Goal: Task Accomplishment & Management: Use online tool/utility

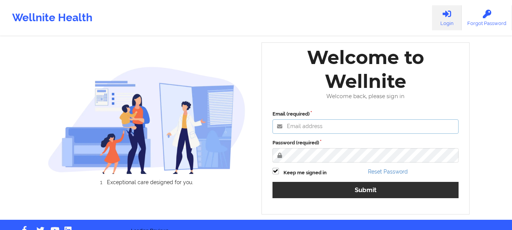
type input "foyindamola@wellnite.com"
click at [362, 147] on label "Password (required)" at bounding box center [366, 143] width 187 height 8
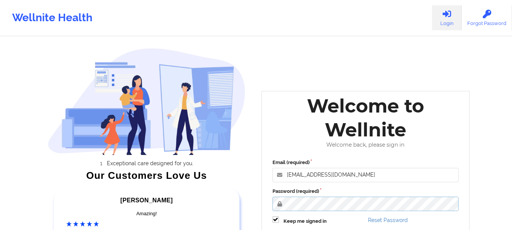
scroll to position [118, 0]
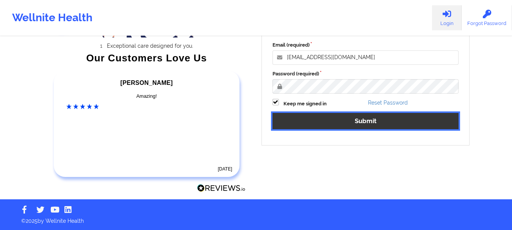
click at [348, 122] on button "Submit" at bounding box center [366, 121] width 187 height 16
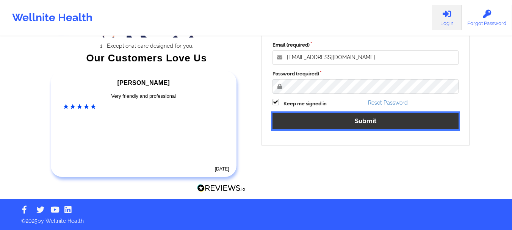
click at [368, 119] on button "Submit" at bounding box center [366, 121] width 187 height 16
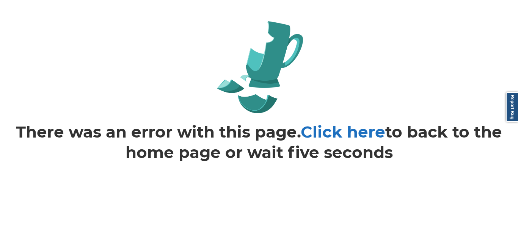
click at [315, 132] on link "Click here" at bounding box center [343, 132] width 85 height 20
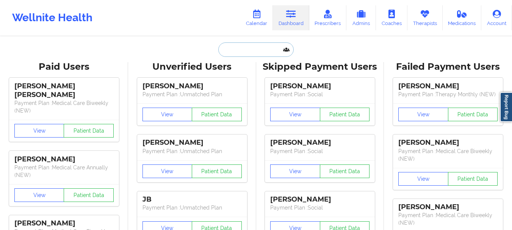
click at [234, 54] on input "text" at bounding box center [255, 49] width 75 height 14
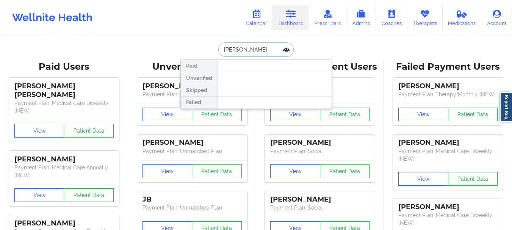
type input "Ridwan rahman"
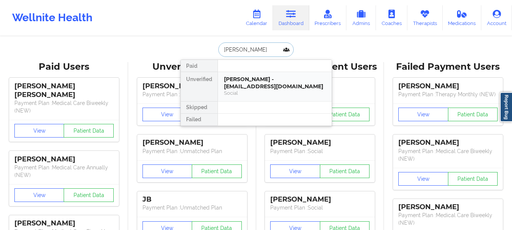
click at [240, 80] on div "Ridwan Rahman - raeqa326@gmail.com" at bounding box center [275, 83] width 102 height 14
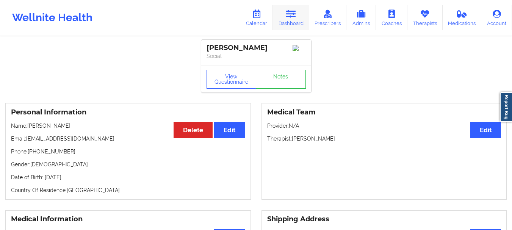
click at [291, 16] on icon at bounding box center [291, 14] width 10 height 8
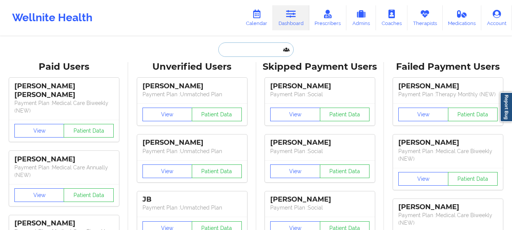
click at [241, 51] on input "text" at bounding box center [255, 49] width 75 height 14
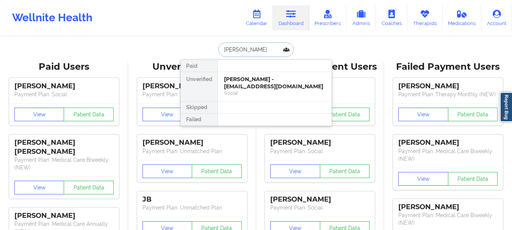
type input "Judith Jus"
click at [246, 80] on div "Judith Justen - mjusten84@gmail.com" at bounding box center [275, 83] width 102 height 14
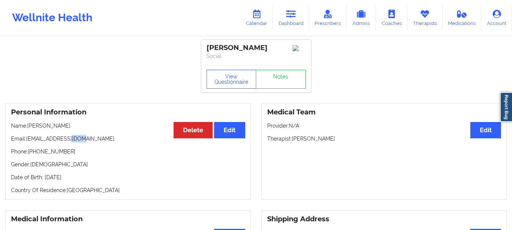
drag, startPoint x: 85, startPoint y: 142, endPoint x: 71, endPoint y: 136, distance: 14.9
click at [71, 136] on div "Personal Information Edit Delete Name: Judith Justen Email: mjusten84@gmail.com…" at bounding box center [128, 151] width 246 height 97
click at [290, 17] on icon at bounding box center [291, 14] width 10 height 8
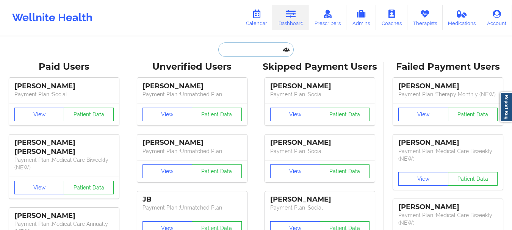
click at [252, 49] on input "text" at bounding box center [255, 49] width 75 height 14
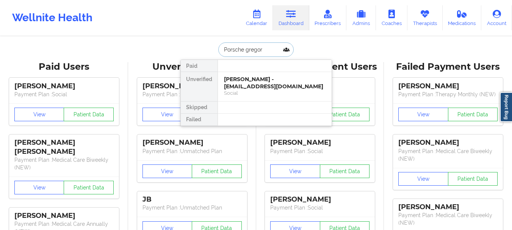
type input "Porsche gregory"
click at [246, 80] on div "Porsche Gregory - pmgregory07@gmail.com" at bounding box center [275, 83] width 102 height 14
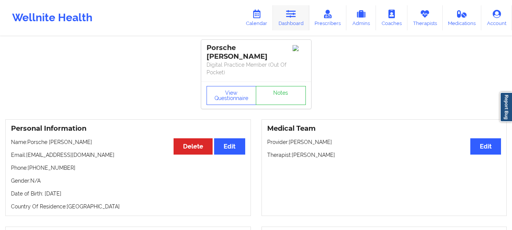
click at [296, 19] on link "Dashboard" at bounding box center [291, 17] width 36 height 25
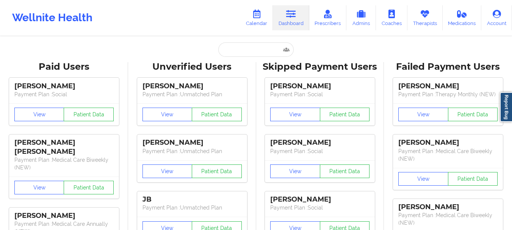
click at [239, 47] on input "text" at bounding box center [255, 49] width 75 height 14
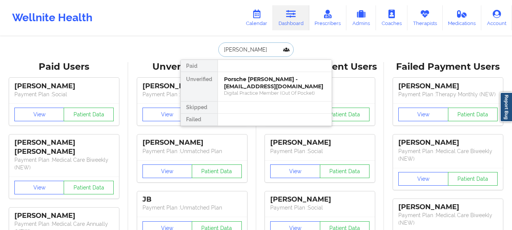
type input "Stephanie Shel"
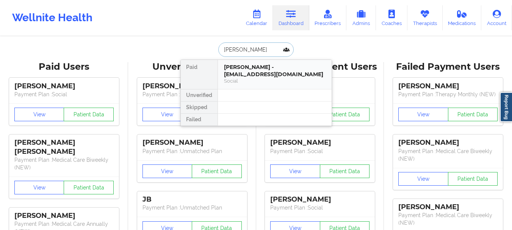
click at [252, 79] on div "Social" at bounding box center [275, 81] width 102 height 6
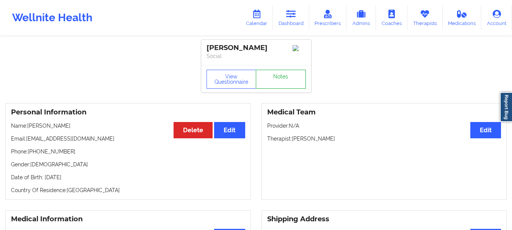
click at [275, 81] on link "Notes" at bounding box center [281, 79] width 50 height 19
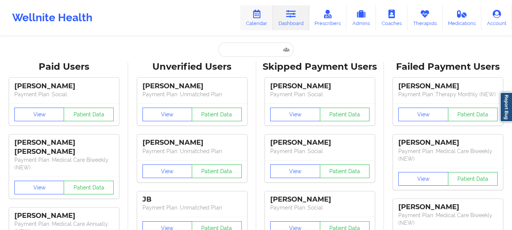
click at [256, 19] on link "Calendar" at bounding box center [256, 17] width 33 height 25
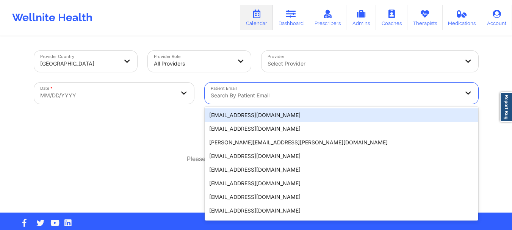
click at [266, 91] on div "Search by patient email" at bounding box center [332, 93] width 255 height 21
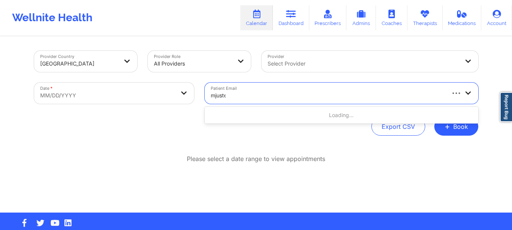
type input "mjusten"
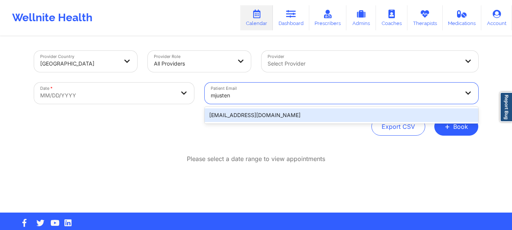
click at [257, 111] on div "mjusten84@gmail.com" at bounding box center [342, 115] width 274 height 14
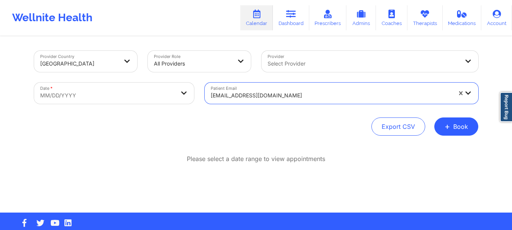
click at [156, 99] on body "Wellnite Health Calendar Dashboard Prescribers Admins Coaches Therapists Medica…" at bounding box center [256, 115] width 512 height 230
select select "2025-8"
select select "2025-9"
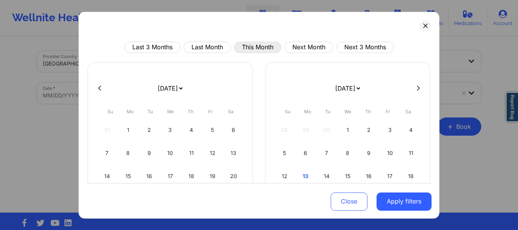
click at [268, 46] on button "This Month" at bounding box center [257, 46] width 47 height 11
select select "2025-9"
select select "2025-10"
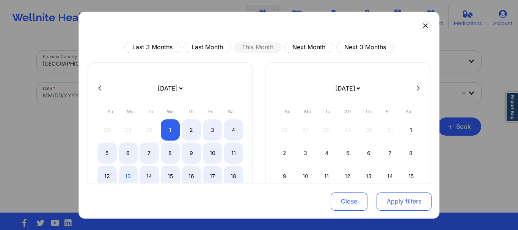
click at [377, 202] on button "Apply filters" at bounding box center [403, 202] width 55 height 18
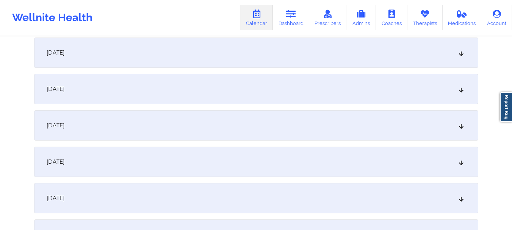
scroll to position [520, 0]
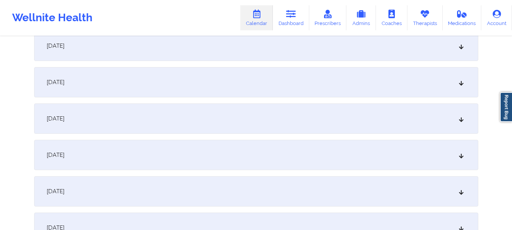
click at [464, 120] on icon at bounding box center [461, 118] width 6 height 5
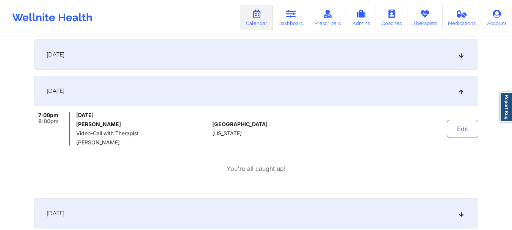
scroll to position [555, 0]
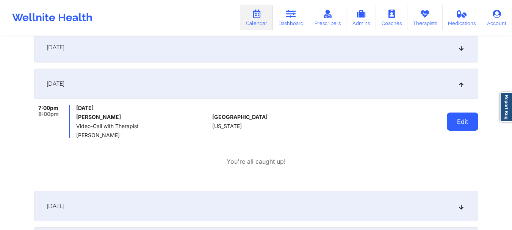
click at [462, 121] on button "Edit" at bounding box center [462, 122] width 31 height 18
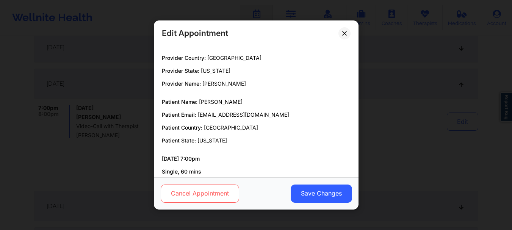
click at [205, 189] on button "Cancel Appointment" at bounding box center [199, 194] width 78 height 18
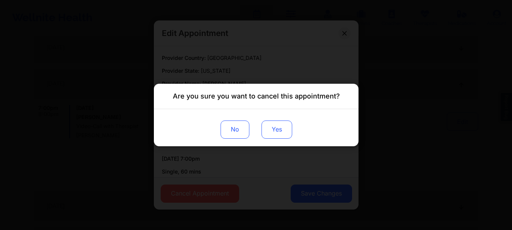
click at [282, 128] on button "Yes" at bounding box center [276, 130] width 31 height 18
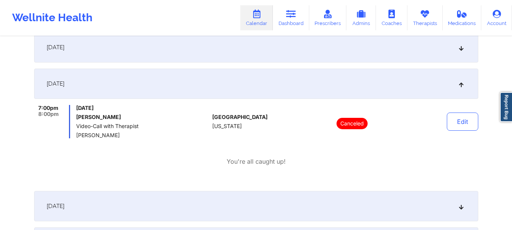
scroll to position [0, 0]
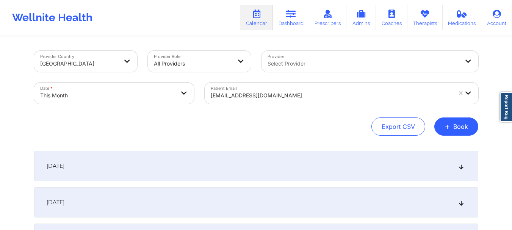
click at [259, 96] on div at bounding box center [331, 95] width 241 height 9
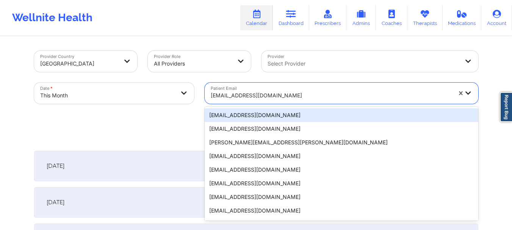
click at [259, 96] on div at bounding box center [331, 95] width 241 height 9
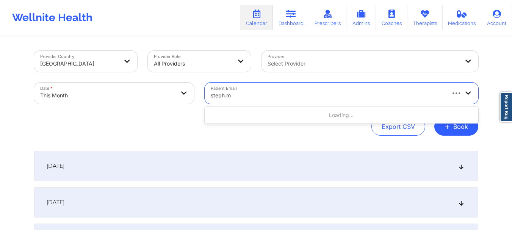
type input "steph.mu"
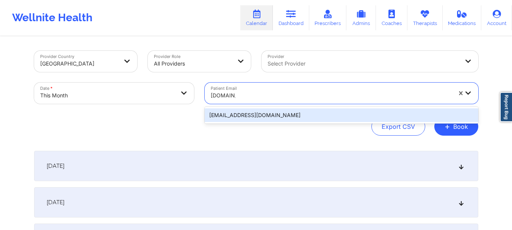
click at [265, 116] on div "steph.murray1011@gmail.com" at bounding box center [342, 115] width 274 height 14
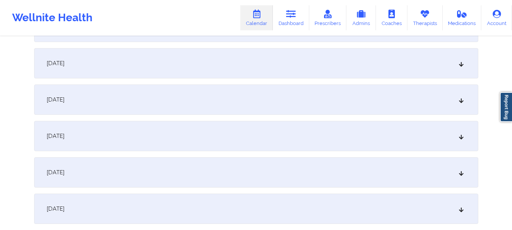
scroll to position [549, 0]
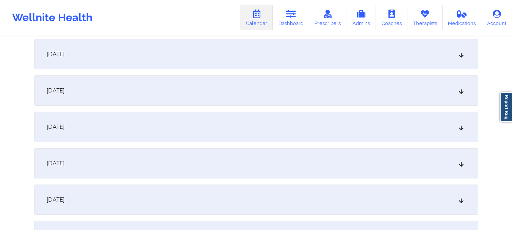
click at [464, 60] on div "[DATE]" at bounding box center [256, 54] width 444 height 30
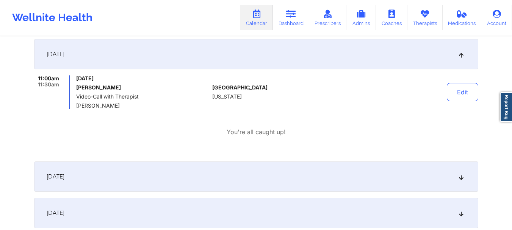
scroll to position [0, 0]
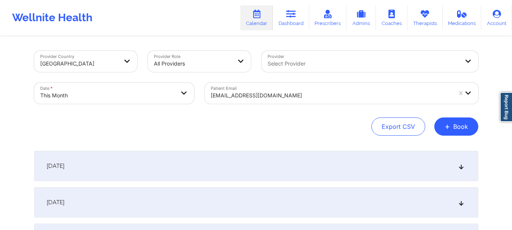
click at [259, 99] on div at bounding box center [331, 95] width 241 height 9
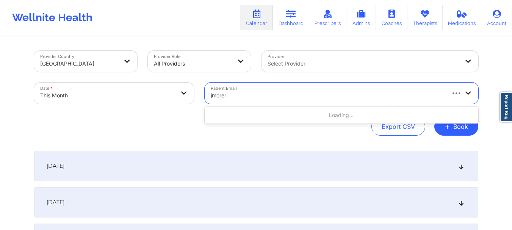
type input "jmoreno"
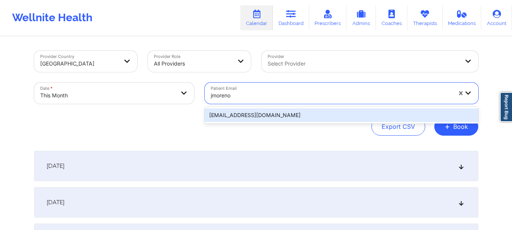
click at [251, 115] on div "jmorenolmt@gmail.com" at bounding box center [342, 115] width 274 height 14
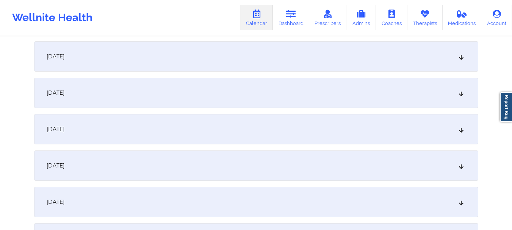
scroll to position [553, 0]
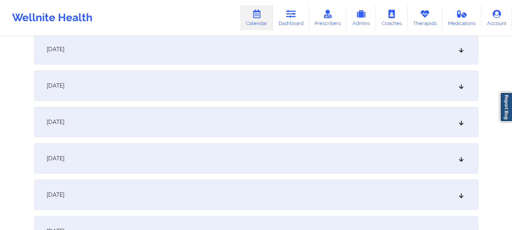
click at [461, 50] on icon at bounding box center [461, 49] width 6 height 5
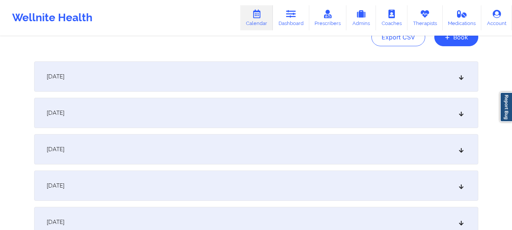
scroll to position [0, 0]
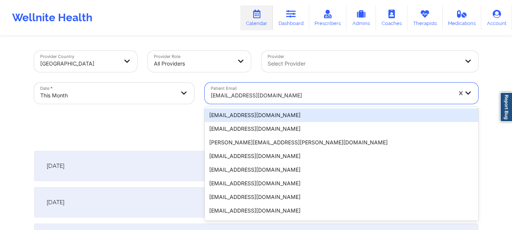
click at [256, 100] on div "jmorenolmt@gmail.com" at bounding box center [331, 95] width 241 height 17
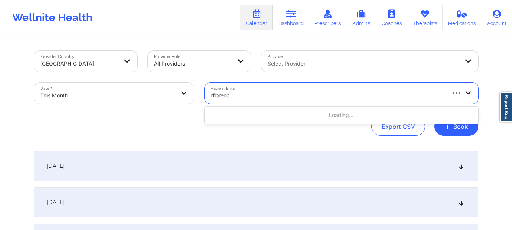
type input "rflorence"
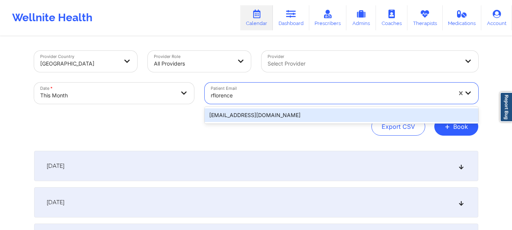
click at [254, 114] on div "rflorenceyaya@yahoo.com" at bounding box center [342, 115] width 274 height 14
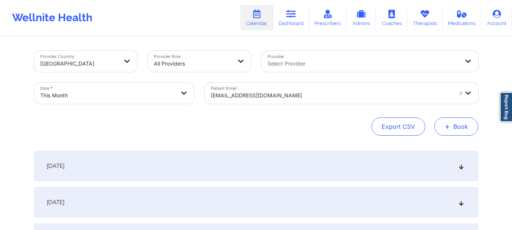
click at [457, 127] on button "+ Book" at bounding box center [456, 127] width 44 height 18
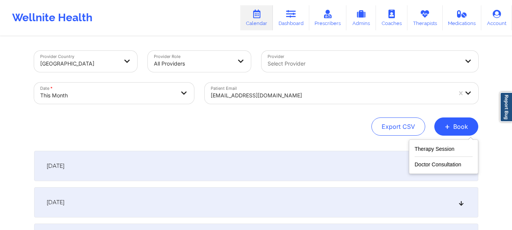
click at [423, 142] on div "Therapy Session Doctor Consultation" at bounding box center [443, 156] width 69 height 34
click at [423, 149] on button "Therapy Session" at bounding box center [444, 150] width 58 height 13
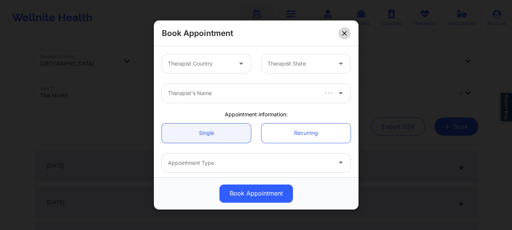
click at [346, 30] on button at bounding box center [345, 33] width 12 height 12
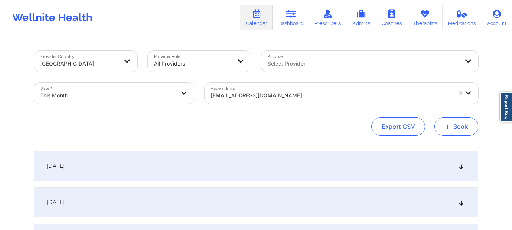
click at [447, 125] on span "+" at bounding box center [448, 126] width 6 height 4
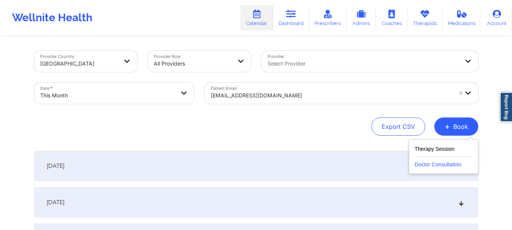
click at [428, 159] on button "Doctor Consultation" at bounding box center [444, 163] width 58 height 12
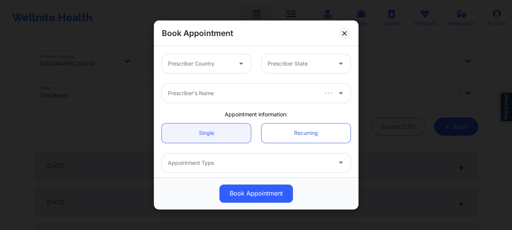
click at [203, 56] on div "Prescriber Country" at bounding box center [197, 63] width 71 height 19
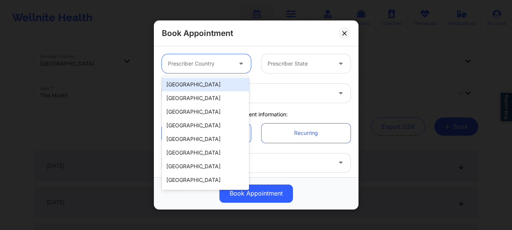
click at [201, 85] on div "[GEOGRAPHIC_DATA]" at bounding box center [205, 85] width 87 height 14
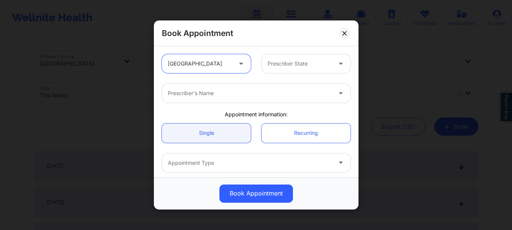
click at [285, 59] on div "Prescriber State" at bounding box center [297, 63] width 71 height 19
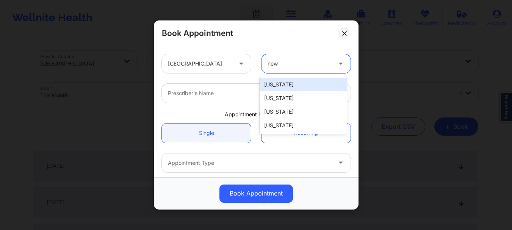
type input "new"
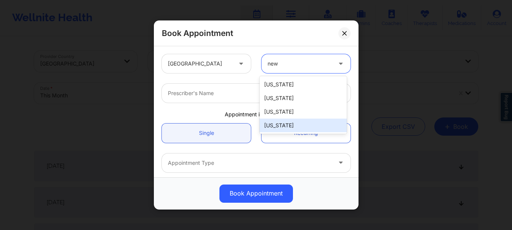
click at [283, 129] on div "New York" at bounding box center [303, 126] width 87 height 14
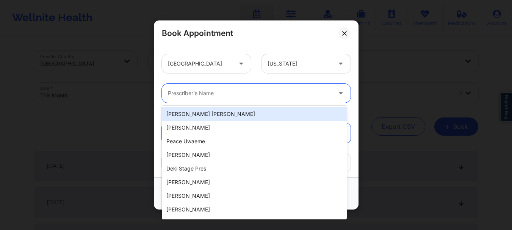
click at [221, 101] on div "Prescriber's Name" at bounding box center [247, 93] width 171 height 19
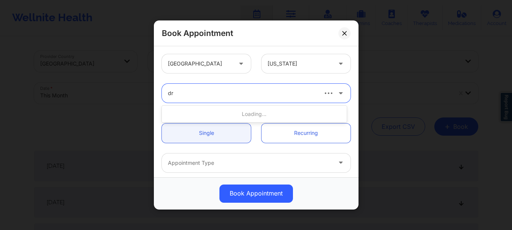
type input "d"
type input "amy hal"
click at [221, 101] on div "Prescriber's Name" at bounding box center [247, 93] width 171 height 19
type input "amy"
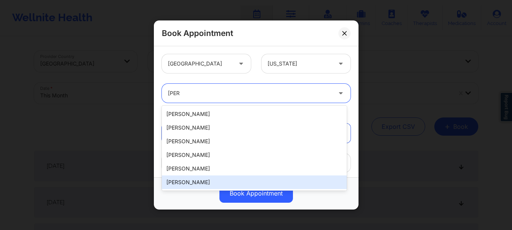
click at [199, 186] on div "Amy Halanski" at bounding box center [254, 183] width 185 height 14
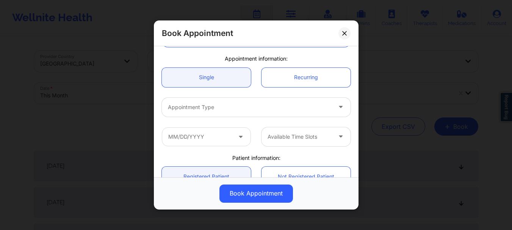
scroll to position [97, 0]
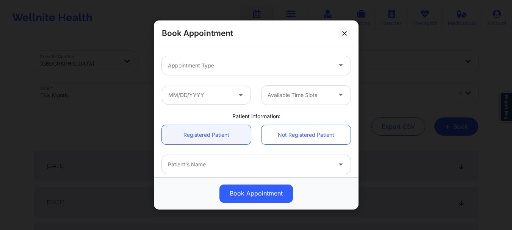
click at [197, 67] on div at bounding box center [250, 65] width 164 height 9
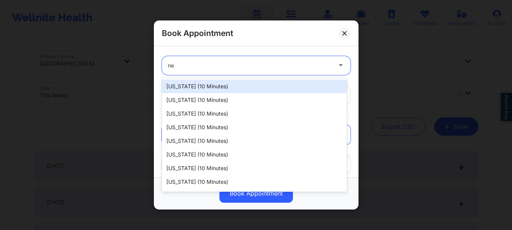
type input "new"
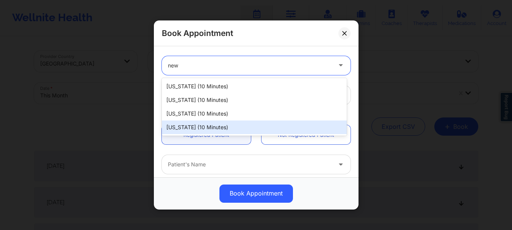
click at [194, 124] on div "New York (10 minutes)" at bounding box center [254, 128] width 185 height 14
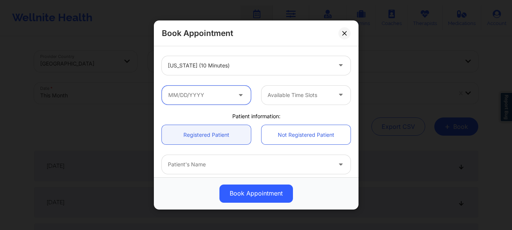
click at [212, 95] on input "text" at bounding box center [206, 95] width 89 height 19
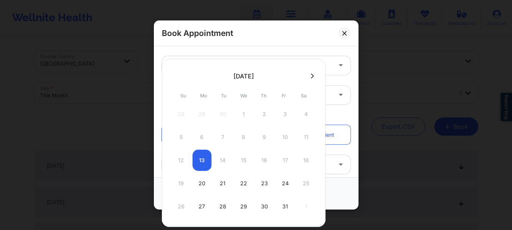
click at [311, 74] on icon at bounding box center [312, 75] width 3 height 5
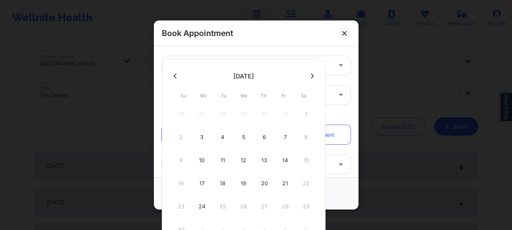
click at [175, 78] on icon at bounding box center [175, 76] width 3 height 6
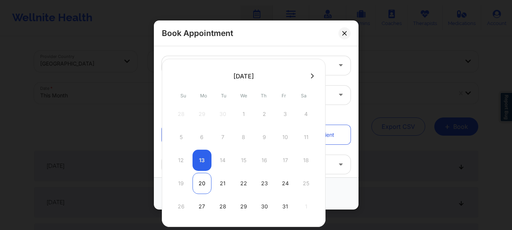
click at [201, 184] on div "20" at bounding box center [202, 183] width 19 height 21
type input "10/20/2025"
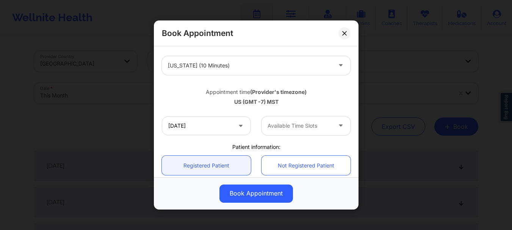
click at [279, 134] on div "Available Time Slots" at bounding box center [297, 125] width 71 height 19
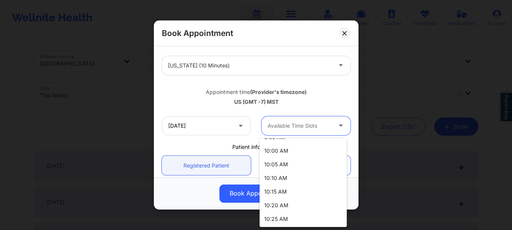
scroll to position [0, 0]
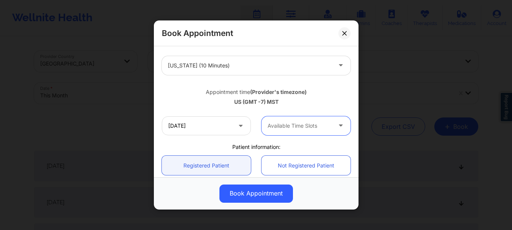
click at [300, 129] on div at bounding box center [300, 125] width 64 height 9
click at [345, 34] on icon at bounding box center [344, 33] width 5 height 5
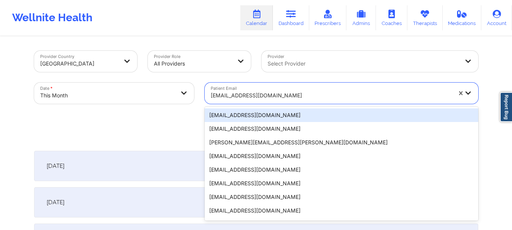
click at [224, 94] on div at bounding box center [331, 95] width 241 height 9
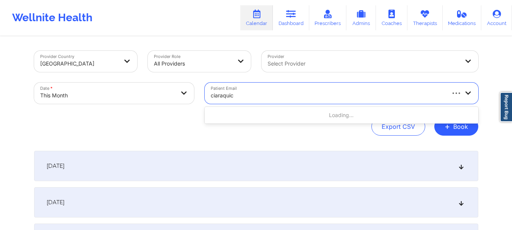
type input "ciaraquick"
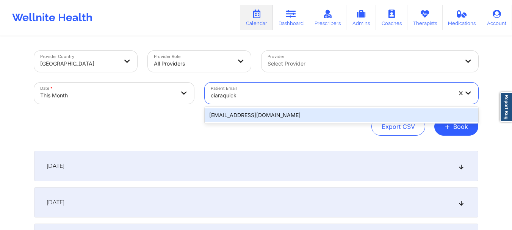
click at [227, 113] on div "ciaraquick86@gmail.com" at bounding box center [342, 115] width 274 height 14
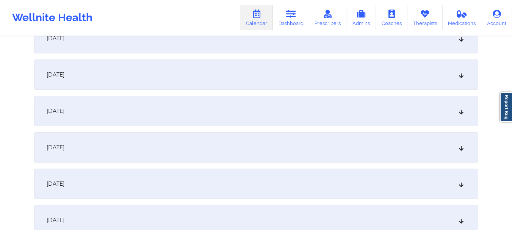
scroll to position [268, 0]
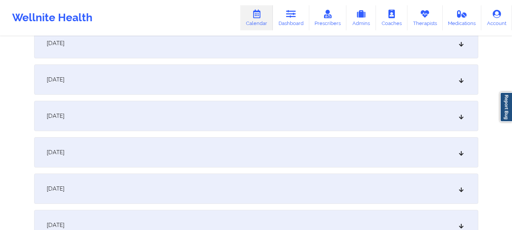
click at [458, 80] on icon at bounding box center [461, 79] width 6 height 5
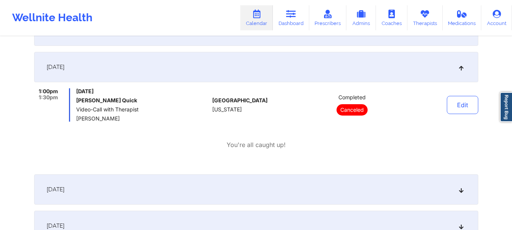
scroll to position [284, 0]
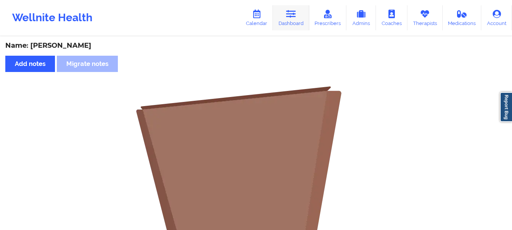
click at [284, 28] on link "Dashboard" at bounding box center [291, 17] width 36 height 25
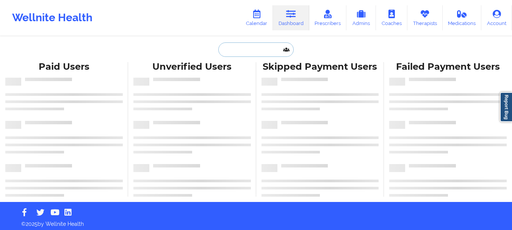
click at [252, 49] on input "text" at bounding box center [255, 49] width 75 height 14
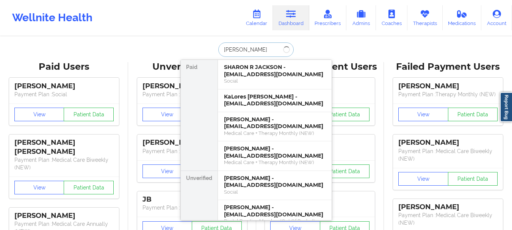
type input "Jacqueline moreno"
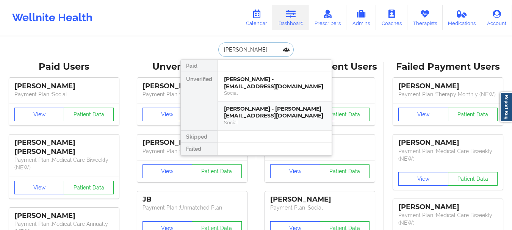
click at [260, 108] on div "Jacqueline Moreno - jmorenolmt@gmail.com" at bounding box center [275, 112] width 102 height 14
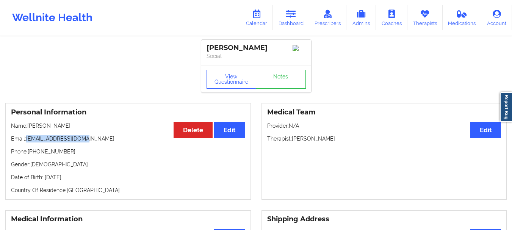
drag, startPoint x: 88, startPoint y: 139, endPoint x: 27, endPoint y: 143, distance: 61.5
click at [27, 143] on p "Email: jmorenolmt@gmail.com" at bounding box center [128, 139] width 234 height 8
copy p "jmorenolmt@gmail.com"
click at [294, 18] on icon at bounding box center [291, 14] width 10 height 8
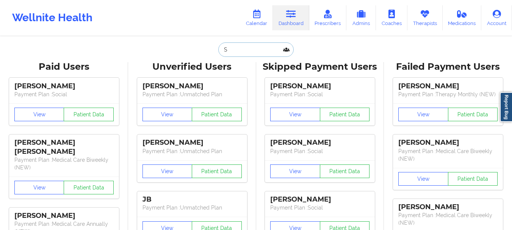
click at [238, 50] on input "S" at bounding box center [255, 49] width 75 height 14
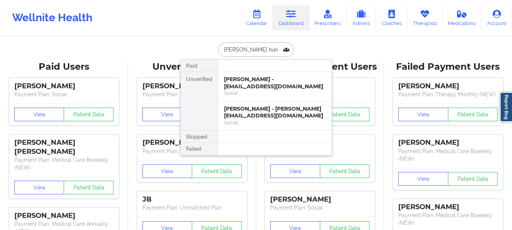
type input "Senetta hunt"
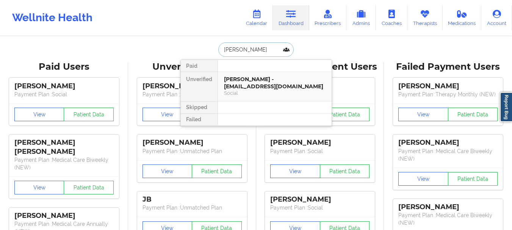
click at [240, 76] on div "senetta hunt - colemansenetta@bellsouth.net" at bounding box center [275, 83] width 102 height 14
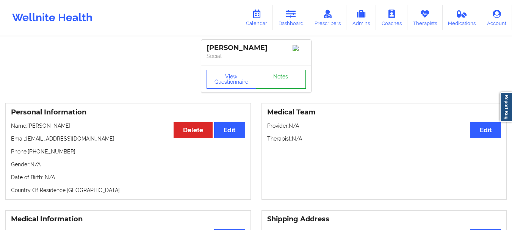
click at [277, 77] on link "Notes" at bounding box center [281, 79] width 50 height 19
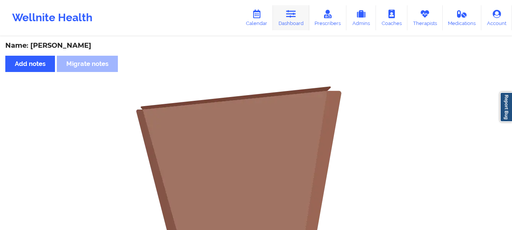
click at [283, 28] on link "Dashboard" at bounding box center [291, 17] width 36 height 25
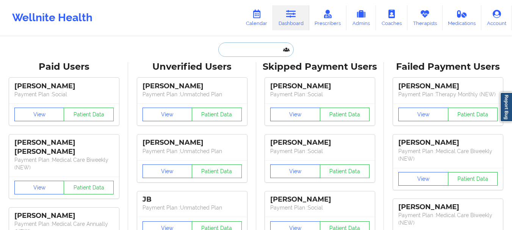
click at [247, 51] on input "text" at bounding box center [255, 49] width 75 height 14
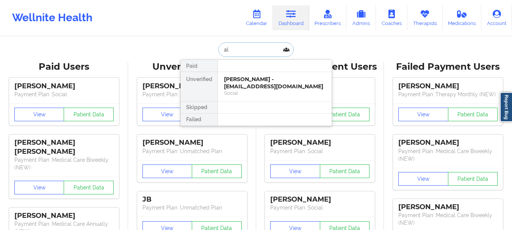
type input "a"
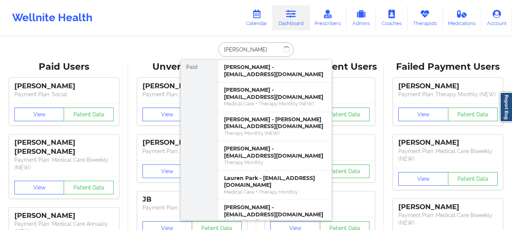
type input "Lauren lamp"
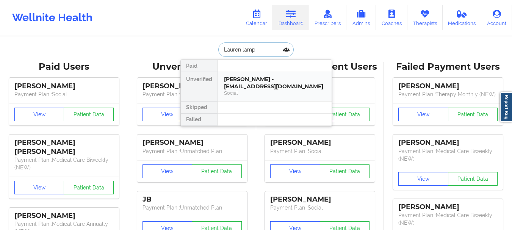
click at [270, 75] on div "Lauren Lampasone - llampasone@gmail.com Social" at bounding box center [275, 86] width 114 height 29
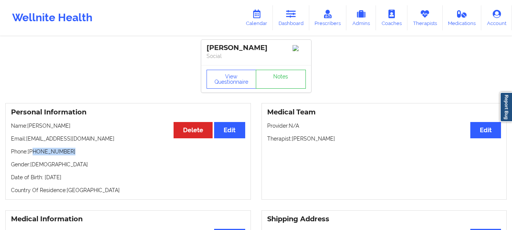
drag, startPoint x: 66, startPoint y: 157, endPoint x: 34, endPoint y: 156, distance: 31.5
click at [34, 155] on p "Phone: +1347-525-3719" at bounding box center [128, 152] width 234 height 8
copy p "347-525-3719"
drag, startPoint x: 88, startPoint y: 140, endPoint x: 27, endPoint y: 143, distance: 61.5
click at [27, 143] on p "Email: llampasone@gmail.com" at bounding box center [128, 139] width 234 height 8
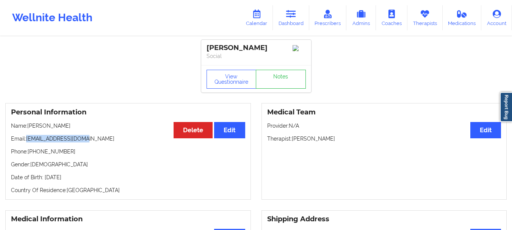
copy p "llampasone@gmail.com"
click at [307, 18] on link "Dashboard" at bounding box center [291, 17] width 36 height 25
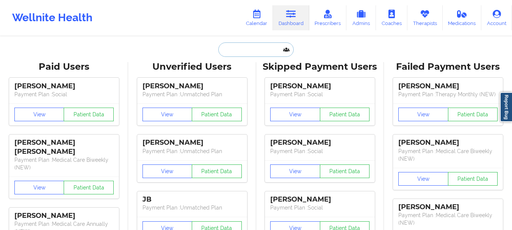
click at [252, 53] on input "text" at bounding box center [255, 49] width 75 height 14
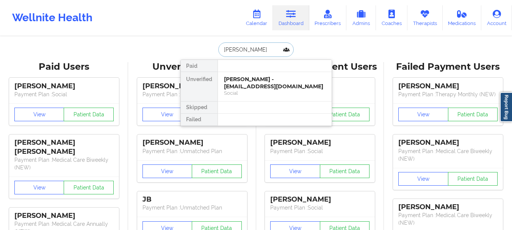
type input "Julie K"
click at [248, 85] on div "Julie K Nesbitt - julienesbitt7576@gmail.com" at bounding box center [275, 83] width 102 height 14
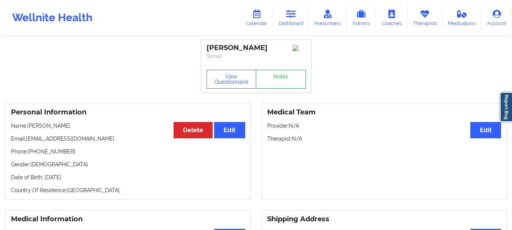
click at [277, 79] on link "Notes" at bounding box center [281, 79] width 50 height 19
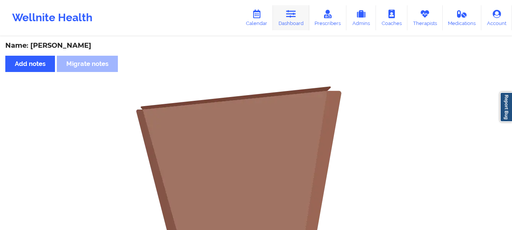
click at [305, 28] on link "Dashboard" at bounding box center [291, 17] width 36 height 25
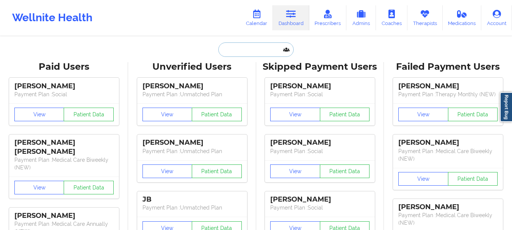
click at [253, 50] on input "text" at bounding box center [255, 49] width 75 height 14
paste input "rflorenceyaya@yahoo.com"
type input "rflorenceyaya@yahoo.com"
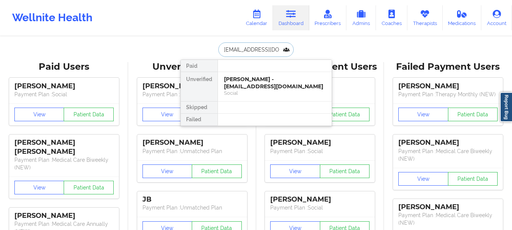
scroll to position [0, 5]
click at [243, 94] on div "Social" at bounding box center [275, 93] width 102 height 6
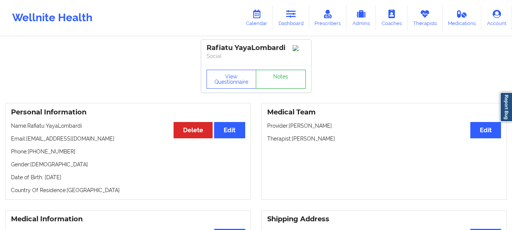
click at [284, 80] on link "Notes" at bounding box center [281, 79] width 50 height 19
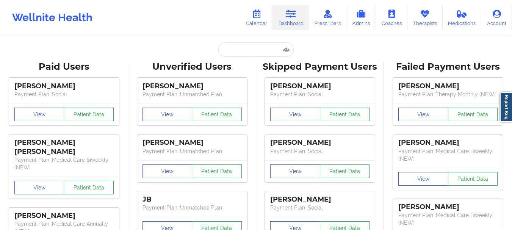
click at [252, 53] on input "text" at bounding box center [255, 49] width 75 height 14
paste input "rflorenceyaya@yahoo.com"
type input "rflorenceyaya@yahoo.com"
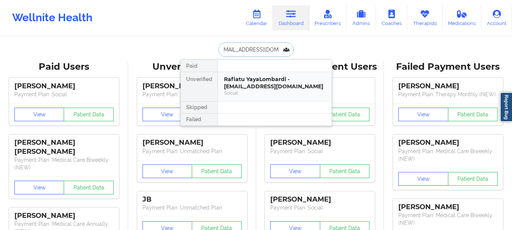
click at [245, 89] on div "Rafiatu YayaLombardi - rflorenceyaya@yahoo.com" at bounding box center [275, 83] width 102 height 14
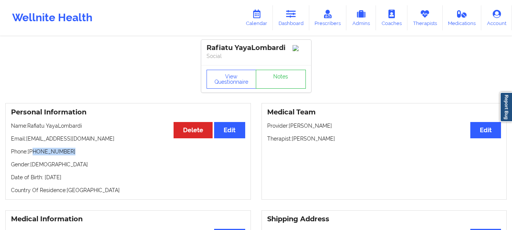
drag, startPoint x: 69, startPoint y: 155, endPoint x: 33, endPoint y: 156, distance: 36.0
click at [33, 155] on p "Phone: +1347-432-8915" at bounding box center [128, 152] width 234 height 8
copy p "347-432-8915"
click at [290, 17] on icon at bounding box center [291, 14] width 10 height 8
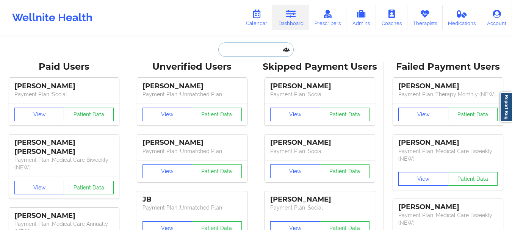
click at [236, 47] on input "text" at bounding box center [255, 49] width 75 height 14
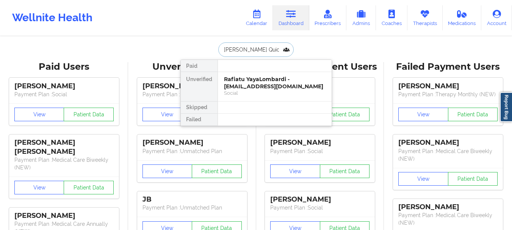
type input "Ciara Quick"
click at [245, 87] on div "Ciara Quick - ciaraquick86@gmail.com" at bounding box center [275, 83] width 102 height 14
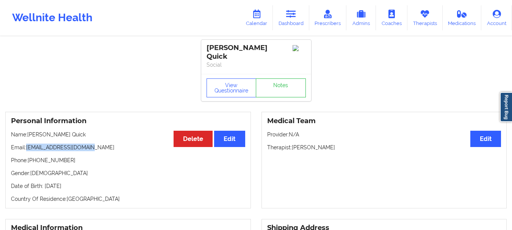
drag, startPoint x: 91, startPoint y: 141, endPoint x: 28, endPoint y: 144, distance: 62.6
click at [28, 144] on p "Email: ciaraquick86@gmail.com" at bounding box center [128, 148] width 234 height 8
copy p "ciaraquick86@gmail.com"
drag, startPoint x: 64, startPoint y: 153, endPoint x: 34, endPoint y: 156, distance: 30.5
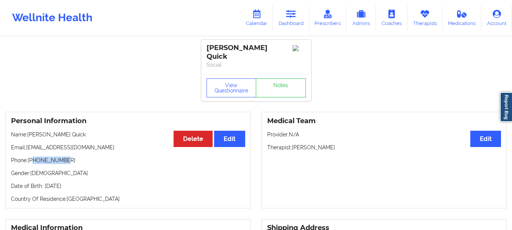
click at [34, 157] on p "Phone: +16198856961" at bounding box center [128, 161] width 234 height 8
copy p "6198856961"
click at [287, 26] on link "Dashboard" at bounding box center [291, 17] width 36 height 25
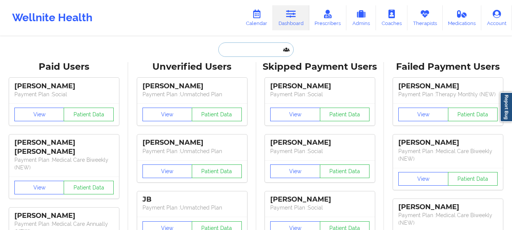
click at [253, 47] on input "text" at bounding box center [255, 49] width 75 height 14
paste input "crisbarriopardo@gmail.com"
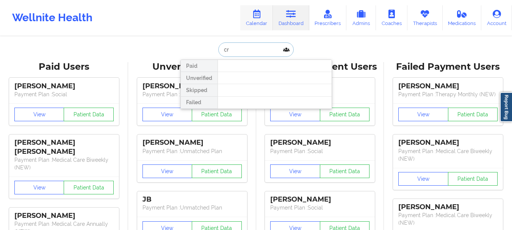
type input "c"
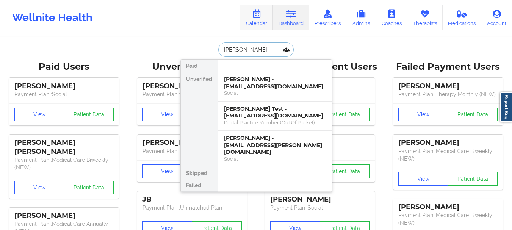
type input "Cris"
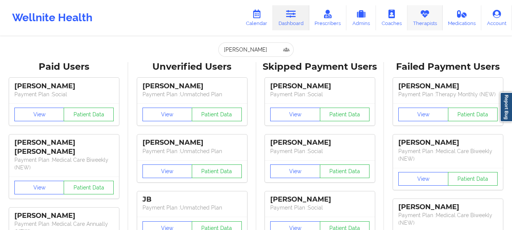
click at [428, 15] on icon at bounding box center [425, 14] width 10 height 8
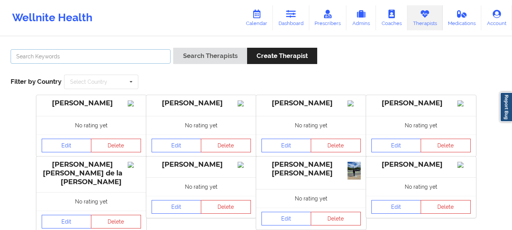
click at [146, 53] on input "text" at bounding box center [91, 56] width 160 height 14
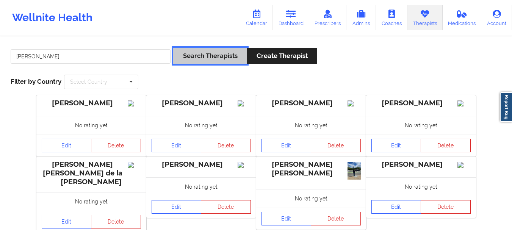
click at [213, 57] on button "Search Therapists" at bounding box center [210, 56] width 74 height 16
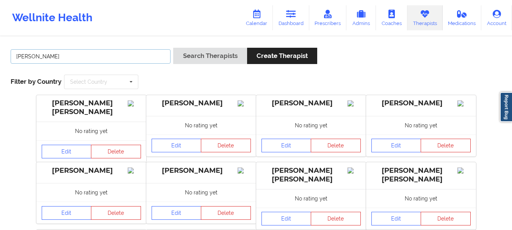
click at [119, 51] on input "Cris" at bounding box center [91, 56] width 160 height 14
click at [173, 48] on button "Search Therapists" at bounding box center [210, 56] width 74 height 16
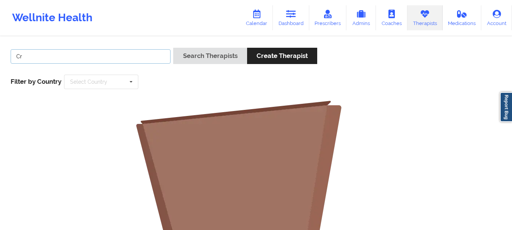
type input "C"
type input "Barrio"
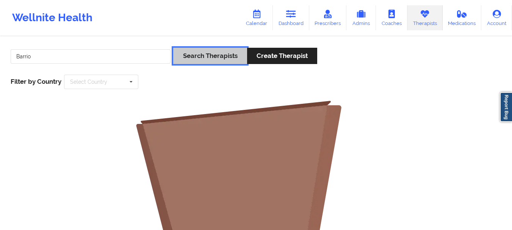
click at [174, 61] on button "Search Therapists" at bounding box center [210, 56] width 74 height 16
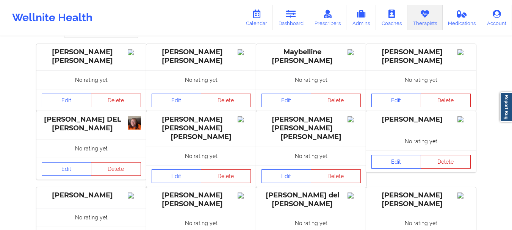
scroll to position [56, 0]
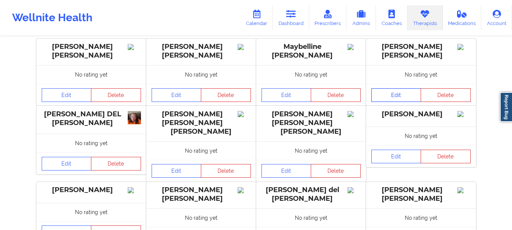
click at [388, 95] on link "Edit" at bounding box center [396, 95] width 50 height 14
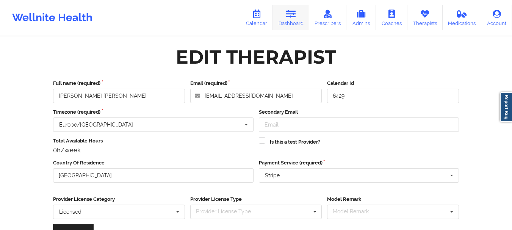
click at [291, 22] on link "Dashboard" at bounding box center [291, 17] width 36 height 25
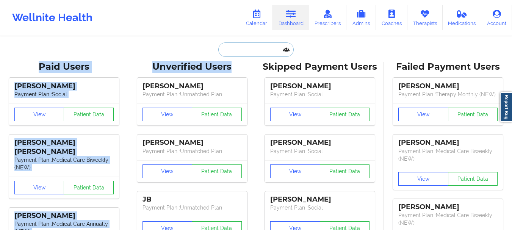
click at [236, 53] on input "text" at bounding box center [255, 49] width 75 height 14
click at [245, 47] on input "text" at bounding box center [255, 49] width 75 height 14
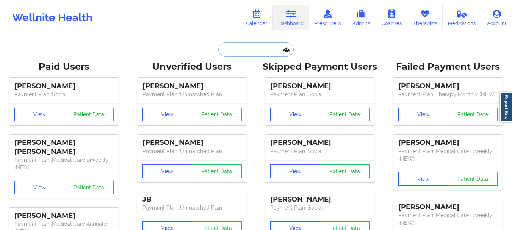
click at [245, 47] on input "text" at bounding box center [255, 49] width 75 height 14
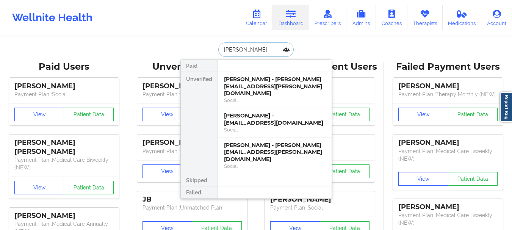
type input "Soraya brown"
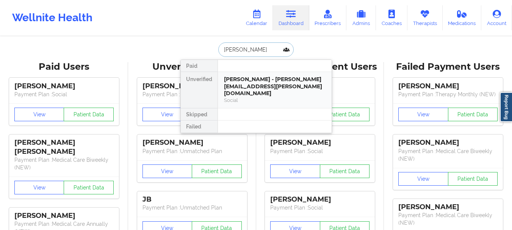
click at [258, 89] on div "Soraya Brown Gibbs - s.brown.gibbs@gmail.com" at bounding box center [275, 86] width 102 height 21
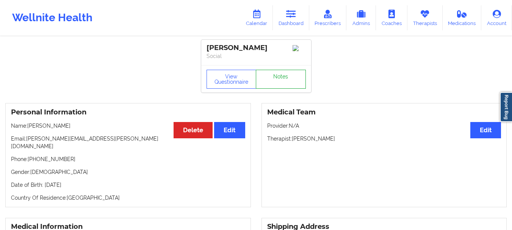
click at [279, 81] on link "Notes" at bounding box center [281, 79] width 50 height 19
click at [292, 18] on icon at bounding box center [291, 14] width 10 height 8
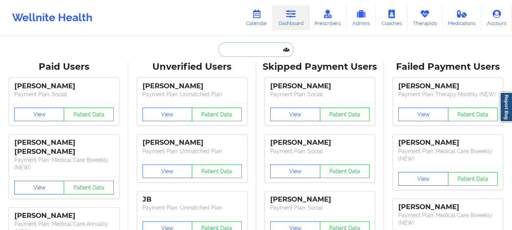
click at [249, 48] on input "text" at bounding box center [255, 49] width 75 height 14
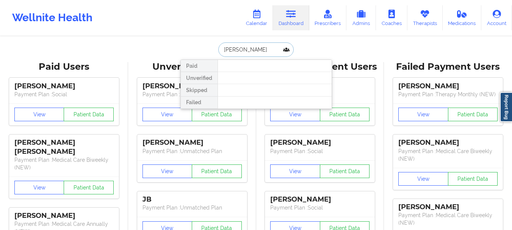
click at [246, 49] on input "James Saxton" at bounding box center [255, 49] width 75 height 14
type input "Daven peng"
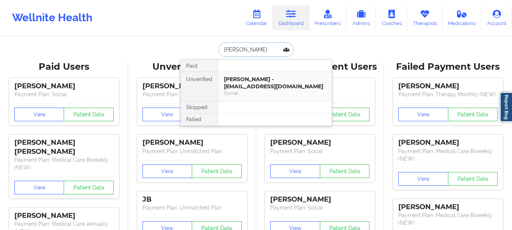
click at [246, 73] on div "Daven Peng - dvnpeng@gmail.com Social" at bounding box center [275, 86] width 114 height 29
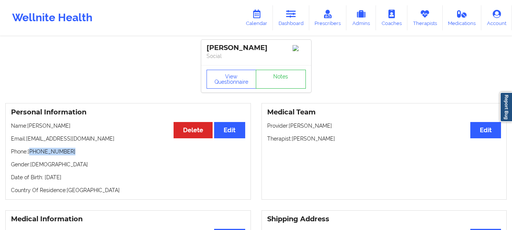
drag, startPoint x: 69, startPoint y: 157, endPoint x: 32, endPoint y: 155, distance: 36.4
click at [32, 155] on p "Phone: +1917-257-1659" at bounding box center [128, 152] width 234 height 8
copy p "1917-257-1659"
click at [50, 152] on p "Phone: +1917-257-1659" at bounding box center [128, 152] width 234 height 8
drag, startPoint x: 67, startPoint y: 155, endPoint x: 34, endPoint y: 157, distance: 33.0
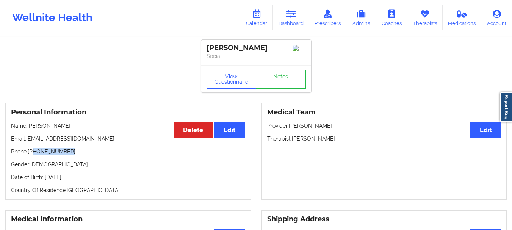
click at [34, 155] on p "Phone: +1917-257-1659" at bounding box center [128, 152] width 234 height 8
copy p "917-257-1659"
click at [290, 21] on link "Dashboard" at bounding box center [291, 17] width 36 height 25
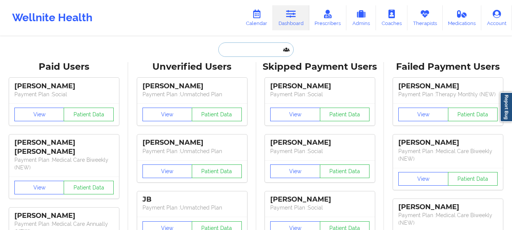
click at [239, 52] on input "text" at bounding box center [255, 49] width 75 height 14
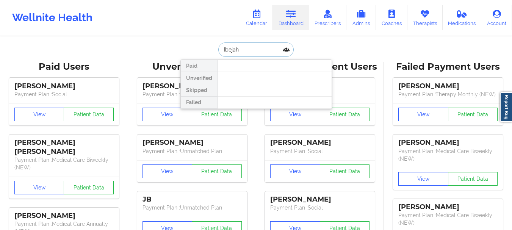
type input "Ibejah"
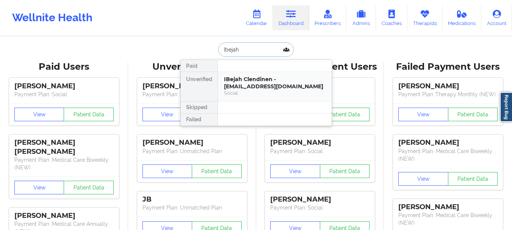
click at [243, 79] on div "IBejah Clendinen - ibejahc@gmail.com" at bounding box center [275, 83] width 102 height 14
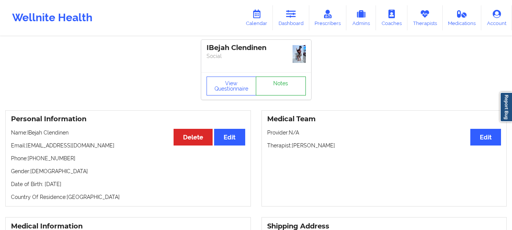
click at [266, 80] on link "Notes" at bounding box center [281, 86] width 50 height 19
click at [290, 16] on icon at bounding box center [291, 14] width 10 height 8
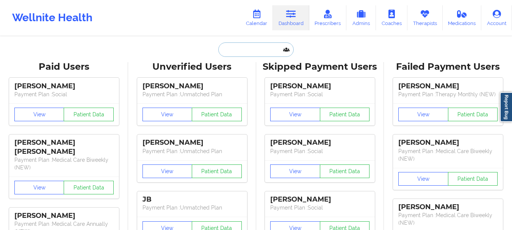
click at [249, 47] on input "text" at bounding box center [255, 49] width 75 height 14
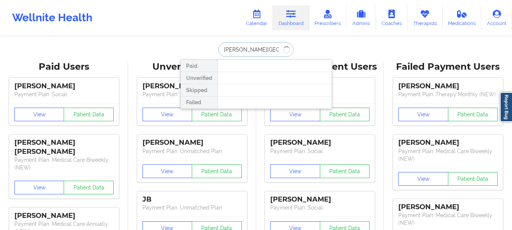
type input "Kiernan park"
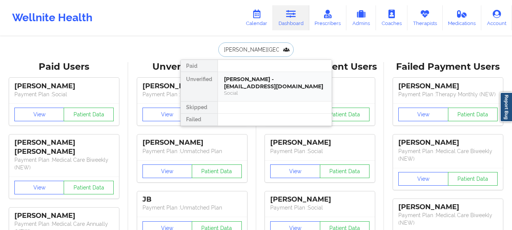
click at [260, 83] on div "Kiernan Parker - kiernanparker1@gmail.com" at bounding box center [275, 83] width 102 height 14
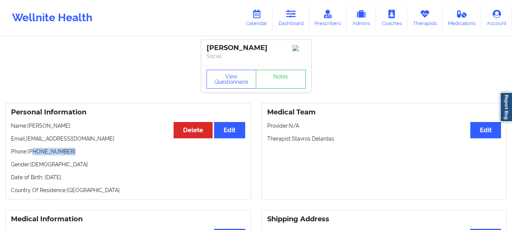
drag, startPoint x: 70, startPoint y: 153, endPoint x: 34, endPoint y: 157, distance: 35.8
click at [34, 155] on p "Phone: +1631-697-2620" at bounding box center [128, 152] width 234 height 8
click at [51, 155] on p "Phone: +1631-697-2620" at bounding box center [128, 152] width 234 height 8
drag, startPoint x: 70, startPoint y: 154, endPoint x: 29, endPoint y: 156, distance: 41.4
click at [29, 155] on p "Phone: +1631-697-2620" at bounding box center [128, 152] width 234 height 8
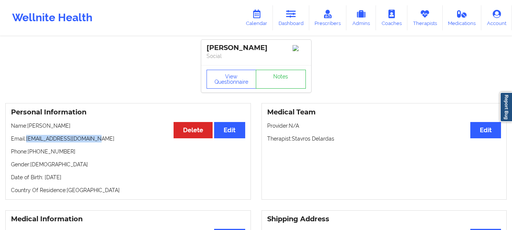
drag, startPoint x: 95, startPoint y: 141, endPoint x: 27, endPoint y: 143, distance: 67.9
click at [27, 143] on p "Email: kiernanparker1@gmail.com" at bounding box center [128, 139] width 234 height 8
click at [426, 16] on icon at bounding box center [425, 14] width 10 height 8
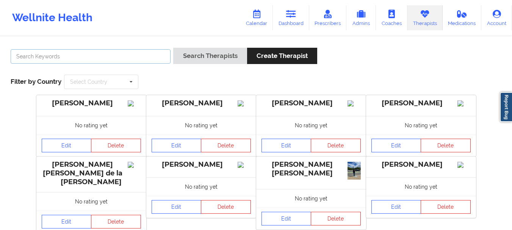
click at [116, 60] on input "text" at bounding box center [91, 56] width 160 height 14
type input "stavros"
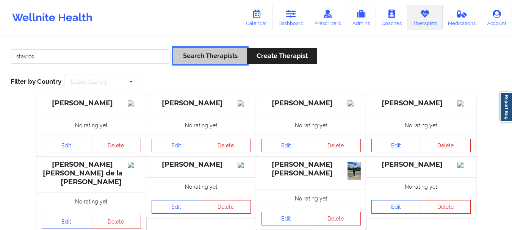
click at [208, 60] on button "Search Therapists" at bounding box center [210, 56] width 74 height 16
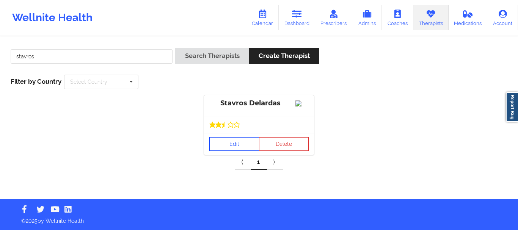
click at [243, 151] on link "Edit" at bounding box center [234, 144] width 50 height 14
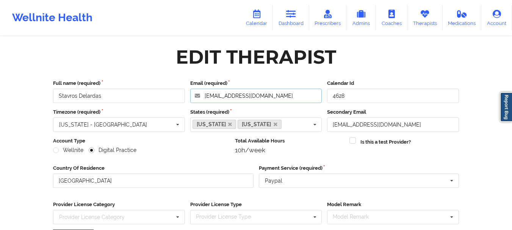
drag, startPoint x: 278, startPoint y: 96, endPoint x: 204, endPoint y: 96, distance: 73.9
click at [204, 96] on input "stavros.delardas@gmail.com" at bounding box center [256, 96] width 132 height 14
click at [283, 15] on link "Dashboard" at bounding box center [291, 17] width 36 height 25
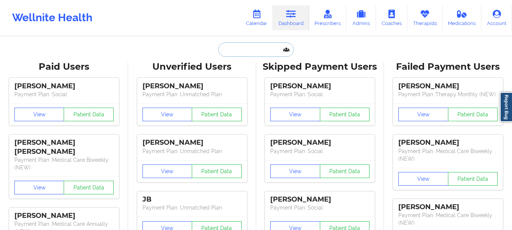
click at [247, 49] on input "text" at bounding box center [255, 49] width 75 height 14
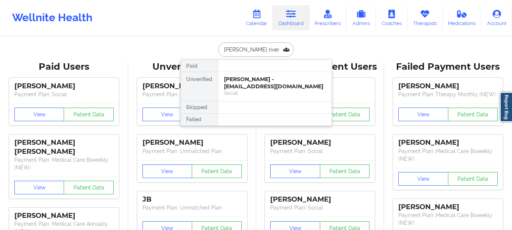
type input "Nicholas rivera"
click at [259, 88] on div "Nicholas Rivera - nicholasriverav2@gmail.com" at bounding box center [275, 83] width 102 height 14
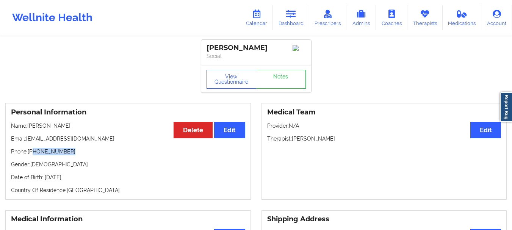
drag, startPoint x: 73, startPoint y: 155, endPoint x: 34, endPoint y: 156, distance: 39.1
click at [34, 155] on p "Phone: +1646-956-7666" at bounding box center [128, 152] width 234 height 8
click at [297, 27] on link "Dashboard" at bounding box center [291, 17] width 36 height 25
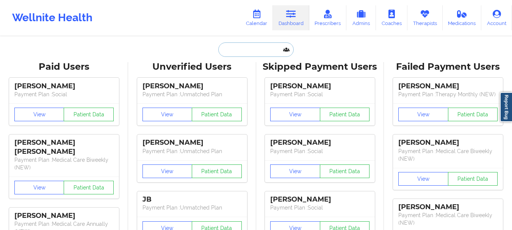
click at [266, 50] on input "text" at bounding box center [255, 49] width 75 height 14
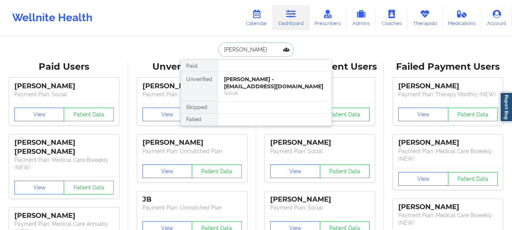
type input "Sheyna Douglas"
click at [257, 82] on div "Sheyna Douglas - sheydoug05@gmail.com" at bounding box center [275, 83] width 102 height 14
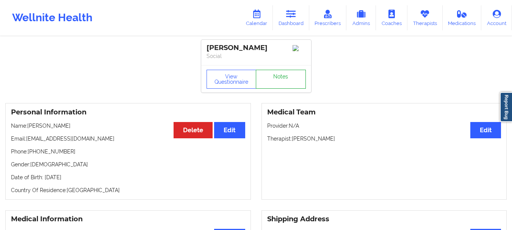
click at [277, 82] on link "Notes" at bounding box center [281, 79] width 50 height 19
drag, startPoint x: 69, startPoint y: 155, endPoint x: 34, endPoint y: 157, distance: 35.3
click at [34, 155] on p "Phone: +1718-506-8551" at bounding box center [128, 152] width 234 height 8
click at [298, 22] on link "Dashboard" at bounding box center [291, 17] width 36 height 25
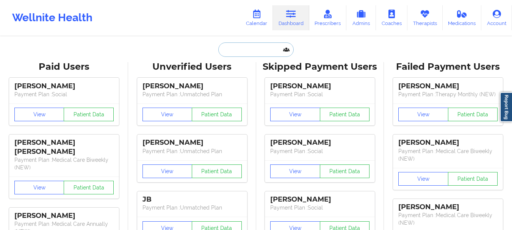
click at [242, 54] on input "text" at bounding box center [255, 49] width 75 height 14
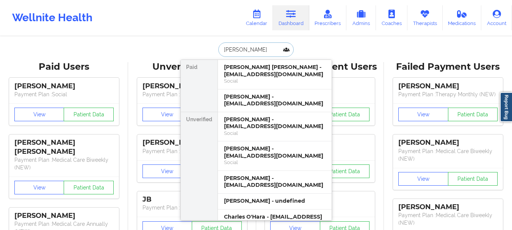
type input "Charles Glo"
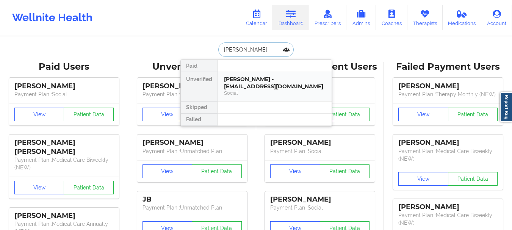
click at [245, 77] on div "[PERSON_NAME] - [EMAIL_ADDRESS][DOMAIN_NAME]" at bounding box center [275, 83] width 102 height 14
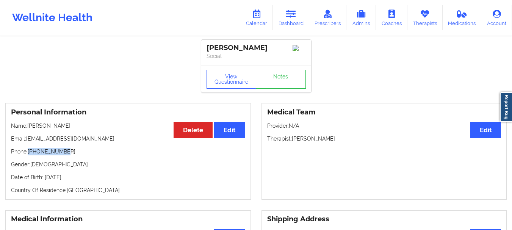
drag, startPoint x: 61, startPoint y: 154, endPoint x: 30, endPoint y: 157, distance: 32.0
click at [30, 155] on p "Phone: [PHONE_NUMBER]" at bounding box center [128, 152] width 234 height 8
click at [276, 85] on link "Notes" at bounding box center [281, 79] width 50 height 19
drag, startPoint x: 90, startPoint y: 141, endPoint x: 27, endPoint y: 141, distance: 63.7
click at [27, 141] on p "Email: [EMAIL_ADDRESS][DOMAIN_NAME]" at bounding box center [128, 139] width 234 height 8
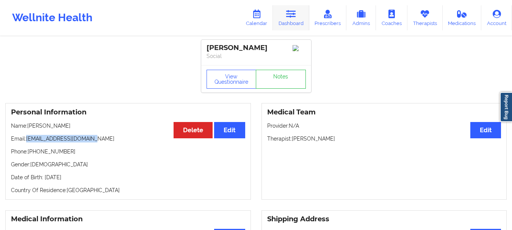
click at [293, 13] on icon at bounding box center [291, 14] width 10 height 8
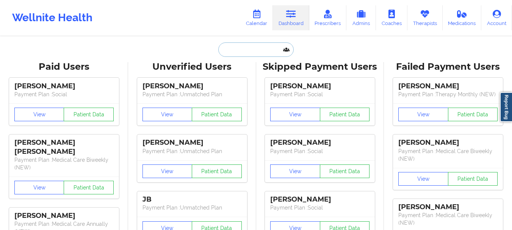
click at [241, 54] on input "text" at bounding box center [255, 49] width 75 height 14
type input "h"
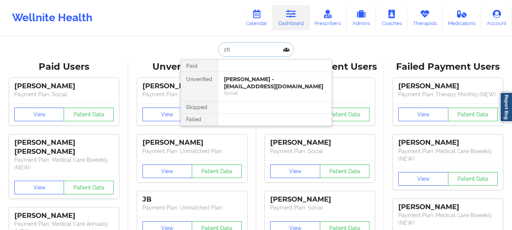
type input "c"
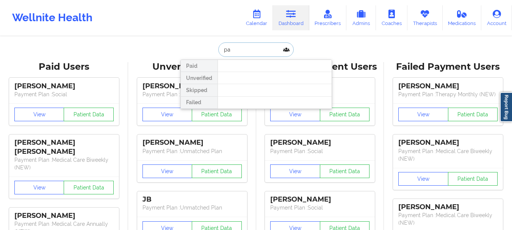
type input "p"
type input "[PERSON_NAME]"
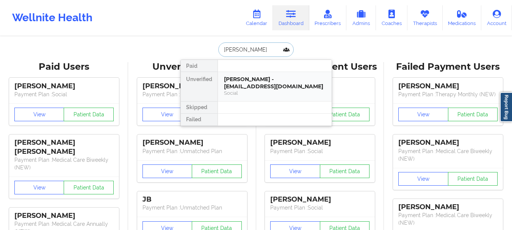
click at [243, 79] on div "[PERSON_NAME] - [EMAIL_ADDRESS][DOMAIN_NAME]" at bounding box center [275, 83] width 102 height 14
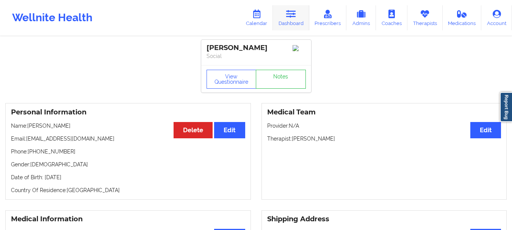
click at [296, 13] on icon at bounding box center [291, 14] width 10 height 8
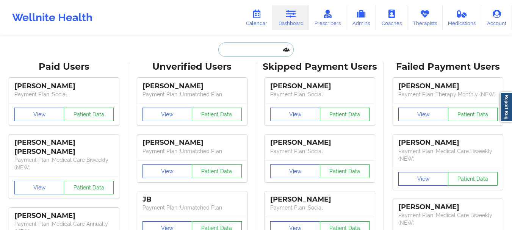
click at [236, 54] on input "text" at bounding box center [255, 49] width 75 height 14
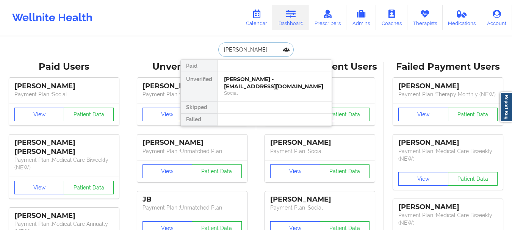
type input "Shawn ne"
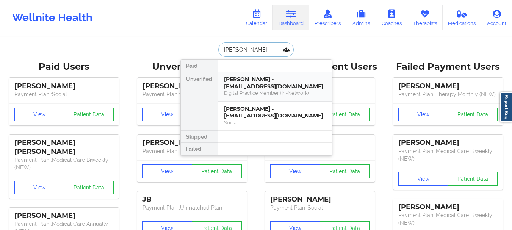
click at [279, 88] on div "Shawn Negrom - s.negron713@gmail.com" at bounding box center [275, 83] width 102 height 14
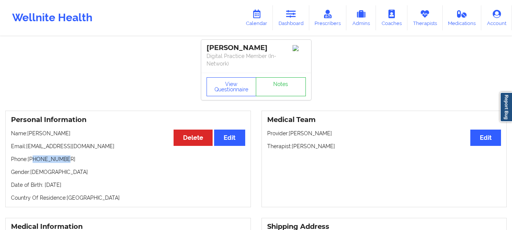
drag, startPoint x: 61, startPoint y: 160, endPoint x: 33, endPoint y: 161, distance: 27.7
click at [33, 161] on p "Phone: +13474510352" at bounding box center [128, 159] width 234 height 8
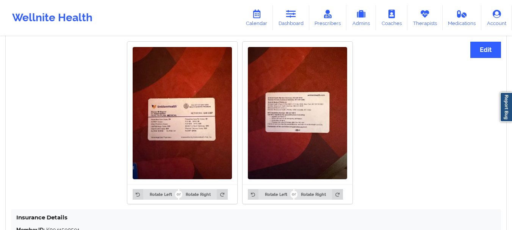
scroll to position [463, 0]
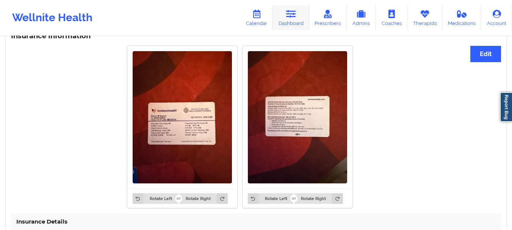
click at [283, 20] on link "Dashboard" at bounding box center [291, 17] width 36 height 25
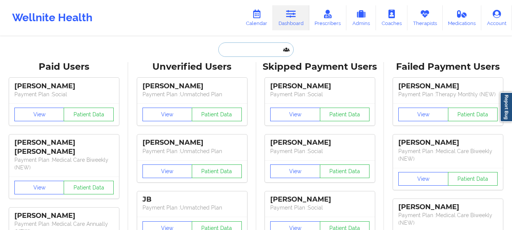
click at [258, 49] on input "text" at bounding box center [255, 49] width 75 height 14
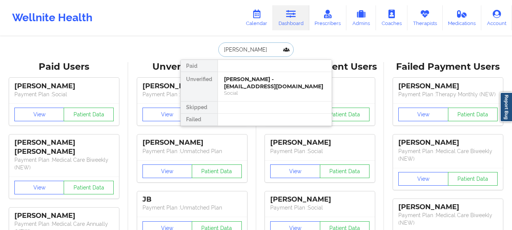
type input "Shaylyn Bu"
click at [234, 68] on div at bounding box center [275, 66] width 114 height 12
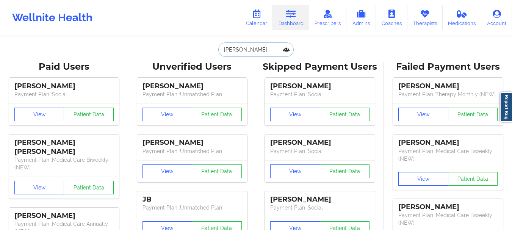
click at [259, 45] on input "Shaylyn Bu" at bounding box center [255, 49] width 75 height 14
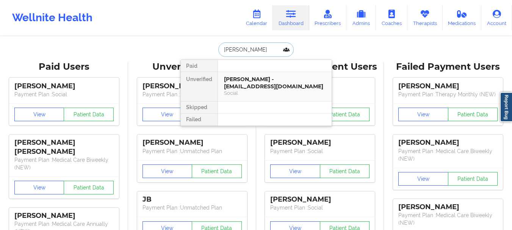
click at [258, 80] on div "[PERSON_NAME] - [EMAIL_ADDRESS][DOMAIN_NAME]" at bounding box center [275, 83] width 102 height 14
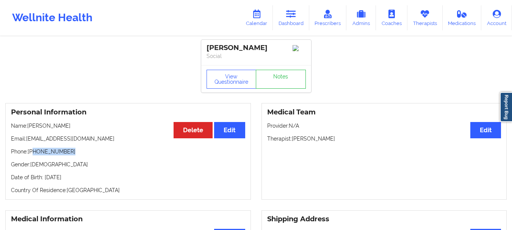
drag, startPoint x: 68, startPoint y: 154, endPoint x: 34, endPoint y: 155, distance: 34.2
click at [34, 155] on p "Phone: +1786-200-8251" at bounding box center [128, 152] width 234 height 8
click at [290, 18] on icon at bounding box center [291, 14] width 10 height 8
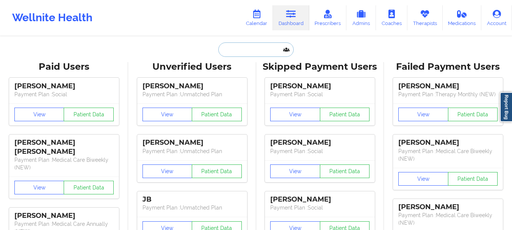
click at [226, 53] on input "text" at bounding box center [255, 49] width 75 height 14
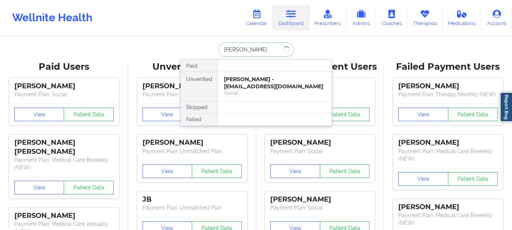
type input "Shawn negrom"
click at [249, 75] on div "Shawn Negrom - s.negron713@gmail.com Digital Practice Member (In-Network)" at bounding box center [275, 86] width 114 height 29
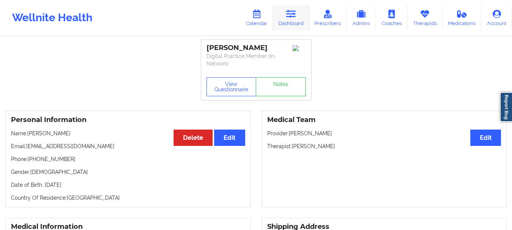
click at [293, 23] on link "Dashboard" at bounding box center [291, 17] width 36 height 25
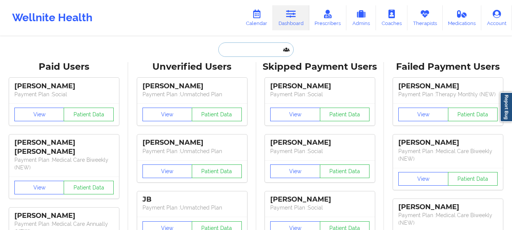
click at [261, 49] on input "text" at bounding box center [255, 49] width 75 height 14
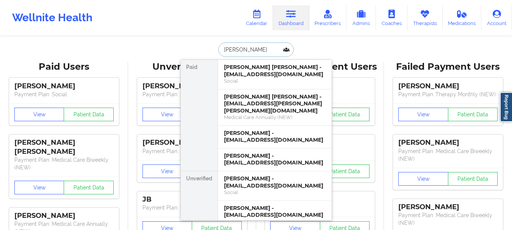
type input "[PERSON_NAME]"
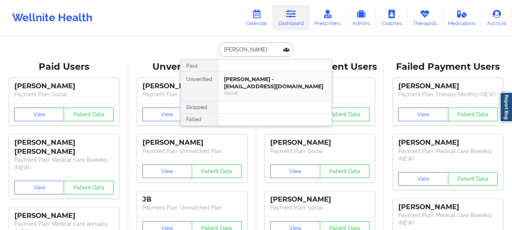
click at [252, 84] on div "[PERSON_NAME] - [EMAIL_ADDRESS][DOMAIN_NAME]" at bounding box center [275, 83] width 102 height 14
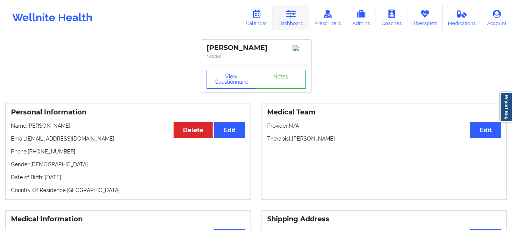
click at [284, 23] on link "Dashboard" at bounding box center [291, 17] width 36 height 25
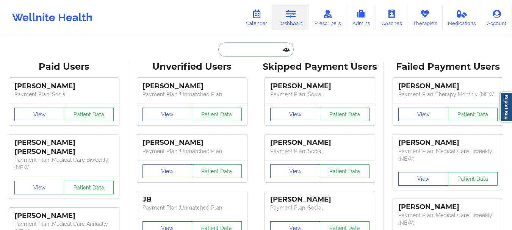
click at [248, 46] on input "text" at bounding box center [255, 49] width 75 height 14
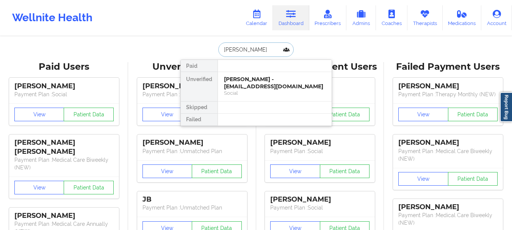
type input "Sylvia brown"
click at [246, 79] on div "Sylvia Brown - sbelize23@gmail.com" at bounding box center [275, 83] width 102 height 14
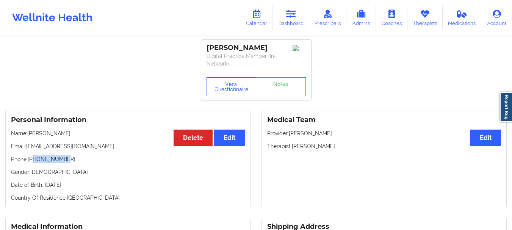
drag, startPoint x: 64, startPoint y: 160, endPoint x: 34, endPoint y: 163, distance: 30.1
click at [34, 163] on p "Phone: +13476593746" at bounding box center [128, 159] width 234 height 8
click at [282, 20] on link "Dashboard" at bounding box center [291, 17] width 36 height 25
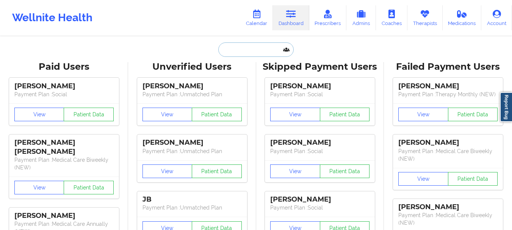
click at [255, 50] on input "text" at bounding box center [255, 49] width 75 height 14
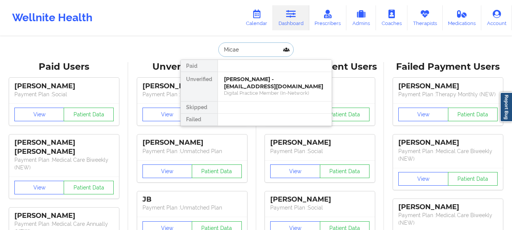
type input "Micael"
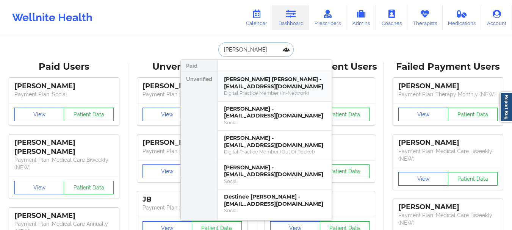
click at [252, 89] on div "Micaela Jose - micaelajose1604@gmail.com" at bounding box center [275, 83] width 102 height 14
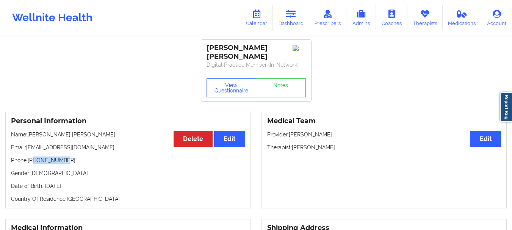
drag, startPoint x: 65, startPoint y: 157, endPoint x: 34, endPoint y: 160, distance: 31.7
click at [34, 160] on p "Phone: +19174038647" at bounding box center [128, 161] width 234 height 8
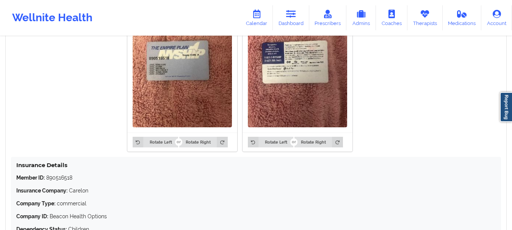
scroll to position [522, 0]
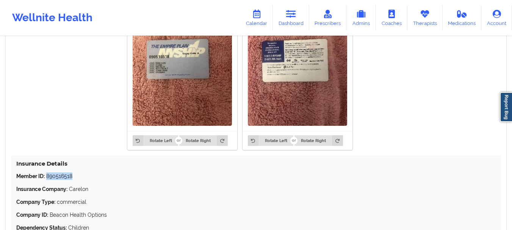
drag, startPoint x: 75, startPoint y: 173, endPoint x: 47, endPoint y: 176, distance: 28.6
click at [47, 176] on p "Member ID: 890516518" at bounding box center [256, 176] width 480 height 8
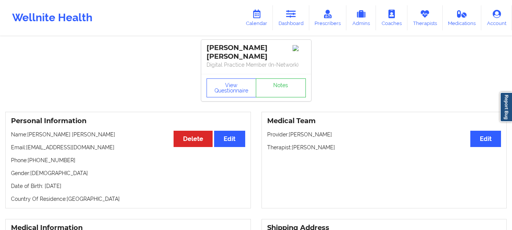
scroll to position [57, 0]
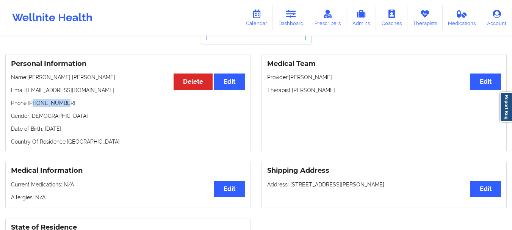
drag, startPoint x: 65, startPoint y: 99, endPoint x: 34, endPoint y: 104, distance: 30.7
click at [34, 104] on p "Phone: +19174038647" at bounding box center [128, 103] width 234 height 8
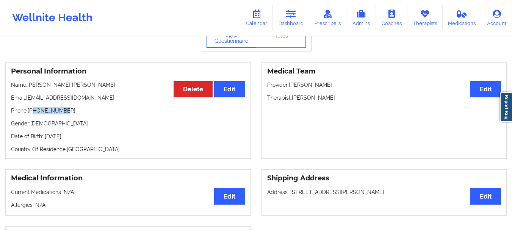
scroll to position [9, 0]
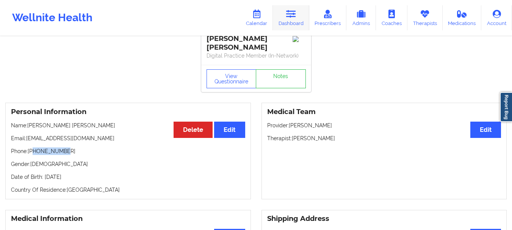
click at [286, 16] on link "Dashboard" at bounding box center [291, 17] width 36 height 25
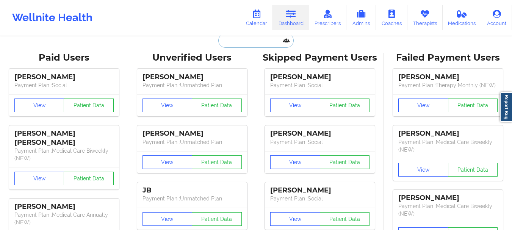
click at [234, 45] on input "text" at bounding box center [255, 40] width 75 height 14
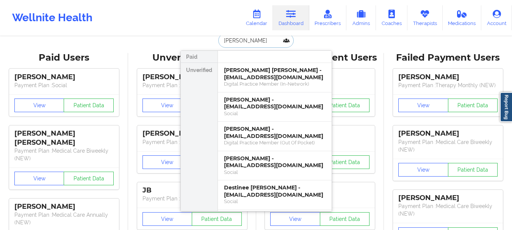
type input "Crystal conner"
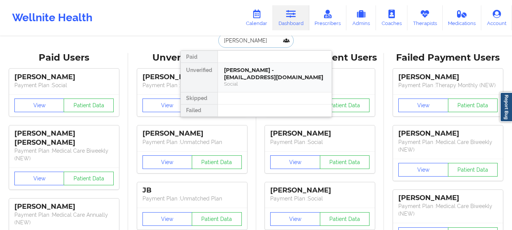
click at [241, 72] on div "Crystal Conner - cestar99@gmail.com" at bounding box center [275, 74] width 102 height 14
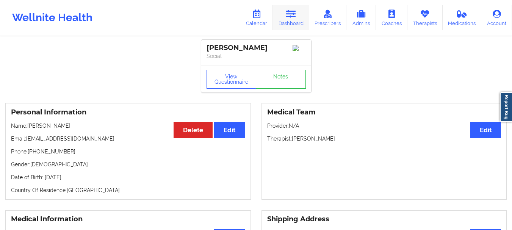
click at [285, 11] on link "Dashboard" at bounding box center [291, 17] width 36 height 25
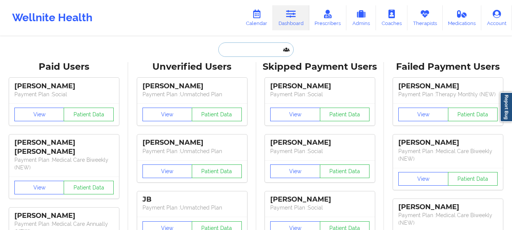
click at [235, 51] on input "text" at bounding box center [255, 49] width 75 height 14
type input "l"
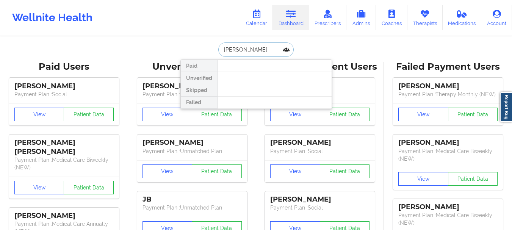
type input "kelsey wilborn"
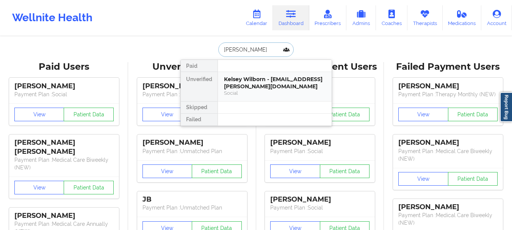
click at [238, 82] on div "Kelsey Wilborn - kelsey.wilborn@mail.com" at bounding box center [275, 83] width 102 height 14
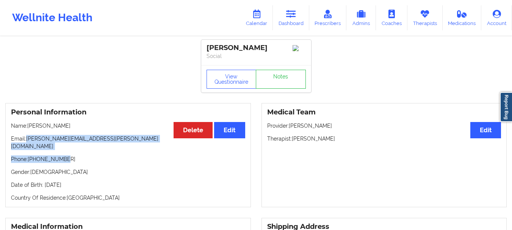
drag, startPoint x: 90, startPoint y: 146, endPoint x: 28, endPoint y: 141, distance: 62.4
click at [28, 141] on div "Personal Information Edit Delete Name: Kelsey Wilborn Email: kelsey.wilborn@mai…" at bounding box center [128, 155] width 246 height 104
click at [28, 141] on p "Email: kelsey.wilborn@mail.com" at bounding box center [128, 142] width 234 height 15
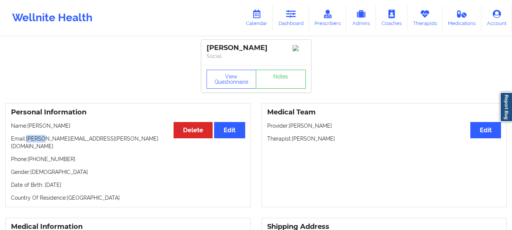
click at [27, 141] on p "Email: kelsey.wilborn@mail.com" at bounding box center [128, 142] width 234 height 15
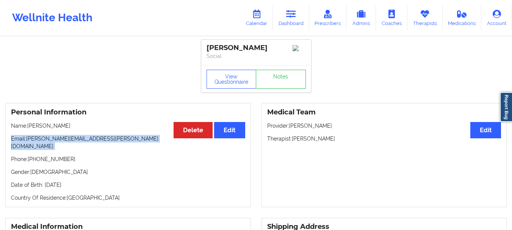
drag, startPoint x: 27, startPoint y: 142, endPoint x: 72, endPoint y: 143, distance: 44.7
click at [72, 143] on p "Email: kelsey.wilborn@mail.com" at bounding box center [128, 142] width 234 height 15
drag, startPoint x: 91, startPoint y: 142, endPoint x: 27, endPoint y: 141, distance: 63.7
click at [27, 141] on p "Email: kelsey.wilborn@mail.com" at bounding box center [128, 142] width 234 height 15
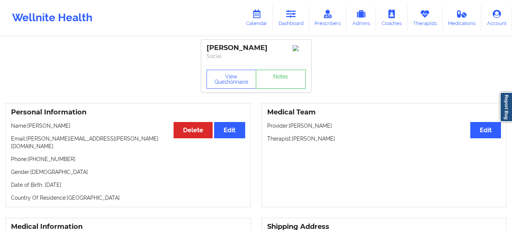
click at [512, 42] on html "Wellnite Health Calendar Dashboard Prescribers Admins Coaches Therapists Medica…" at bounding box center [256, 115] width 512 height 230
click at [287, 18] on icon at bounding box center [291, 14] width 10 height 8
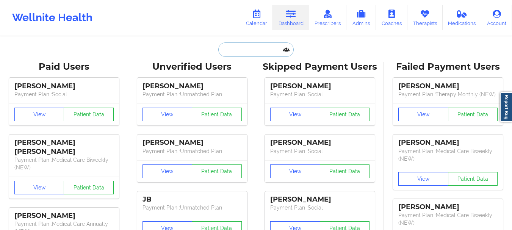
click at [245, 46] on input "text" at bounding box center [255, 49] width 75 height 14
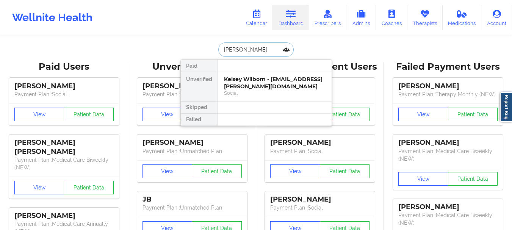
type input "Zacharia schley"
click at [246, 90] on div "Digital Practice Member (In-Network)" at bounding box center [275, 93] width 102 height 6
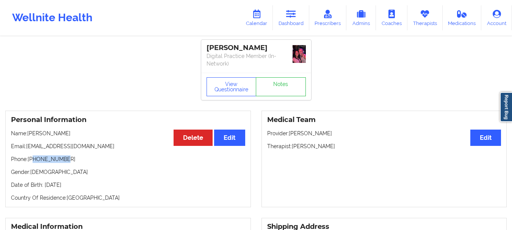
drag, startPoint x: 69, startPoint y: 151, endPoint x: 33, endPoint y: 154, distance: 35.7
click at [33, 155] on p "Phone: +15127485609" at bounding box center [128, 159] width 234 height 8
drag, startPoint x: 295, startPoint y: 30, endPoint x: 295, endPoint y: 26, distance: 4.2
click at [295, 30] on link "Dashboard" at bounding box center [291, 17] width 36 height 25
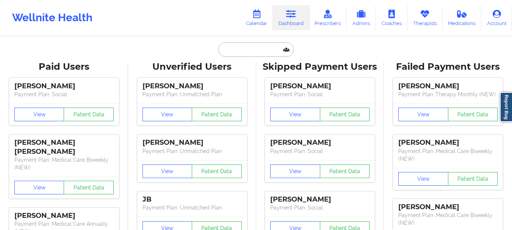
click at [265, 56] on input "text" at bounding box center [255, 49] width 75 height 14
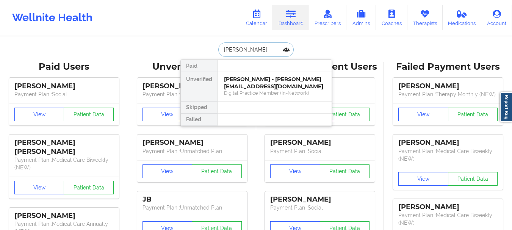
type input "Lewis Eic"
click at [260, 83] on div "Lewis Eichelberger - lfeichelberger@gmail.com" at bounding box center [275, 83] width 102 height 14
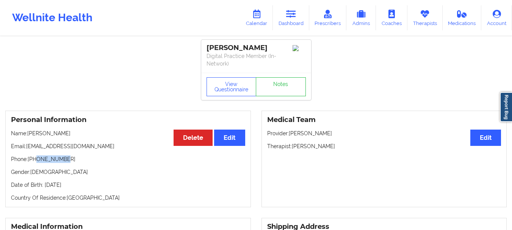
drag, startPoint x: 68, startPoint y: 158, endPoint x: 36, endPoint y: 158, distance: 31.8
click at [36, 158] on p "Phone: +14047970219" at bounding box center [128, 159] width 234 height 8
click at [62, 159] on p "Phone: +14047970219" at bounding box center [128, 159] width 234 height 8
drag, startPoint x: 34, startPoint y: 159, endPoint x: 68, endPoint y: 158, distance: 34.1
click at [68, 158] on p "Phone: +14047970219" at bounding box center [128, 159] width 234 height 8
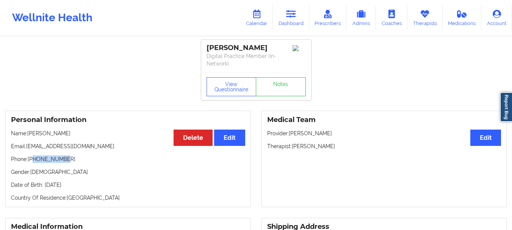
drag, startPoint x: 78, startPoint y: 135, endPoint x: 29, endPoint y: 133, distance: 49.7
click at [29, 133] on p "Name: Lewis Eichelberger" at bounding box center [128, 134] width 234 height 8
click at [286, 26] on link "Dashboard" at bounding box center [291, 17] width 36 height 25
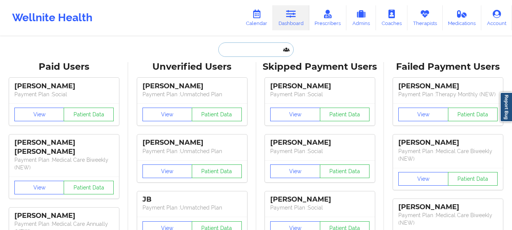
click at [245, 53] on input "text" at bounding box center [255, 49] width 75 height 14
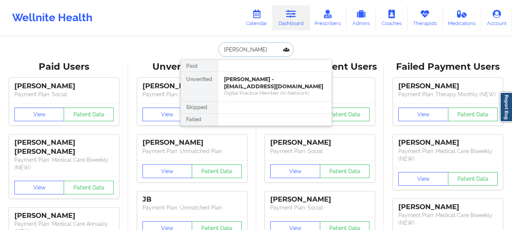
type input "Jacqueline Moreno"
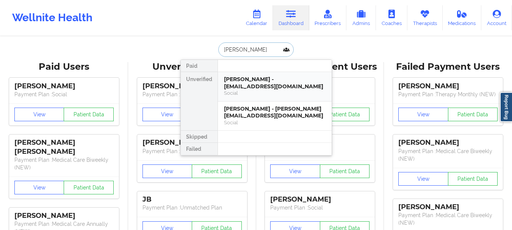
click at [242, 82] on div "Jacqueline Moreno - jaquiem78@gmail.com" at bounding box center [275, 83] width 102 height 14
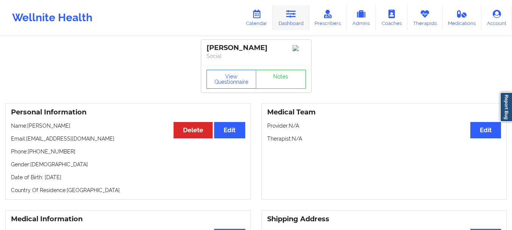
click at [299, 6] on link "Dashboard" at bounding box center [291, 17] width 36 height 25
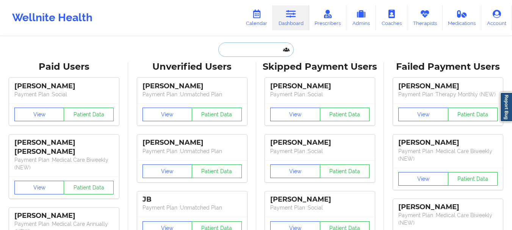
click at [262, 47] on input "text" at bounding box center [255, 49] width 75 height 14
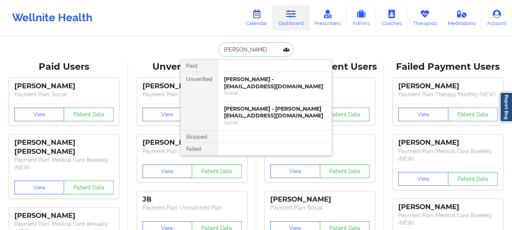
type input "Jacqueline moreno"
click at [249, 110] on div "Jacqueline Moreno - jmorenolmt@gmail.com" at bounding box center [275, 112] width 102 height 14
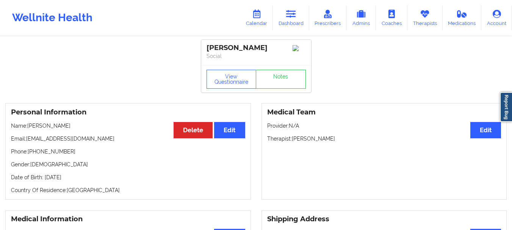
drag, startPoint x: 88, startPoint y: 143, endPoint x: 96, endPoint y: 136, distance: 10.8
click at [96, 136] on div "Personal Information Edit Delete Name: Jacqueline Moreno Email: jmorenolmt@gmai…" at bounding box center [128, 151] width 246 height 97
click at [294, 23] on link "Dashboard" at bounding box center [291, 17] width 36 height 25
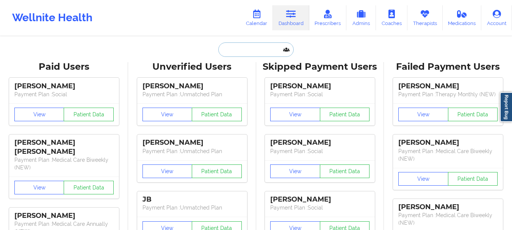
click at [272, 46] on input "text" at bounding box center [255, 49] width 75 height 14
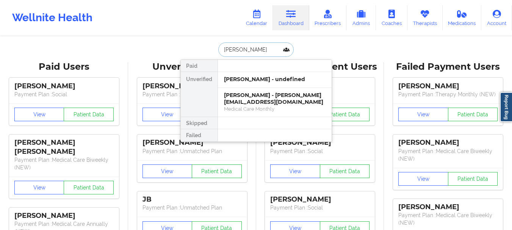
click at [249, 52] on input "Keith H" at bounding box center [255, 49] width 75 height 14
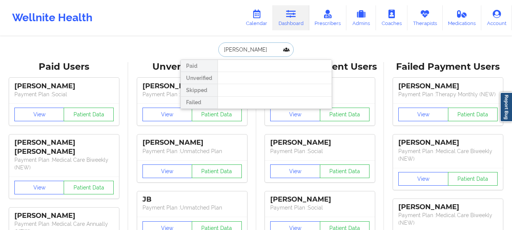
type input "Shaylyn bur"
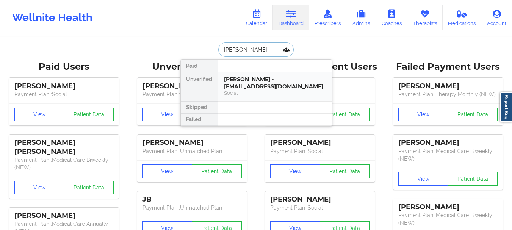
click at [250, 77] on div "[PERSON_NAME] - [EMAIL_ADDRESS][DOMAIN_NAME]" at bounding box center [275, 83] width 102 height 14
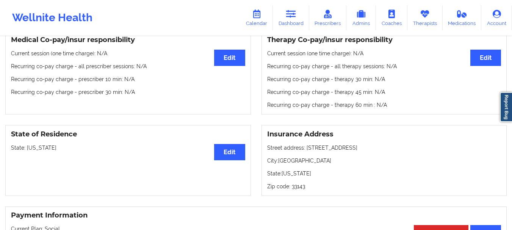
scroll to position [48, 0]
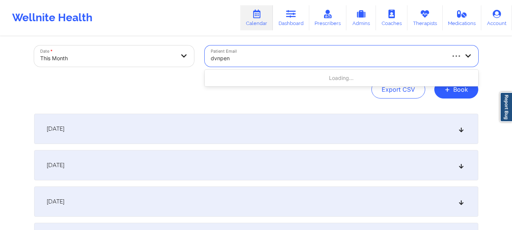
type input "dvnpeng"
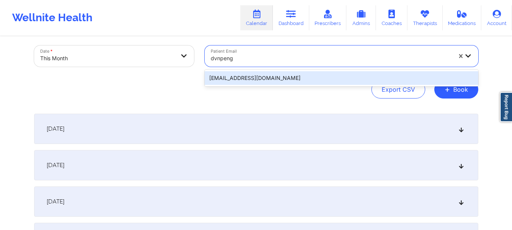
click at [254, 82] on div "[EMAIL_ADDRESS][DOMAIN_NAME]" at bounding box center [342, 78] width 274 height 14
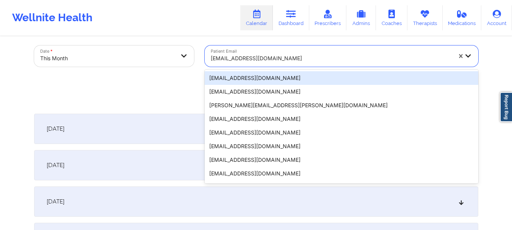
click at [219, 59] on div at bounding box center [331, 58] width 241 height 9
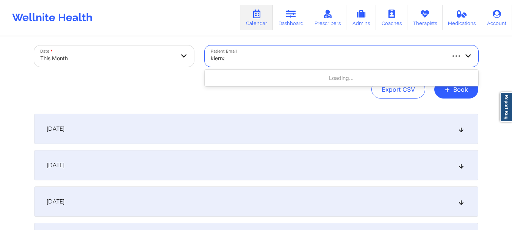
type input "[PERSON_NAME]"
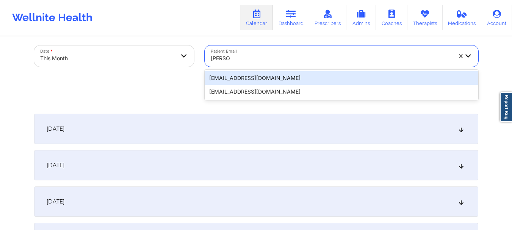
click at [229, 77] on div "[EMAIL_ADDRESS][DOMAIN_NAME]" at bounding box center [342, 78] width 274 height 14
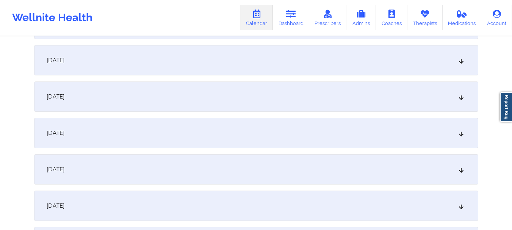
scroll to position [499, 0]
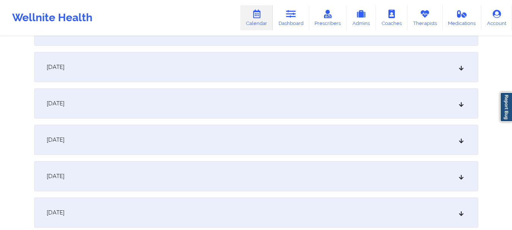
click at [283, 100] on div "[DATE]" at bounding box center [256, 103] width 444 height 30
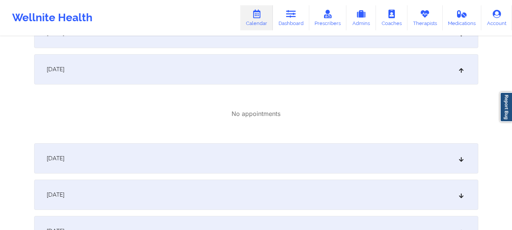
scroll to position [545, 0]
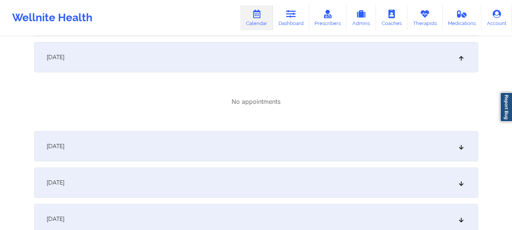
click at [436, 157] on div "[DATE]" at bounding box center [256, 146] width 444 height 30
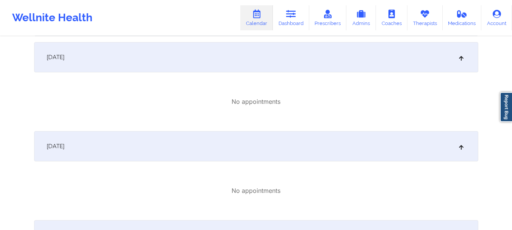
click at [429, 147] on div "[DATE]" at bounding box center [256, 146] width 444 height 30
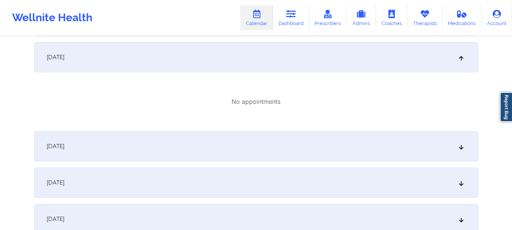
scroll to position [0, 0]
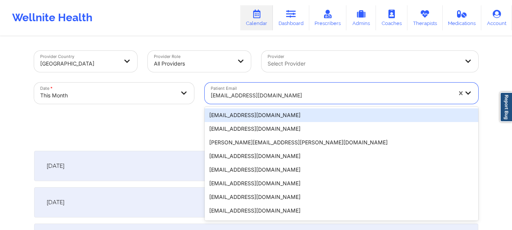
click at [225, 92] on div at bounding box center [331, 95] width 241 height 9
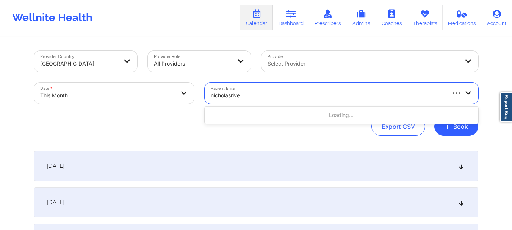
type input "nicholasriver"
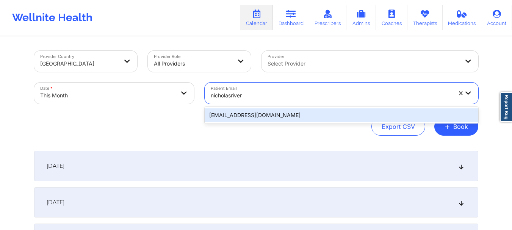
click at [231, 115] on div "[EMAIL_ADDRESS][DOMAIN_NAME]" at bounding box center [342, 115] width 274 height 14
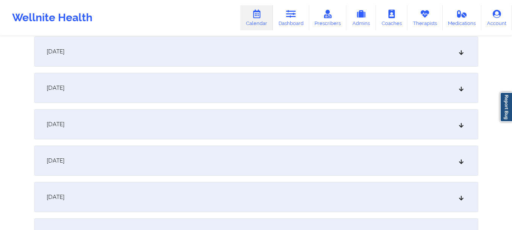
scroll to position [728, 0]
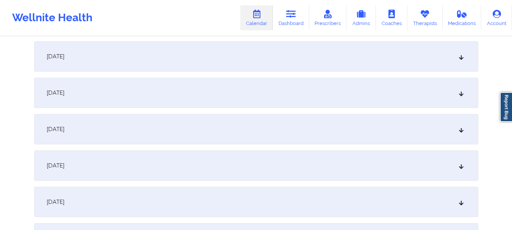
click at [331, 64] on div "[DATE]" at bounding box center [256, 56] width 444 height 30
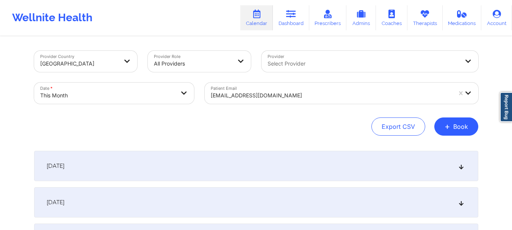
click at [244, 99] on div at bounding box center [331, 95] width 241 height 9
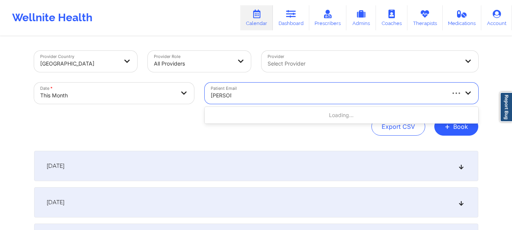
type input "shayl"
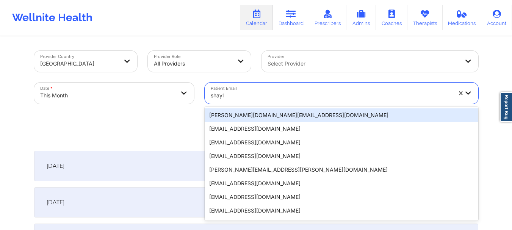
click at [243, 113] on div "[PERSON_NAME][DOMAIN_NAME][EMAIL_ADDRESS][DOMAIN_NAME]" at bounding box center [342, 115] width 274 height 14
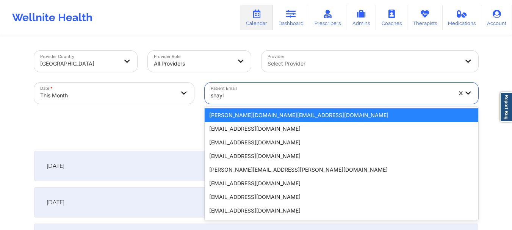
type input "[PERSON_NAME]"
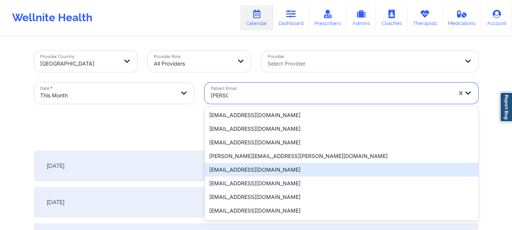
click at [230, 172] on div "[EMAIL_ADDRESS][DOMAIN_NAME]" at bounding box center [342, 170] width 274 height 14
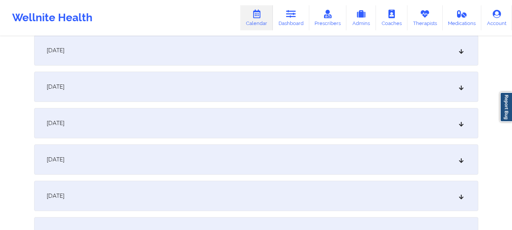
scroll to position [514, 0]
click at [426, 92] on div "[DATE]" at bounding box center [256, 89] width 444 height 30
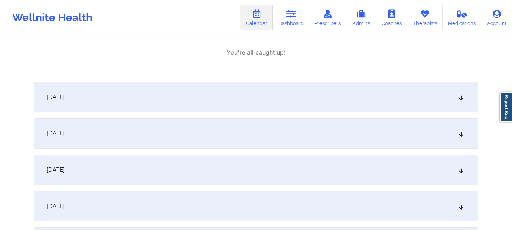
scroll to position [636, 0]
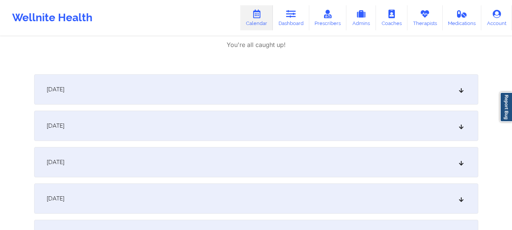
click at [454, 89] on div "[DATE]" at bounding box center [256, 89] width 444 height 30
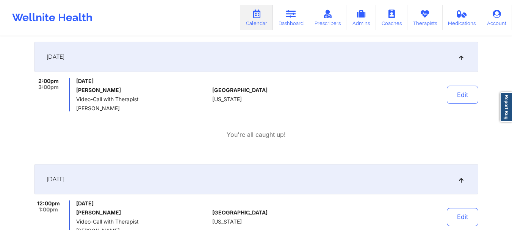
scroll to position [567, 0]
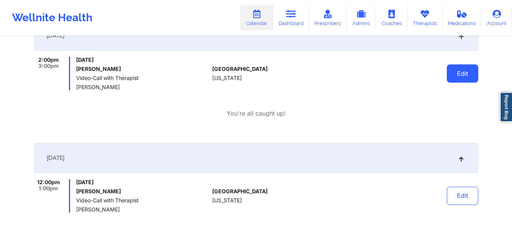
click at [450, 68] on button "Edit" at bounding box center [462, 73] width 31 height 18
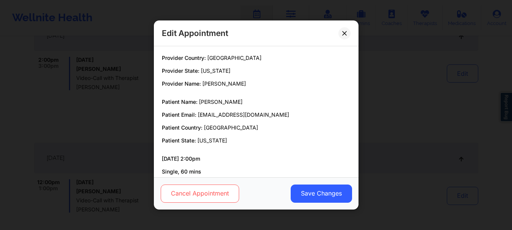
click at [199, 198] on button "Cancel Appointment" at bounding box center [199, 194] width 78 height 18
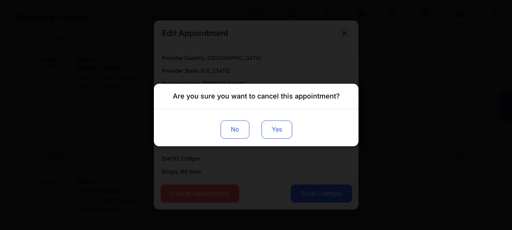
click at [282, 133] on button "Yes" at bounding box center [276, 130] width 31 height 18
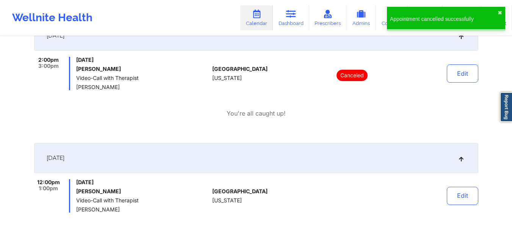
click at [357, 42] on div "[DATE]" at bounding box center [256, 35] width 444 height 30
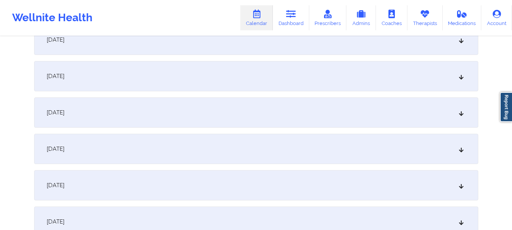
scroll to position [1147, 0]
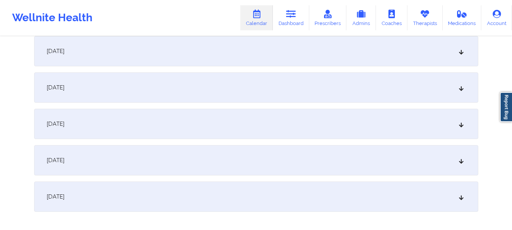
click at [332, 58] on div "[DATE]" at bounding box center [256, 51] width 444 height 30
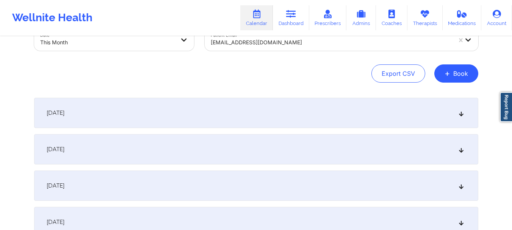
scroll to position [0, 0]
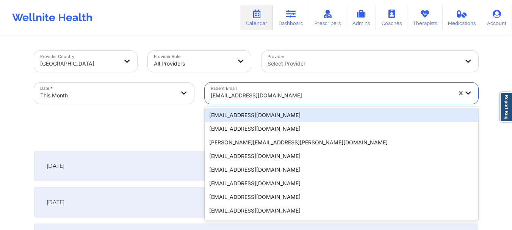
click at [211, 96] on input "Patient Email" at bounding box center [212, 96] width 2 height 8
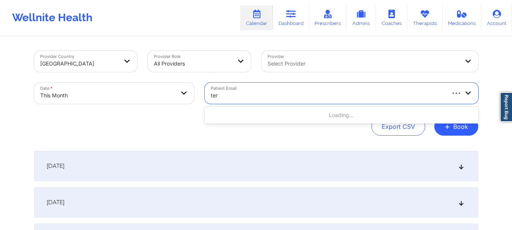
type input "ter"
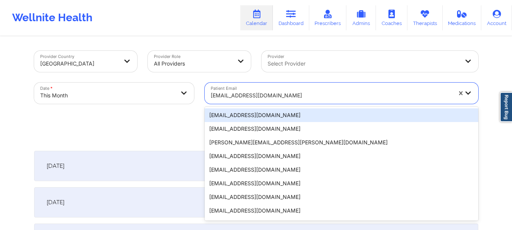
click at [248, 92] on div at bounding box center [331, 95] width 241 height 9
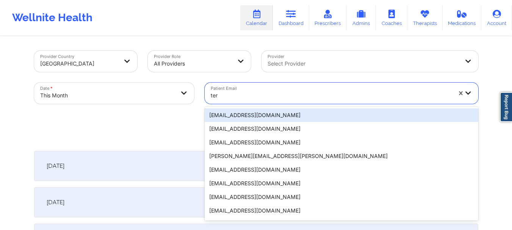
type input "tery"
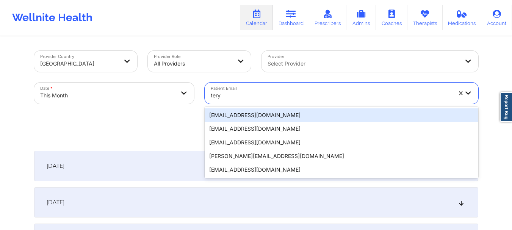
click at [245, 113] on div "[EMAIL_ADDRESS][DOMAIN_NAME]" at bounding box center [342, 115] width 274 height 14
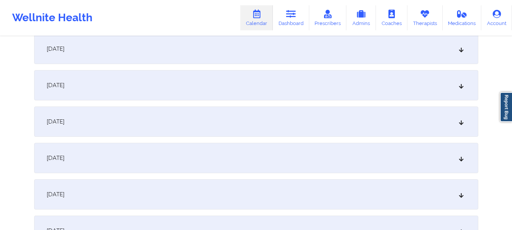
scroll to position [483, 0]
click at [460, 121] on icon at bounding box center [461, 119] width 6 height 5
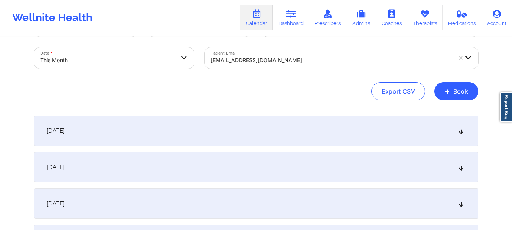
scroll to position [33, 0]
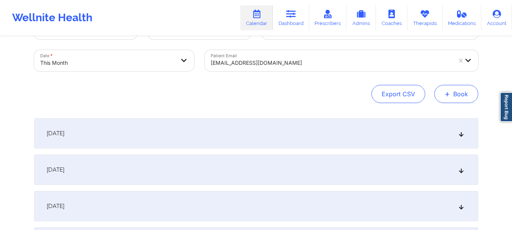
click at [450, 93] on span "+" at bounding box center [448, 94] width 6 height 4
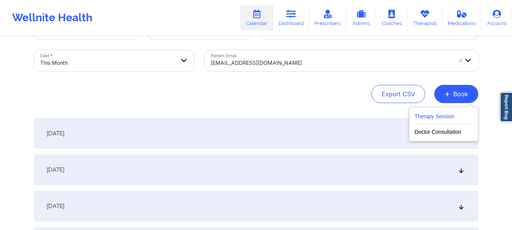
click at [428, 116] on button "Therapy Session" at bounding box center [444, 118] width 58 height 13
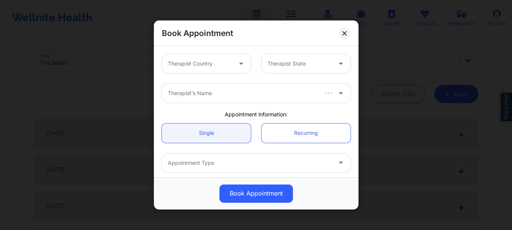
click at [180, 62] on div at bounding box center [200, 63] width 64 height 9
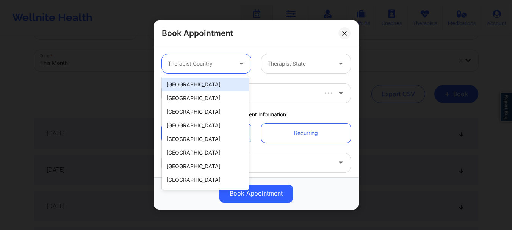
click at [190, 89] on div "[GEOGRAPHIC_DATA]" at bounding box center [205, 85] width 87 height 14
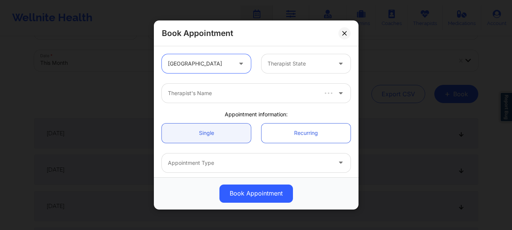
click at [298, 65] on div at bounding box center [300, 63] width 64 height 9
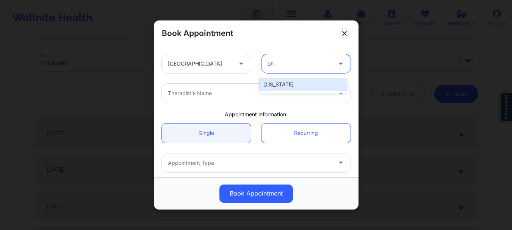
type input "ohi"
click at [292, 80] on div "[US_STATE]" at bounding box center [303, 85] width 87 height 14
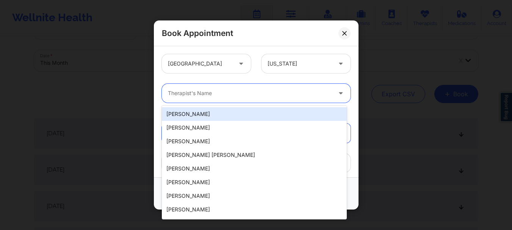
click at [257, 93] on div at bounding box center [250, 93] width 164 height 9
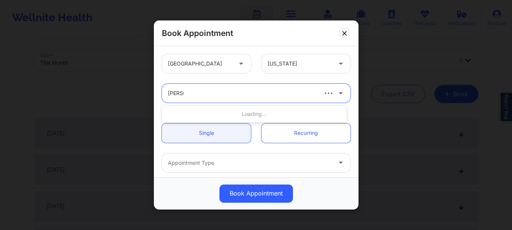
type input "rodney"
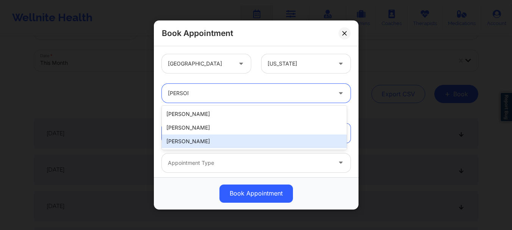
click at [230, 144] on div "[PERSON_NAME]" at bounding box center [254, 142] width 185 height 14
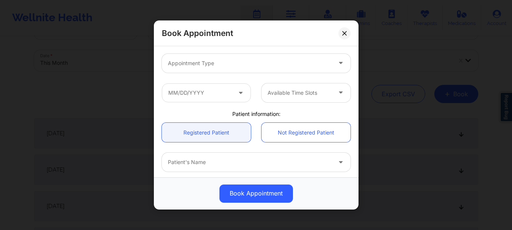
scroll to position [155, 0]
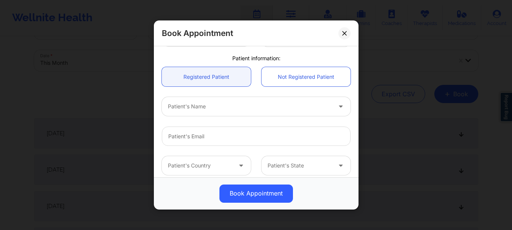
click at [171, 110] on div at bounding box center [250, 106] width 164 height 9
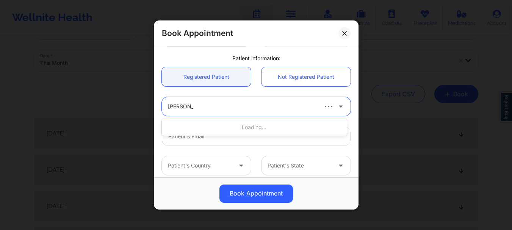
type input "charles glo"
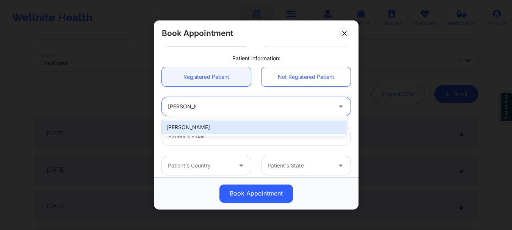
click at [186, 130] on div "[PERSON_NAME]" at bounding box center [254, 128] width 185 height 14
type input "[EMAIL_ADDRESS][DOMAIN_NAME]"
type input "[PHONE_NUMBER]"
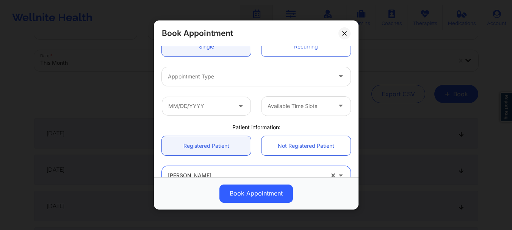
scroll to position [83, 0]
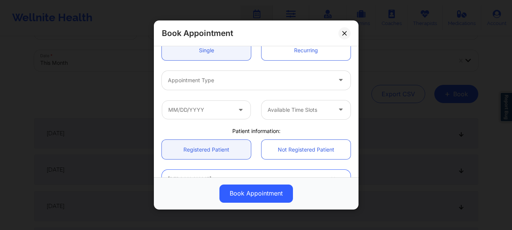
click at [230, 83] on div at bounding box center [250, 80] width 164 height 9
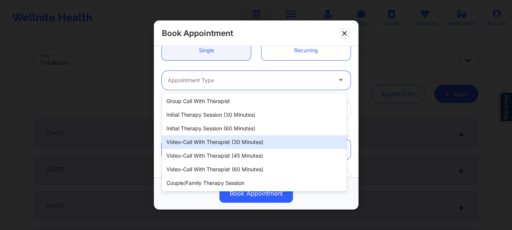
click at [220, 138] on div "Video-Call with Therapist (30 minutes)" at bounding box center [254, 142] width 185 height 14
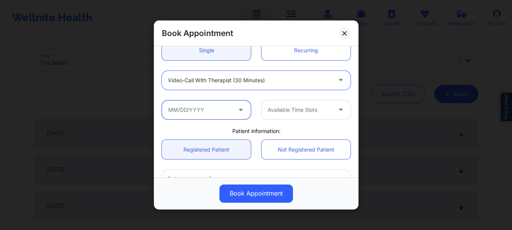
click at [202, 107] on input "text" at bounding box center [206, 109] width 89 height 19
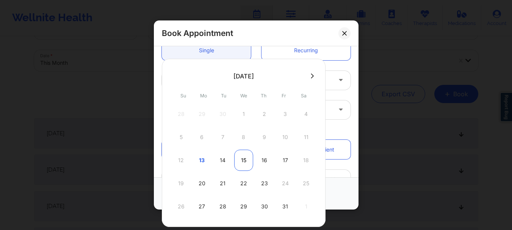
click at [244, 162] on div "15" at bounding box center [243, 160] width 19 height 21
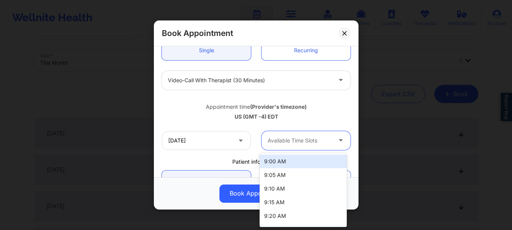
click at [281, 141] on div at bounding box center [300, 140] width 64 height 9
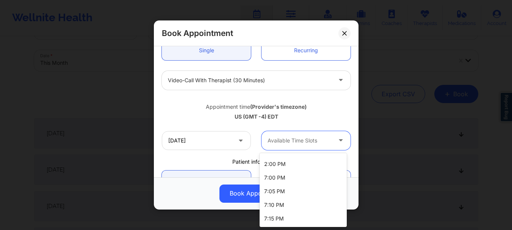
scroll to position [796, 0]
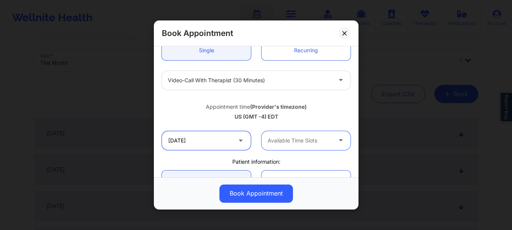
click at [221, 139] on input "10/15/2025" at bounding box center [206, 140] width 89 height 19
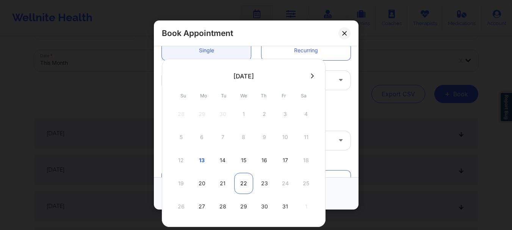
click at [244, 185] on div "22" at bounding box center [243, 183] width 19 height 21
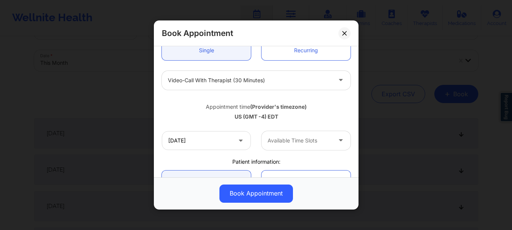
click at [293, 139] on div at bounding box center [300, 140] width 64 height 9
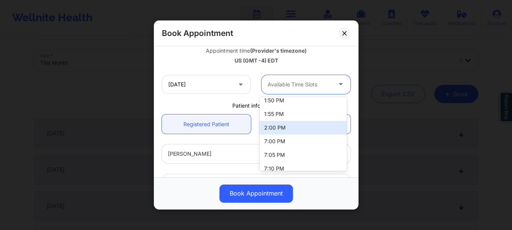
scroll to position [790, 0]
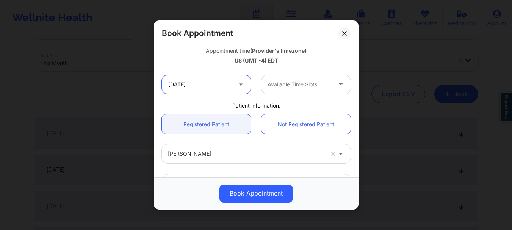
click at [232, 83] on input "10/22/2025" at bounding box center [206, 84] width 89 height 19
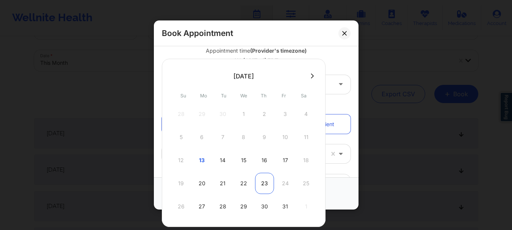
click at [258, 183] on div "23" at bounding box center [264, 183] width 19 height 21
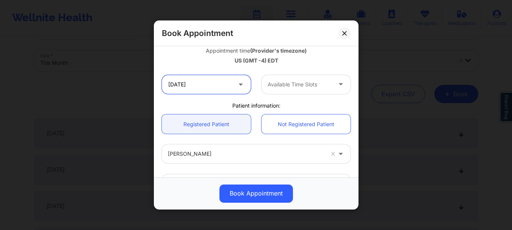
click at [223, 82] on input "10/23/2025" at bounding box center [206, 84] width 89 height 19
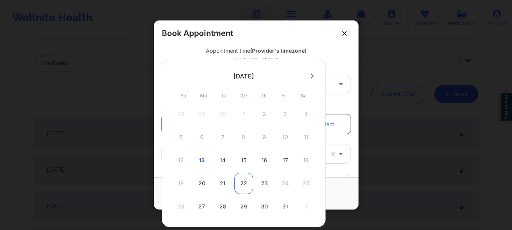
click at [240, 180] on div "22" at bounding box center [243, 183] width 19 height 21
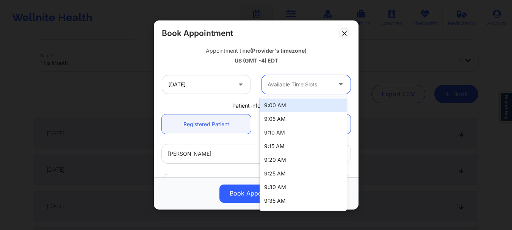
click at [277, 83] on div at bounding box center [300, 84] width 64 height 9
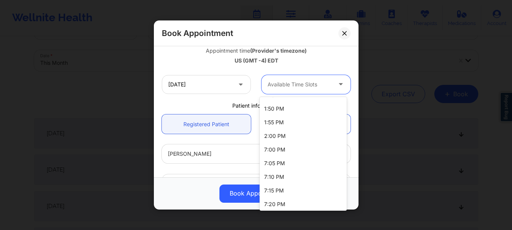
scroll to position [805, 0]
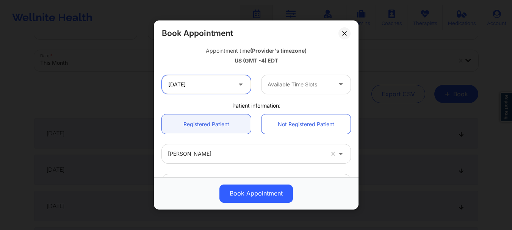
click at [226, 80] on input "10/22/2025" at bounding box center [206, 84] width 89 height 19
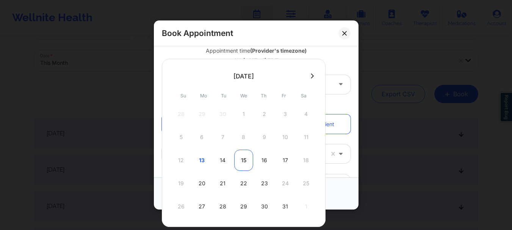
click at [241, 162] on div "15" at bounding box center [243, 160] width 19 height 21
type input "10/15/2025"
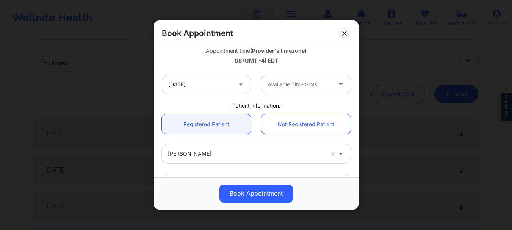
click at [281, 91] on div "Available Time Slots" at bounding box center [297, 84] width 71 height 19
click at [329, 67] on div "Appointment time (Provider's timezone) US (GMT -4) EDT" at bounding box center [256, 54] width 199 height 31
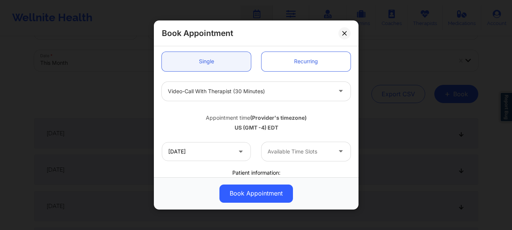
scroll to position [70, 0]
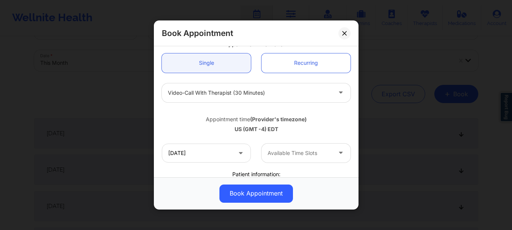
click at [304, 87] on div "Video-Call with Therapist (30 minutes)" at bounding box center [250, 92] width 164 height 19
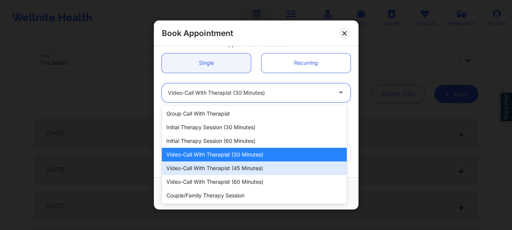
click at [248, 169] on div "Video-Call with Therapist (45 minutes)" at bounding box center [254, 168] width 185 height 14
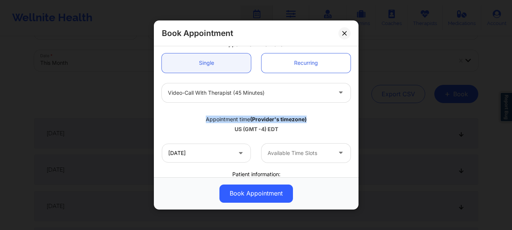
drag, startPoint x: 354, startPoint y: 100, endPoint x: 351, endPoint y: 114, distance: 14.0
click at [351, 114] on div "United States Ohio Rodney Dunlap Appointment information: Single Recurring Vide…" at bounding box center [256, 111] width 205 height 131
click at [338, 110] on div "Appointment time (Provider's timezone) US (GMT -4) EDT" at bounding box center [256, 123] width 199 height 31
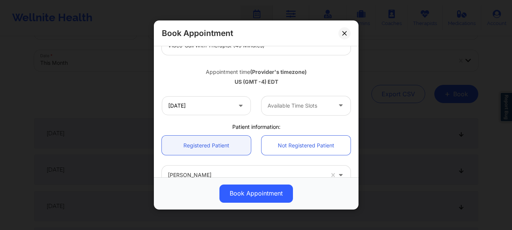
scroll to position [118, 0]
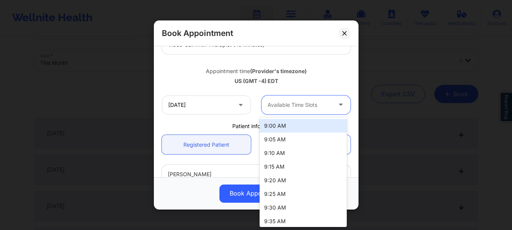
click at [302, 109] on div at bounding box center [300, 104] width 64 height 9
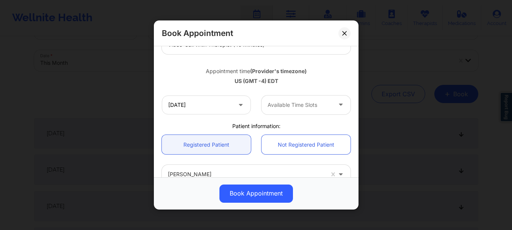
click at [339, 38] on div "Book Appointment" at bounding box center [256, 33] width 205 height 26
click at [348, 36] on button at bounding box center [345, 33] width 12 height 12
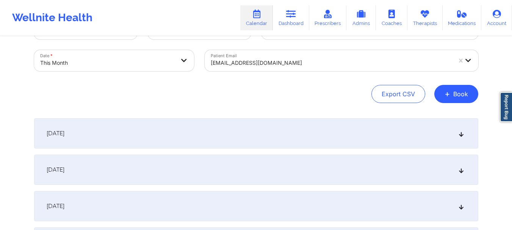
click at [254, 64] on div at bounding box center [331, 62] width 241 height 9
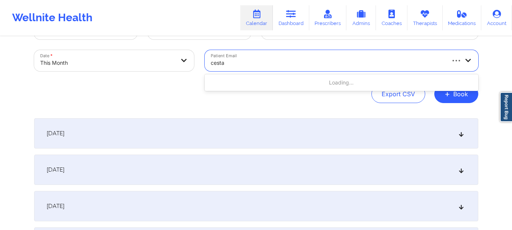
type input "cestar"
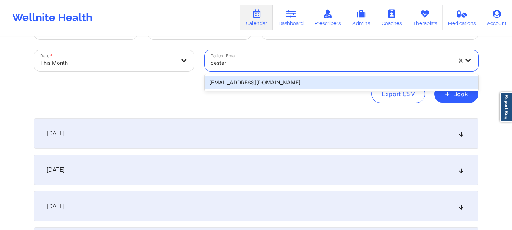
click at [251, 76] on div "cestar99@gmail.com" at bounding box center [342, 83] width 274 height 14
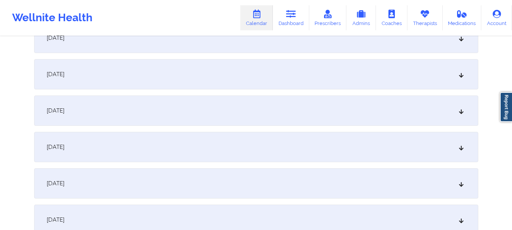
scroll to position [390, 0]
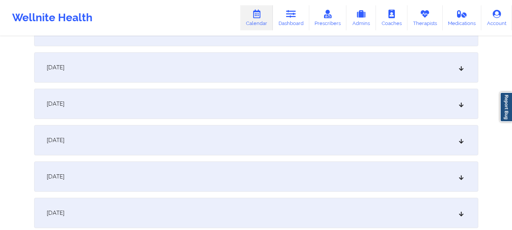
click at [424, 53] on div "October 9, 2025" at bounding box center [256, 67] width 444 height 30
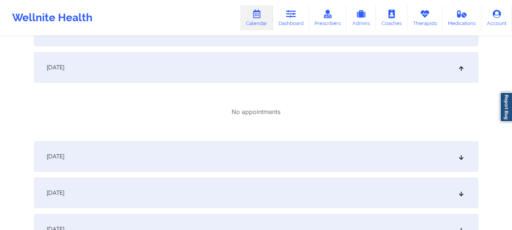
click at [250, 83] on div "October 9, 2025 No appointments" at bounding box center [256, 93] width 444 height 83
click at [251, 78] on div "October 9, 2025" at bounding box center [256, 67] width 444 height 30
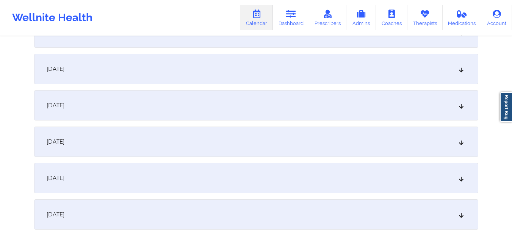
scroll to position [511, 0]
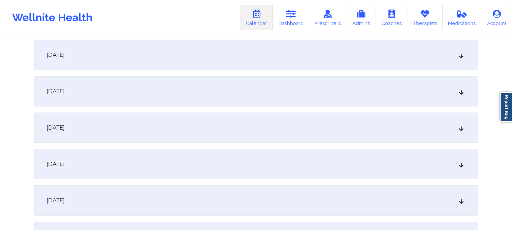
click at [328, 183] on div "October 1, 2025 No appointments October 2, 2025 No appointments October 3, 2025…" at bounding box center [256, 201] width 444 height 1122
click at [326, 190] on div "October 16, 2025" at bounding box center [256, 200] width 444 height 30
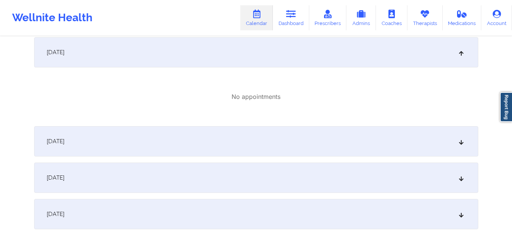
scroll to position [662, 0]
click at [394, 50] on div "October 16, 2025" at bounding box center [256, 50] width 444 height 30
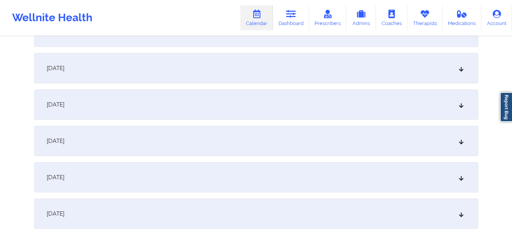
scroll to position [774, 0]
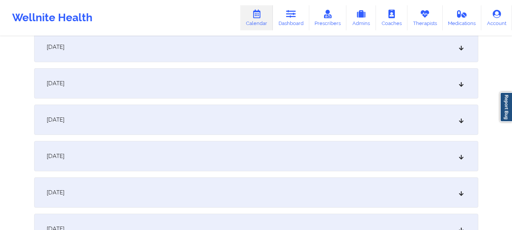
click at [144, 199] on div "October 23, 2025" at bounding box center [256, 192] width 444 height 30
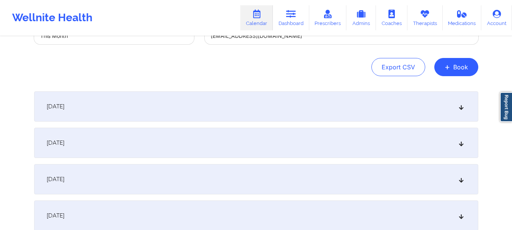
scroll to position [0, 0]
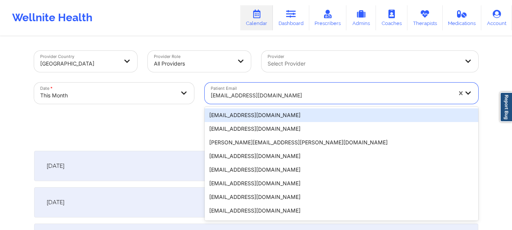
click at [241, 91] on div at bounding box center [331, 95] width 241 height 9
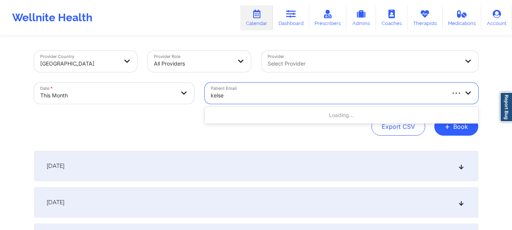
type input "kelsey"
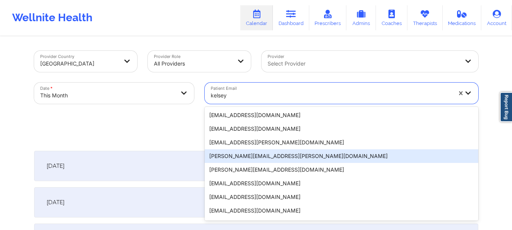
click at [235, 154] on div "kelsey.wilborn@mail.com" at bounding box center [342, 156] width 274 height 14
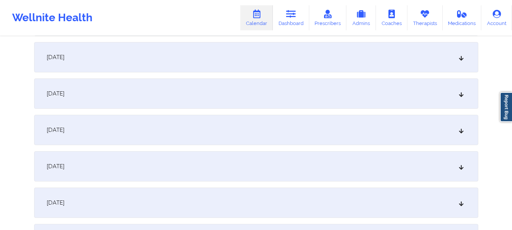
scroll to position [703, 0]
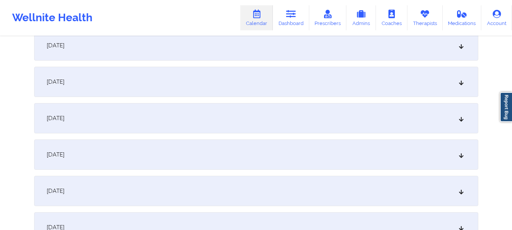
click at [398, 77] on div "October 18, 2025" at bounding box center [256, 82] width 444 height 30
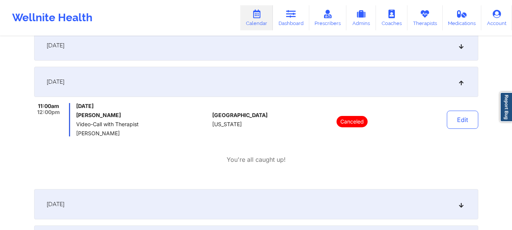
click at [380, 82] on div "October 18, 2025" at bounding box center [256, 82] width 444 height 30
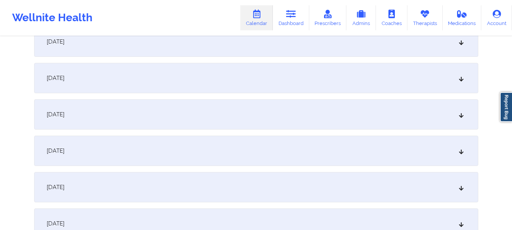
scroll to position [889, 0]
click at [254, 159] on div "October 25, 2025" at bounding box center [256, 150] width 444 height 30
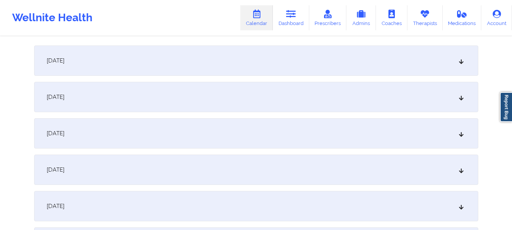
scroll to position [0, 0]
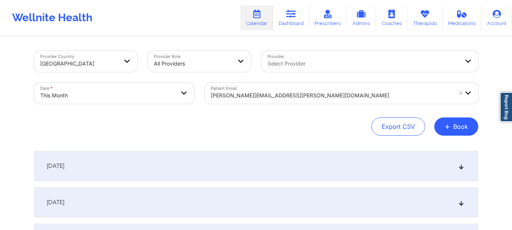
select select "2025-9"
select select "2025-10"
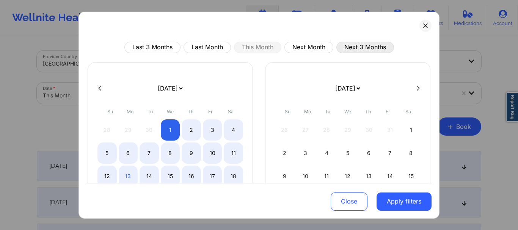
click at [356, 42] on button "Next 3 Months" at bounding box center [365, 46] width 58 height 11
select select "2025-10"
select select "2025-11"
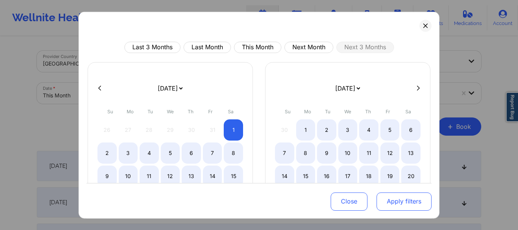
click at [391, 196] on button "Apply filters" at bounding box center [403, 202] width 55 height 18
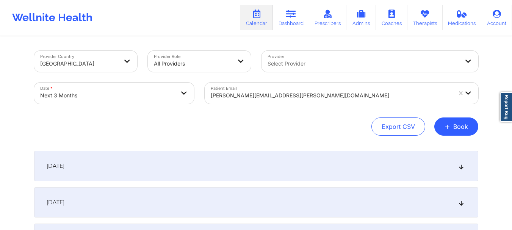
click at [221, 171] on div "November 1, 2025" at bounding box center [256, 166] width 444 height 30
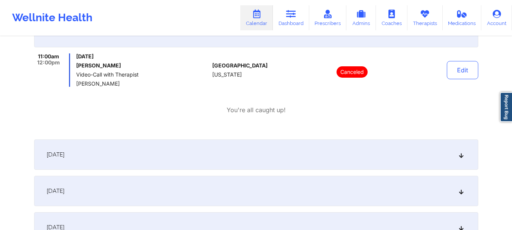
scroll to position [115, 0]
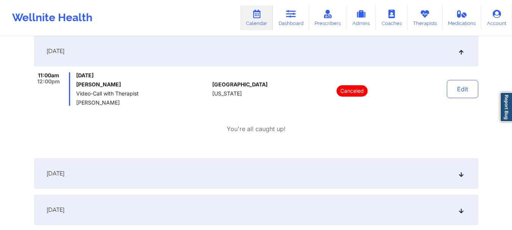
click at [398, 52] on div "November 1, 2025" at bounding box center [256, 51] width 444 height 30
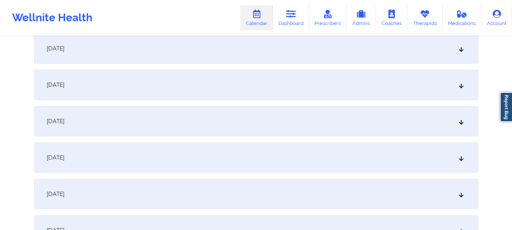
scroll to position [258, 0]
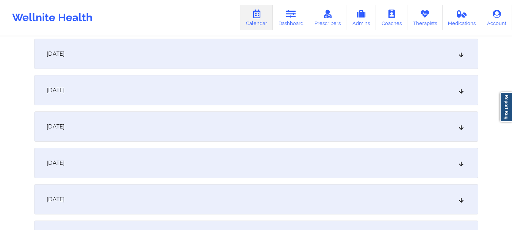
click at [343, 157] on div "November 8, 2025" at bounding box center [256, 163] width 444 height 30
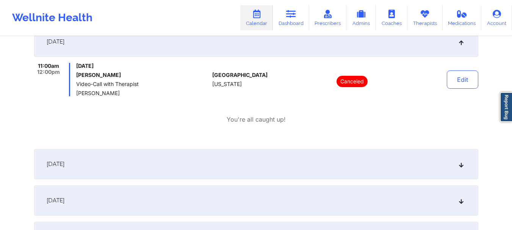
scroll to position [373, 0]
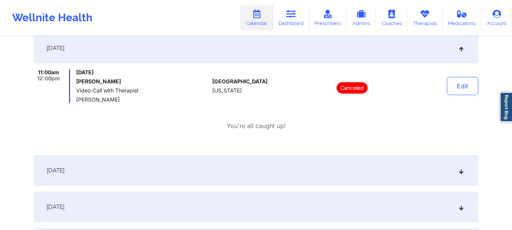
click at [453, 47] on div "November 8, 2025" at bounding box center [256, 48] width 444 height 30
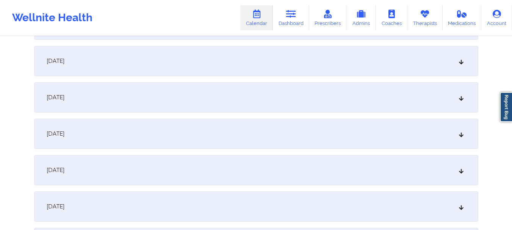
scroll to position [597, 0]
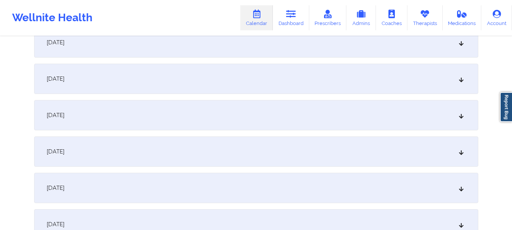
click at [367, 91] on div "November 15, 2025" at bounding box center [256, 79] width 444 height 30
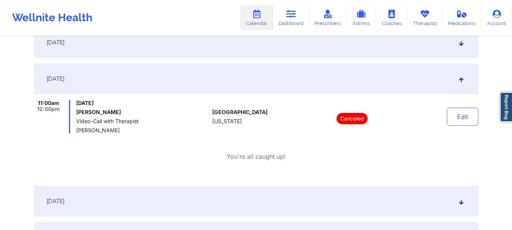
scroll to position [616, 0]
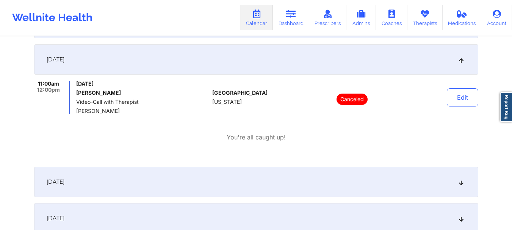
click at [374, 71] on div "November 15, 2025" at bounding box center [256, 59] width 444 height 30
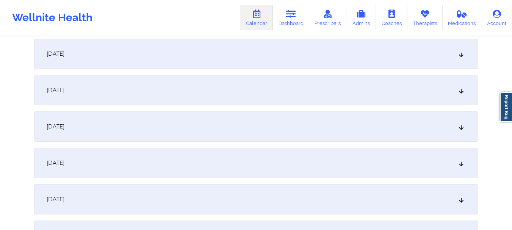
scroll to position [846, 0]
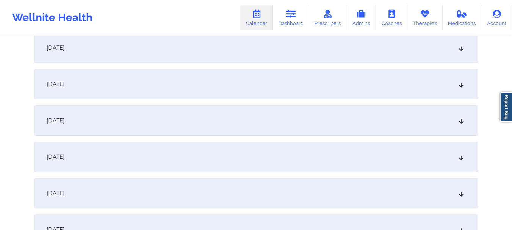
click at [417, 89] on div "November 22, 2025" at bounding box center [256, 84] width 444 height 30
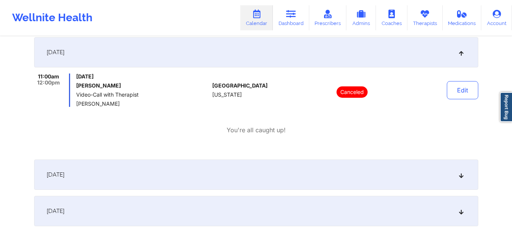
scroll to position [884, 0]
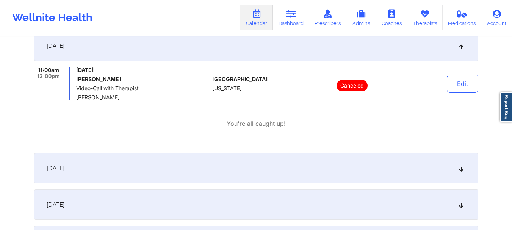
click at [419, 50] on div "November 22, 2025" at bounding box center [256, 46] width 444 height 30
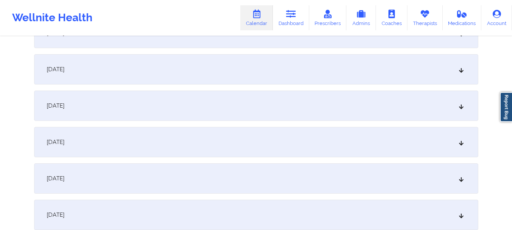
scroll to position [1127, 0]
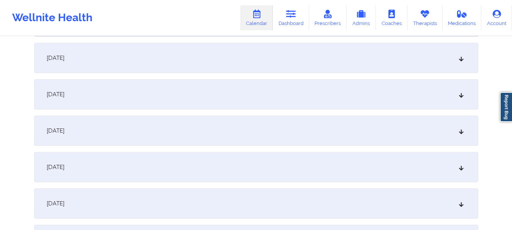
click at [381, 52] on div "November 29, 2025" at bounding box center [256, 58] width 444 height 30
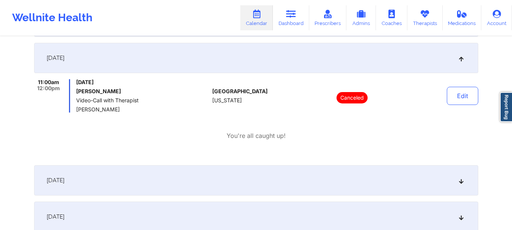
click at [440, 50] on div "November 29, 2025" at bounding box center [256, 58] width 444 height 30
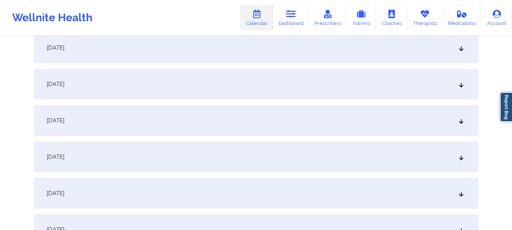
scroll to position [1301, 0]
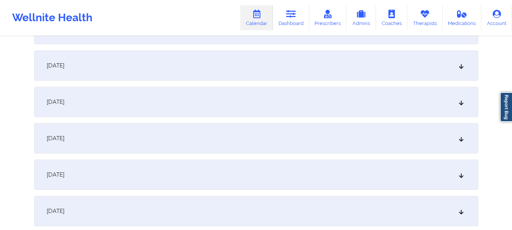
click at [339, 146] on div "December 6, 2025" at bounding box center [256, 138] width 444 height 30
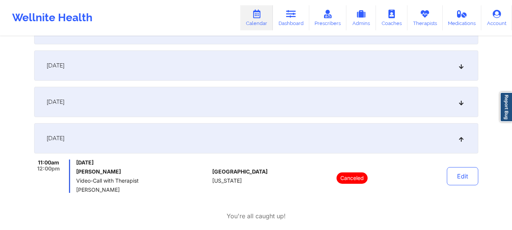
click at [398, 141] on div "December 6, 2025" at bounding box center [256, 138] width 444 height 30
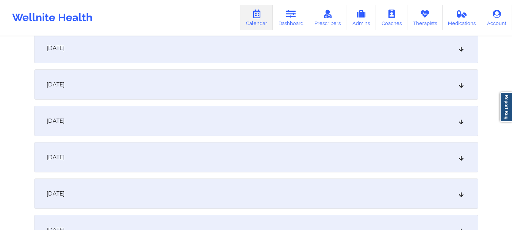
scroll to position [1513, 0]
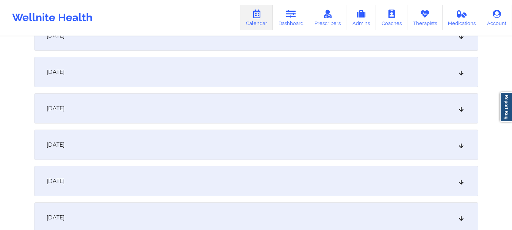
click at [265, 180] on div "December 13, 2025" at bounding box center [256, 181] width 444 height 30
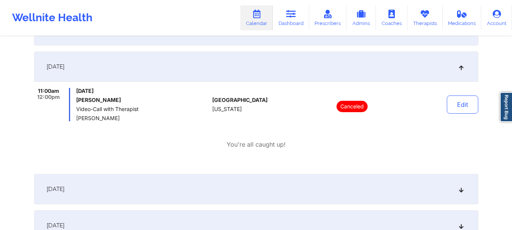
scroll to position [1621, 0]
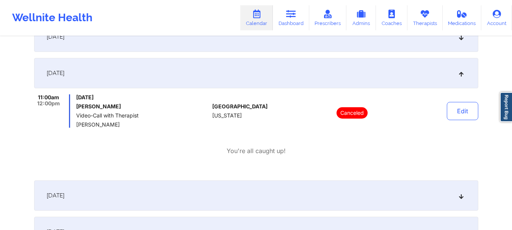
click at [423, 79] on div "December 13, 2025" at bounding box center [256, 73] width 444 height 30
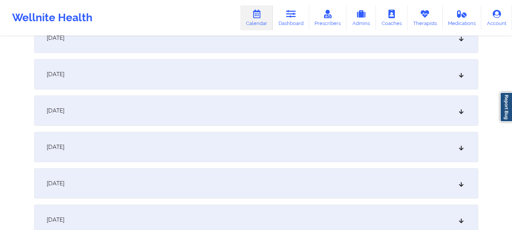
scroll to position [1821, 0]
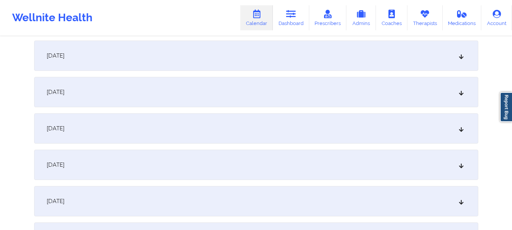
click at [407, 121] on div "December 20, 2025" at bounding box center [256, 128] width 444 height 30
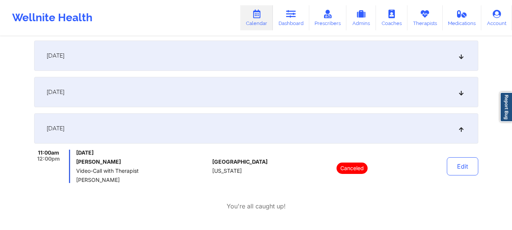
click at [407, 121] on div "December 20, 2025" at bounding box center [256, 128] width 444 height 30
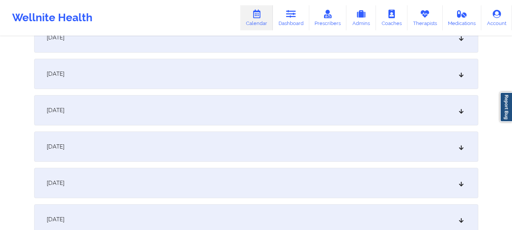
scroll to position [2063, 0]
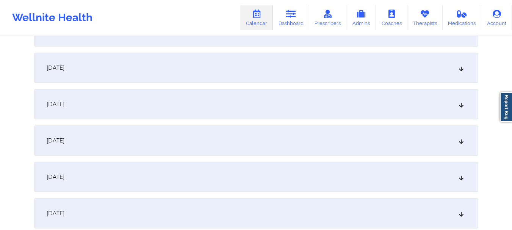
click at [403, 147] on div "December 27, 2025" at bounding box center [256, 140] width 444 height 30
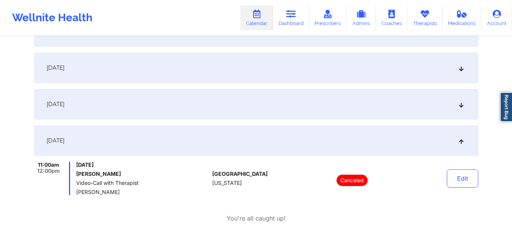
click at [451, 130] on div "December 27, 2025" at bounding box center [256, 140] width 444 height 30
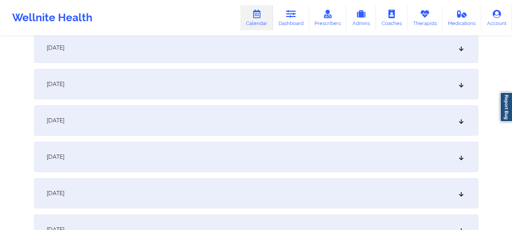
scroll to position [2381, 0]
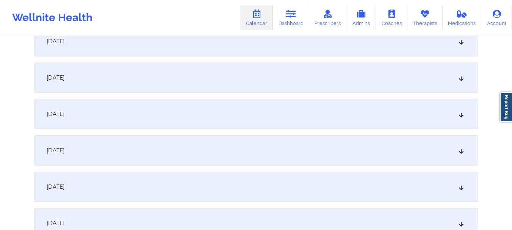
click at [398, 86] on div "January 3, 2026" at bounding box center [256, 78] width 444 height 30
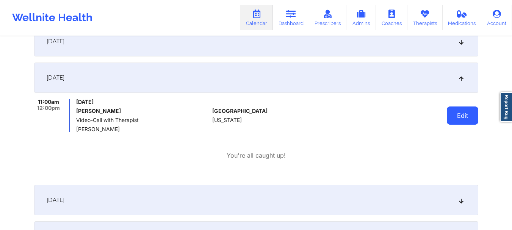
click at [466, 119] on button "Edit" at bounding box center [462, 116] width 31 height 18
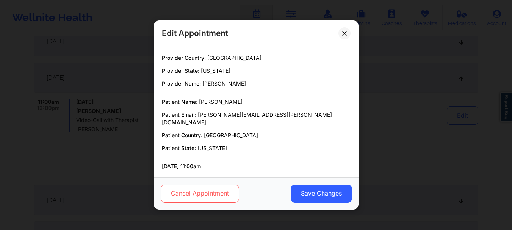
click at [225, 190] on button "Cancel Appointment" at bounding box center [199, 194] width 78 height 18
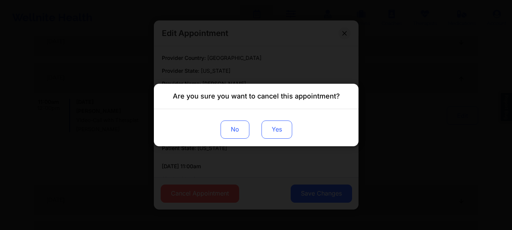
click at [272, 124] on button "Yes" at bounding box center [276, 130] width 31 height 18
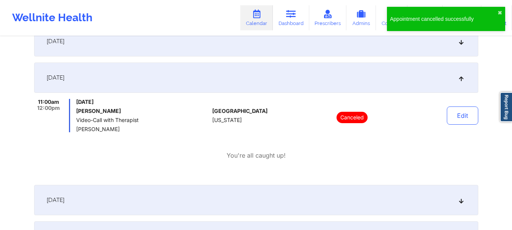
click at [387, 78] on div "January 3, 2026" at bounding box center [256, 78] width 444 height 30
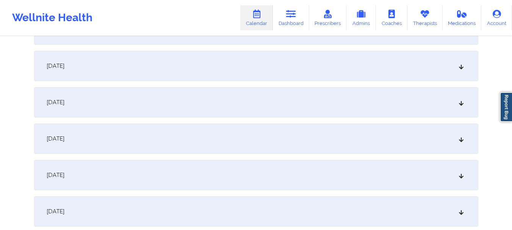
scroll to position [2617, 0]
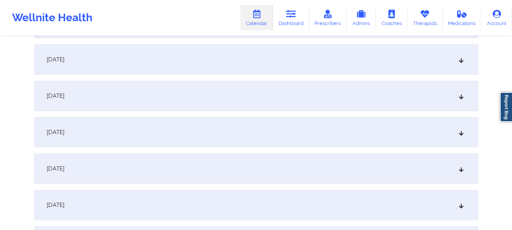
click at [420, 104] on div "January 10, 2026" at bounding box center [256, 96] width 444 height 30
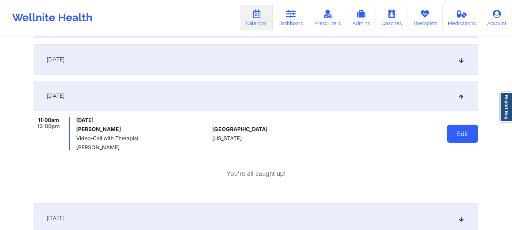
click at [457, 127] on button "Edit" at bounding box center [462, 134] width 31 height 18
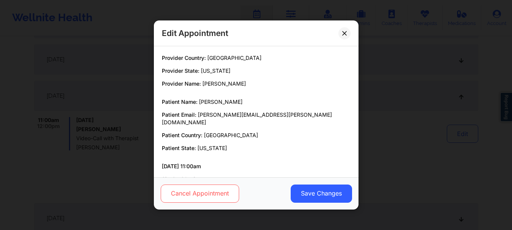
click at [201, 185] on button "Cancel Appointment" at bounding box center [199, 194] width 78 height 18
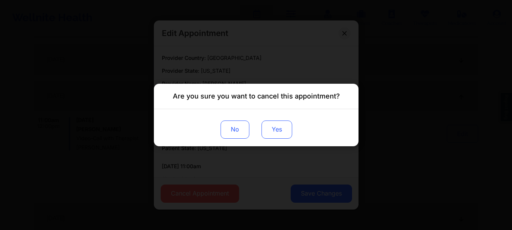
click at [270, 123] on button "Yes" at bounding box center [276, 130] width 31 height 18
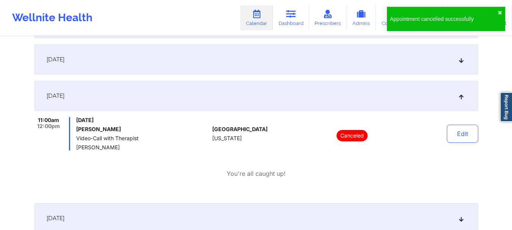
click at [429, 86] on div "January 10, 2026" at bounding box center [256, 96] width 444 height 30
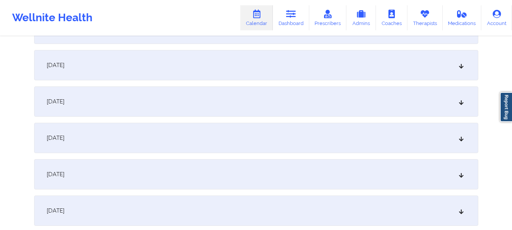
scroll to position [2898, 0]
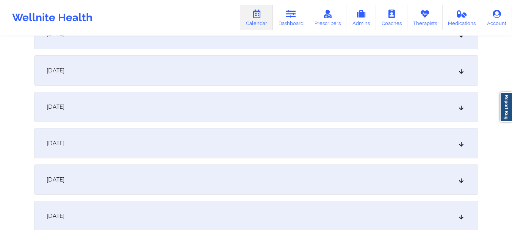
click at [390, 77] on div "January 17, 2026" at bounding box center [256, 70] width 444 height 30
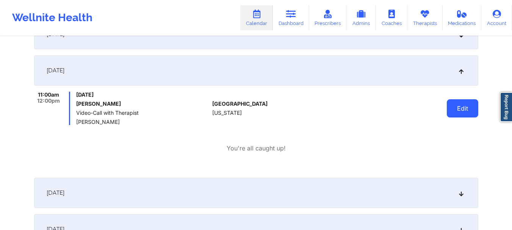
click at [460, 103] on button "Edit" at bounding box center [462, 108] width 31 height 18
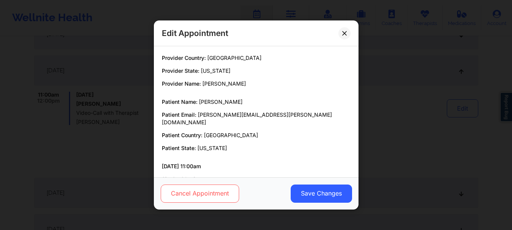
click at [213, 190] on button "Cancel Appointment" at bounding box center [199, 194] width 78 height 18
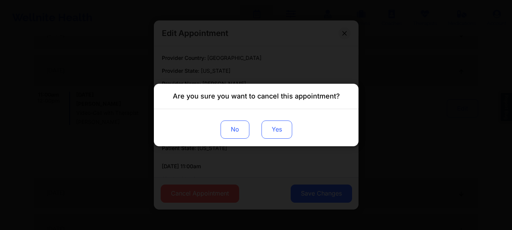
click at [288, 130] on button "Yes" at bounding box center [276, 130] width 31 height 18
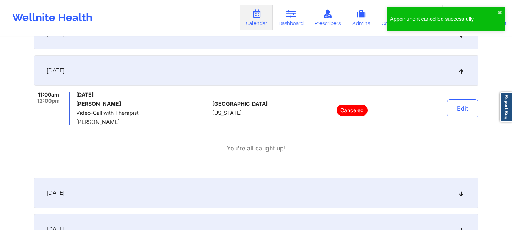
click at [329, 83] on div "January 17, 2026" at bounding box center [256, 70] width 444 height 30
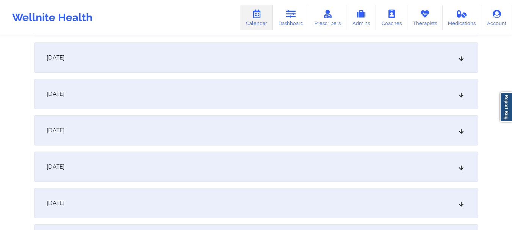
scroll to position [3159, 0]
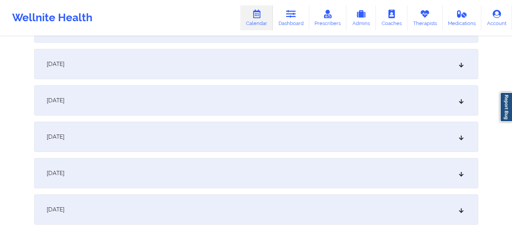
click at [356, 57] on div "January 24, 2026" at bounding box center [256, 64] width 444 height 30
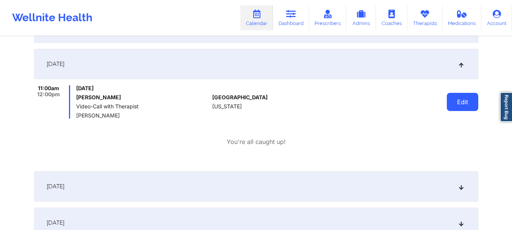
click at [456, 107] on button "Edit" at bounding box center [462, 102] width 31 height 18
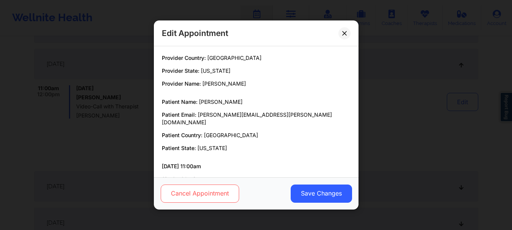
click at [224, 186] on button "Cancel Appointment" at bounding box center [199, 194] width 78 height 18
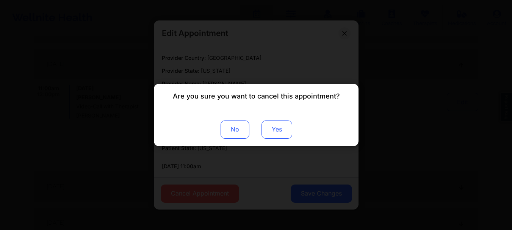
click at [276, 130] on button "Yes" at bounding box center [276, 130] width 31 height 18
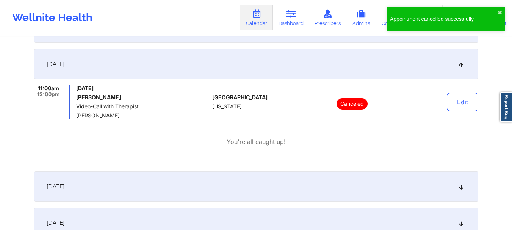
click at [404, 63] on div "January 24, 2026" at bounding box center [256, 64] width 444 height 30
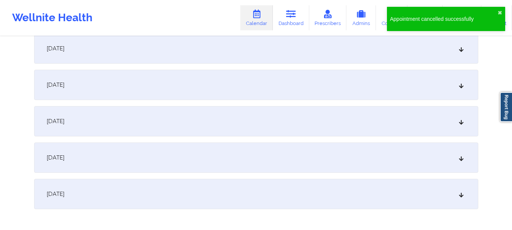
scroll to position [3324, 0]
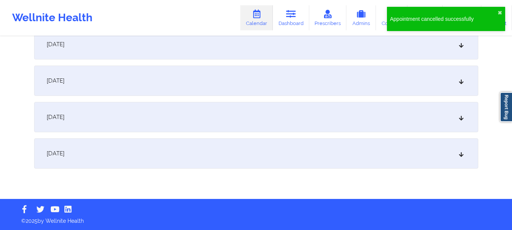
click at [397, 159] on div "January 31, 2026" at bounding box center [256, 153] width 444 height 30
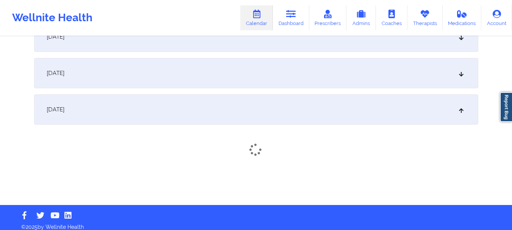
scroll to position [3374, 0]
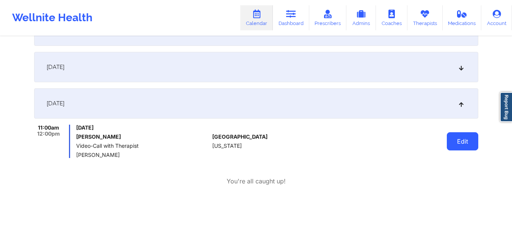
click at [457, 141] on button "Edit" at bounding box center [462, 141] width 31 height 18
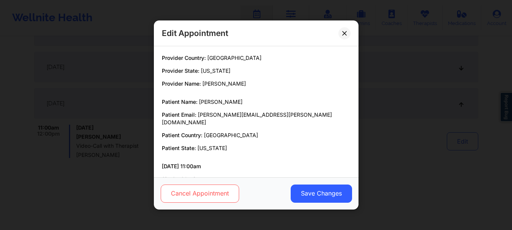
click at [207, 191] on button "Cancel Appointment" at bounding box center [199, 194] width 78 height 18
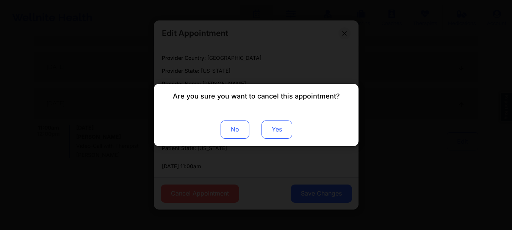
click at [278, 127] on button "Yes" at bounding box center [276, 130] width 31 height 18
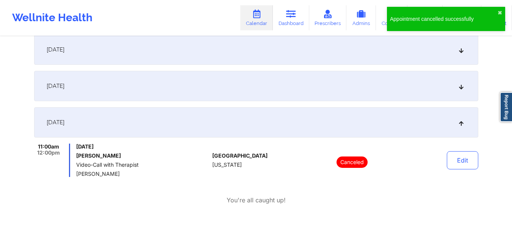
scroll to position [3349, 0]
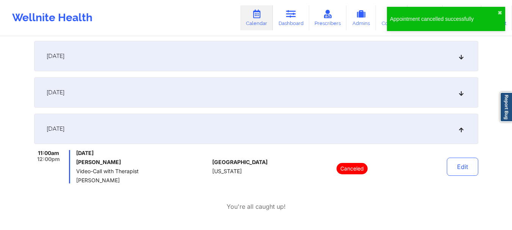
click at [447, 127] on div "January 31, 2026" at bounding box center [256, 129] width 444 height 30
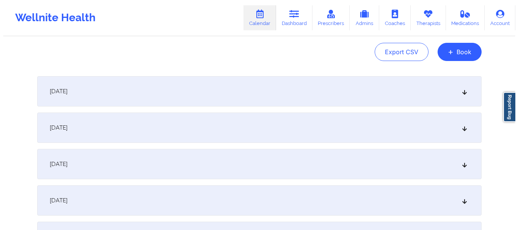
scroll to position [0, 0]
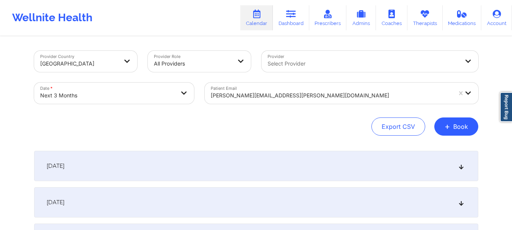
click at [151, 82] on div "Date * Next 3 Months" at bounding box center [114, 93] width 171 height 32
click at [148, 98] on body "Wellnite Health Calendar Dashboard Prescribers Admins Coaches Therapists Medica…" at bounding box center [256, 115] width 512 height 230
select select "2025-10"
select select "2025-11"
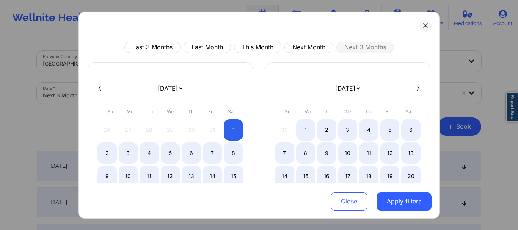
click at [417, 87] on button at bounding box center [418, 88] width 8 height 6
select select "2025-11"
select select "2026-0"
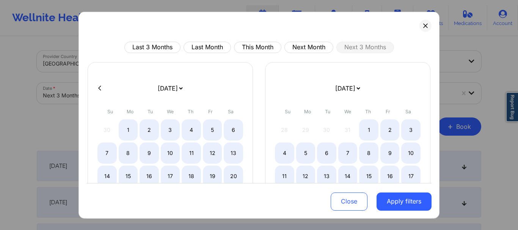
click at [417, 87] on div at bounding box center [258, 87] width 345 height 11
click at [422, 29] on button at bounding box center [425, 25] width 12 height 12
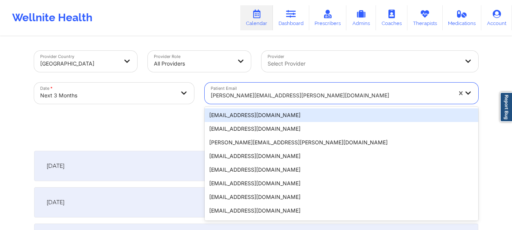
click at [233, 96] on div at bounding box center [331, 95] width 241 height 9
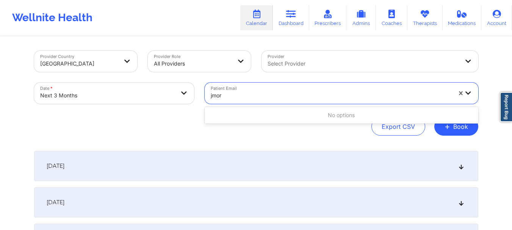
type input "jmore"
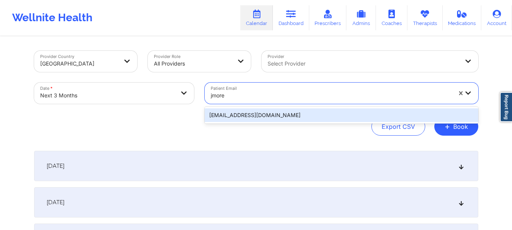
click at [233, 114] on div "jmorenolmt@gmail.com" at bounding box center [342, 115] width 274 height 14
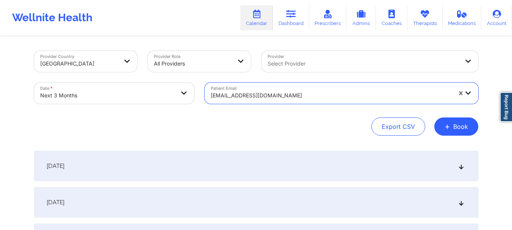
click at [172, 93] on body "Wellnite Health Calendar Dashboard Prescribers Admins Coaches Therapists Medica…" at bounding box center [256, 115] width 512 height 230
select select "2025-10"
select select "2025-11"
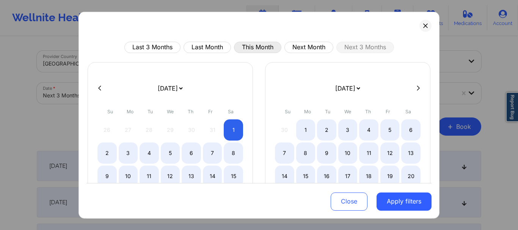
click at [250, 46] on button "This Month" at bounding box center [257, 46] width 47 height 11
select select "2025-9"
select select "2025-10"
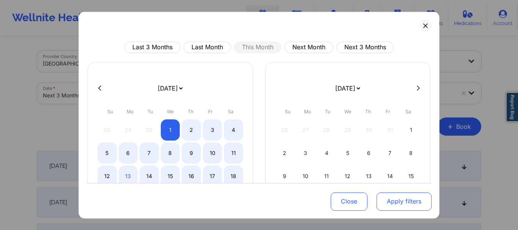
click at [403, 204] on button "Apply filters" at bounding box center [403, 202] width 55 height 18
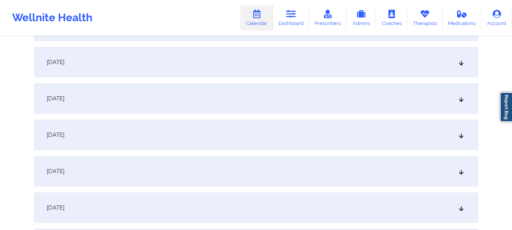
scroll to position [483, 0]
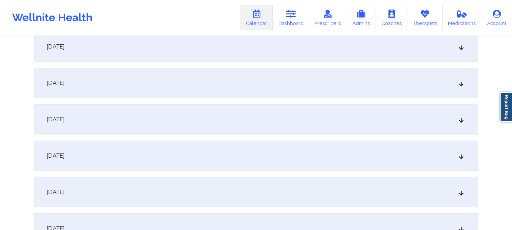
click at [454, 120] on div "October 13, 2025" at bounding box center [256, 119] width 444 height 30
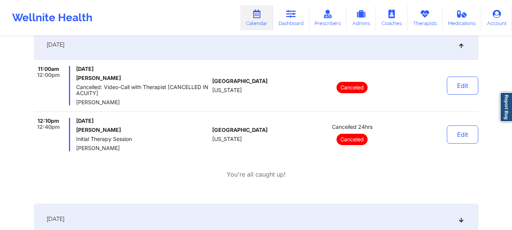
scroll to position [550, 0]
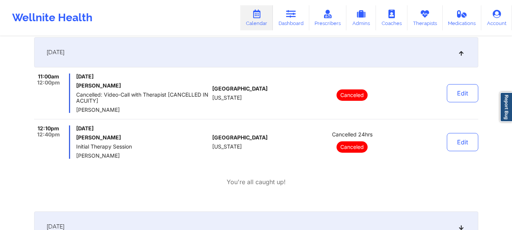
click at [439, 52] on div "October 13, 2025" at bounding box center [256, 52] width 444 height 30
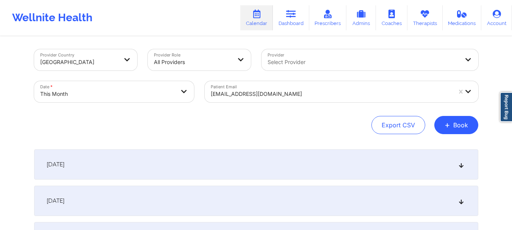
scroll to position [0, 0]
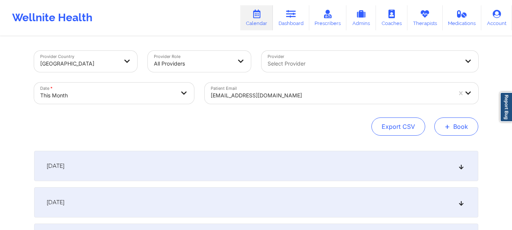
click at [455, 125] on button "+ Book" at bounding box center [456, 127] width 44 height 18
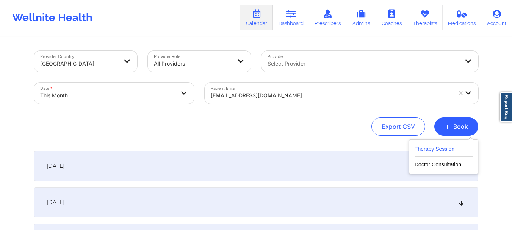
click at [433, 148] on button "Therapy Session" at bounding box center [444, 150] width 58 height 13
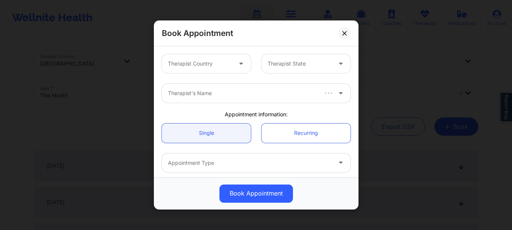
click at [208, 62] on div at bounding box center [200, 63] width 64 height 9
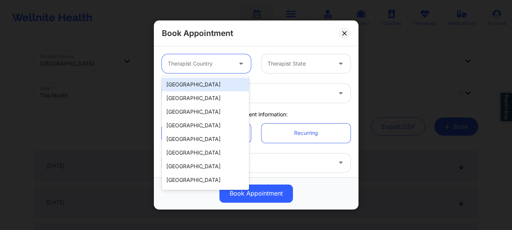
click at [202, 88] on div "[GEOGRAPHIC_DATA]" at bounding box center [205, 85] width 87 height 14
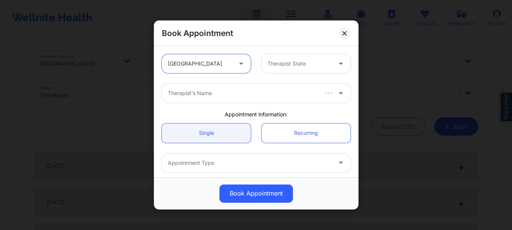
click at [298, 61] on div at bounding box center [300, 63] width 64 height 9
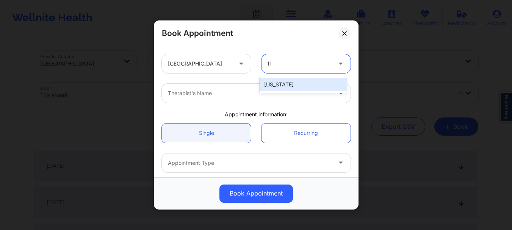
type input "flo"
click at [296, 84] on div "Florida" at bounding box center [303, 85] width 87 height 14
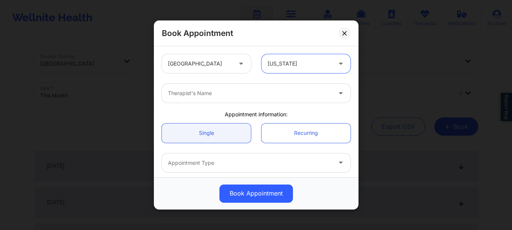
click at [272, 91] on div at bounding box center [250, 93] width 164 height 9
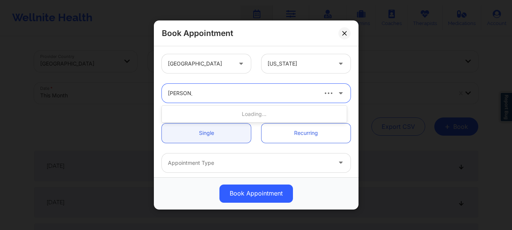
type input "cletus dell"
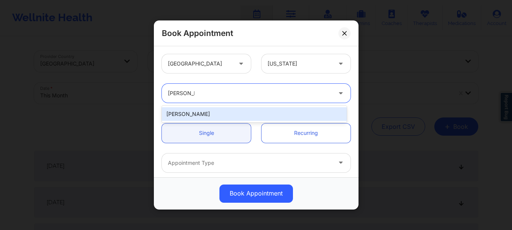
click at [235, 117] on div "cletus deller" at bounding box center [254, 114] width 185 height 14
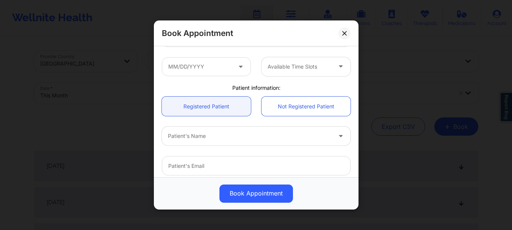
scroll to position [128, 0]
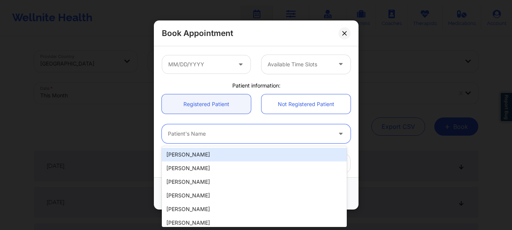
click at [216, 141] on div "Patient's Name" at bounding box center [247, 133] width 171 height 19
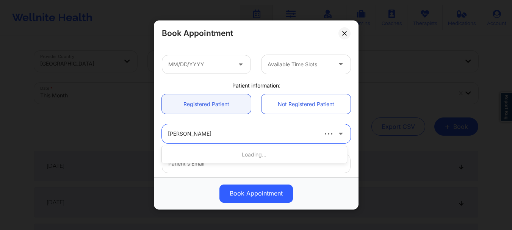
type input "Jacqueline moren"
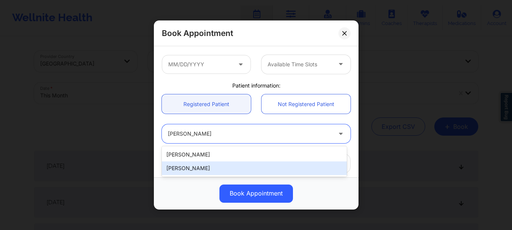
click at [210, 166] on div "Jacqueline Moreno" at bounding box center [254, 168] width 185 height 14
type input "jmorenolmt@gmail.com"
type input "+1305-528-5256"
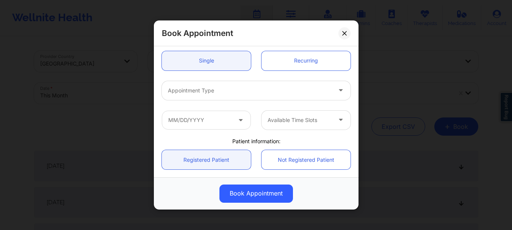
scroll to position [58, 0]
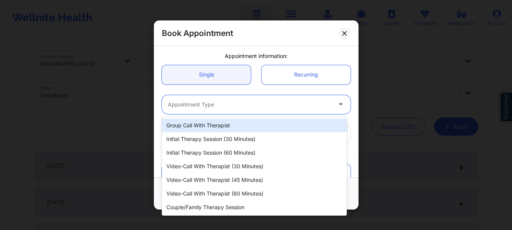
click at [282, 109] on div "Appointment Type" at bounding box center [247, 104] width 171 height 19
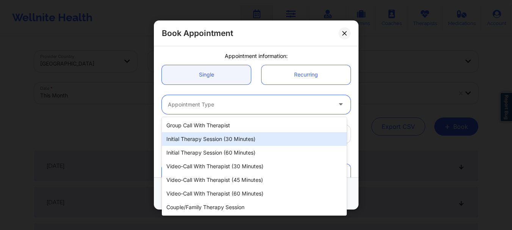
click at [249, 144] on div "Initial Therapy Session (30 minutes)" at bounding box center [254, 139] width 185 height 14
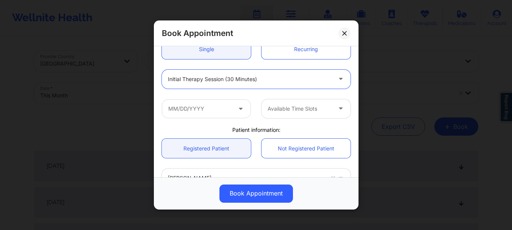
scroll to position [107, 0]
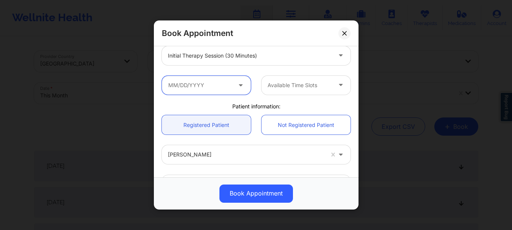
click at [188, 89] on input "text" at bounding box center [206, 85] width 89 height 19
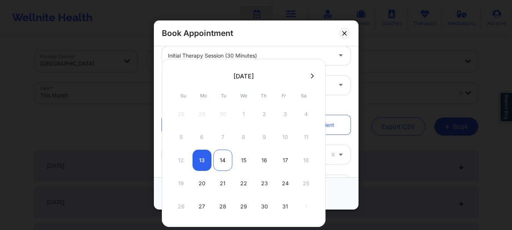
click at [223, 161] on div "14" at bounding box center [222, 160] width 19 height 21
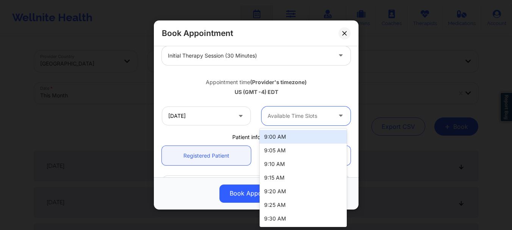
click at [306, 113] on div at bounding box center [300, 115] width 64 height 9
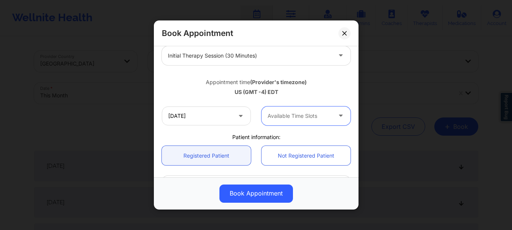
click at [306, 119] on div at bounding box center [300, 115] width 64 height 9
drag, startPoint x: 345, startPoint y: 127, endPoint x: 325, endPoint y: 118, distance: 22.1
click at [325, 118] on div "10/14/2025 Available Time Slots" at bounding box center [256, 116] width 199 height 30
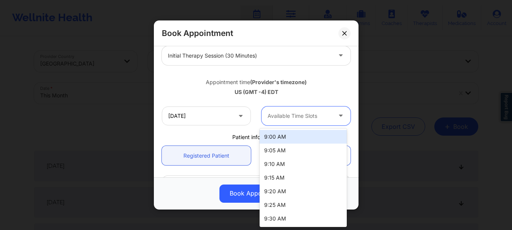
click at [325, 118] on div at bounding box center [300, 115] width 64 height 9
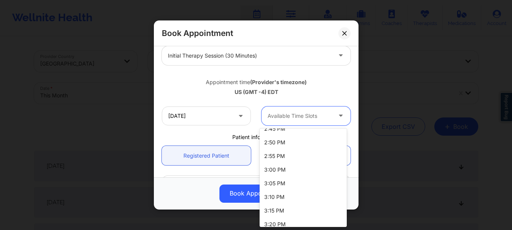
scroll to position [983, 0]
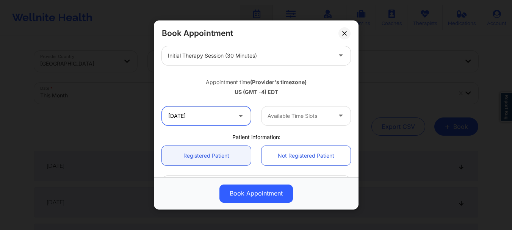
click at [202, 114] on input "10/14/2025" at bounding box center [206, 116] width 89 height 19
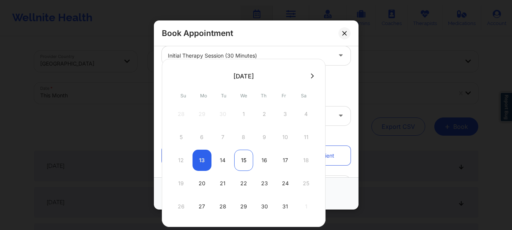
click at [238, 162] on div "15" at bounding box center [243, 160] width 19 height 21
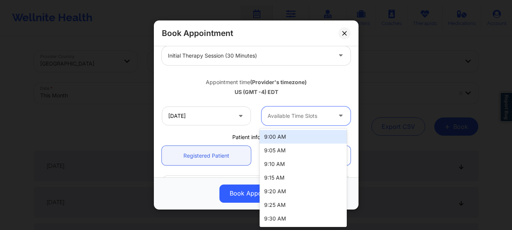
click at [314, 117] on div at bounding box center [300, 115] width 64 height 9
click at [280, 117] on div at bounding box center [300, 115] width 64 height 9
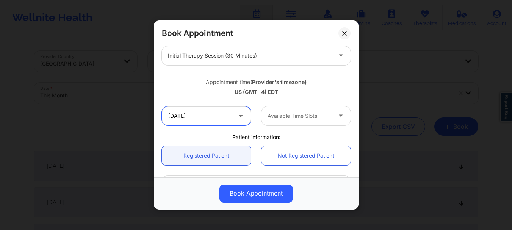
click at [211, 120] on input "10/15/2025" at bounding box center [206, 116] width 89 height 19
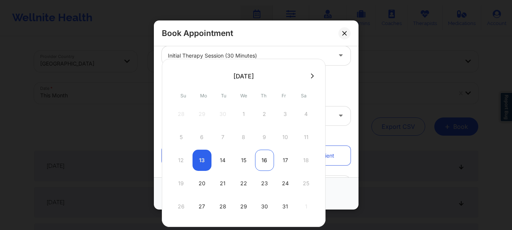
click at [262, 158] on div "16" at bounding box center [264, 160] width 19 height 21
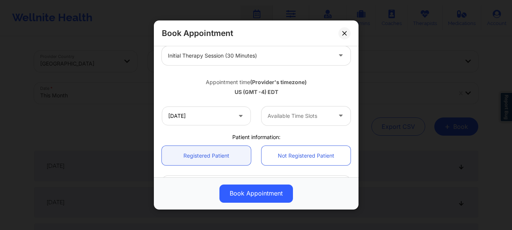
click at [298, 116] on div at bounding box center [300, 115] width 64 height 9
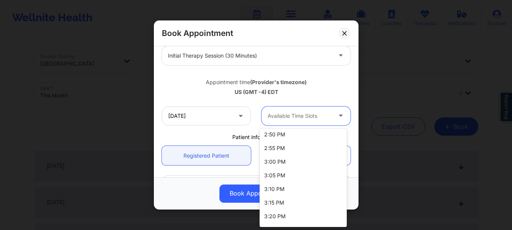
scroll to position [983, 0]
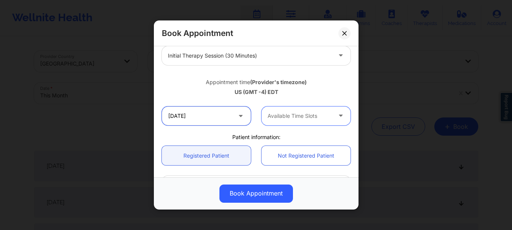
click at [222, 112] on input "10/16/2025" at bounding box center [206, 116] width 89 height 19
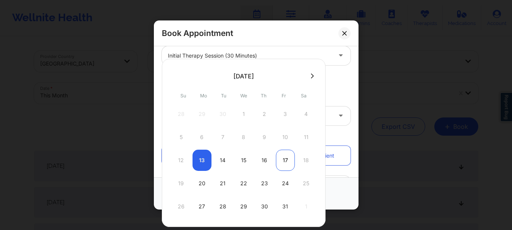
click at [285, 158] on div "17" at bounding box center [285, 160] width 19 height 21
type input "10/17/2025"
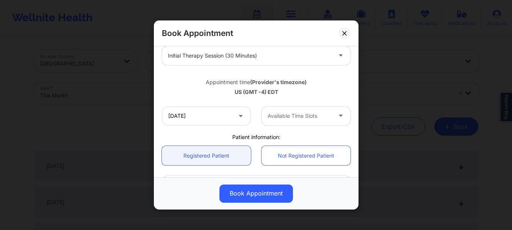
click at [313, 113] on div at bounding box center [300, 115] width 64 height 9
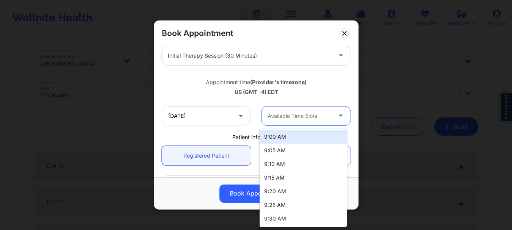
scroll to position [655, 0]
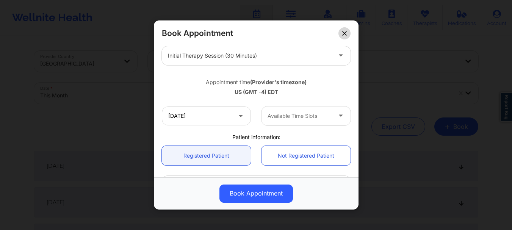
click at [341, 33] on button at bounding box center [345, 33] width 12 height 12
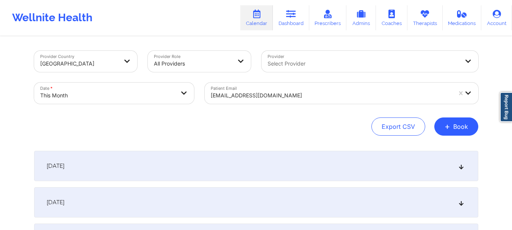
click at [261, 95] on div at bounding box center [331, 95] width 241 height 9
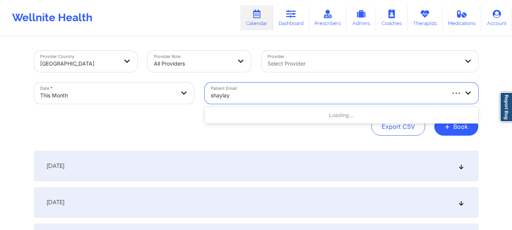
type input "shaylay"
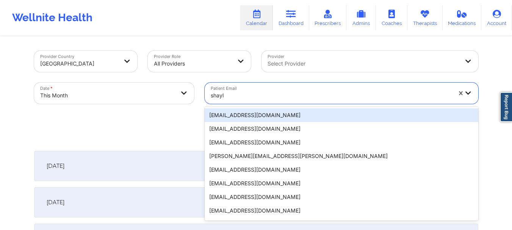
type input "shayla"
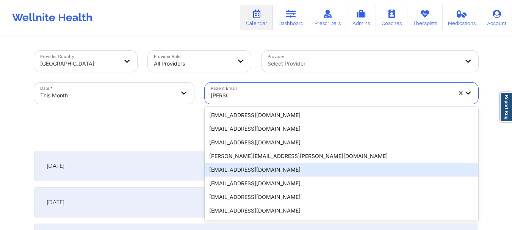
click at [229, 174] on div "shaylajaymie@gmail.com" at bounding box center [342, 170] width 274 height 14
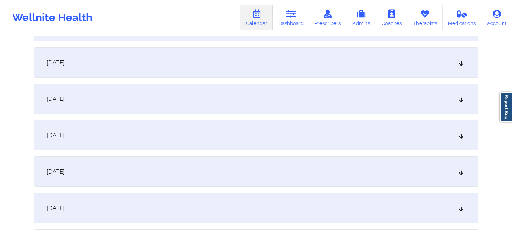
scroll to position [1016, 0]
click at [417, 87] on div "October 27, 2025" at bounding box center [256, 97] width 444 height 30
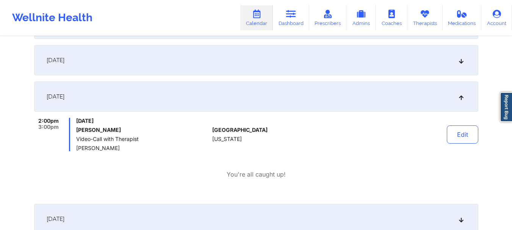
click at [417, 88] on div "October 27, 2025" at bounding box center [256, 97] width 444 height 30
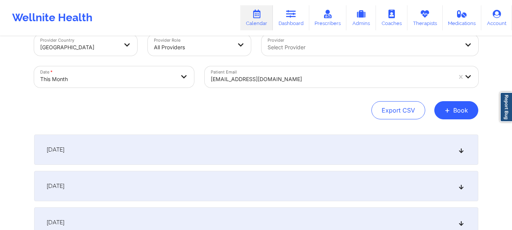
scroll to position [0, 0]
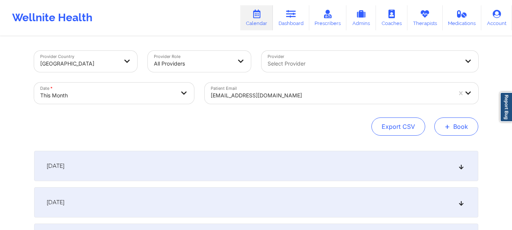
click at [459, 129] on button "+ Book" at bounding box center [456, 127] width 44 height 18
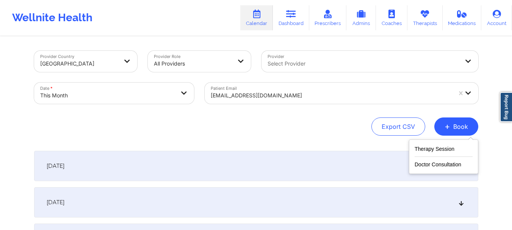
click at [411, 146] on div "Therapy Session Doctor Consultation" at bounding box center [443, 156] width 69 height 34
click at [419, 148] on button "Therapy Session" at bounding box center [444, 150] width 58 height 13
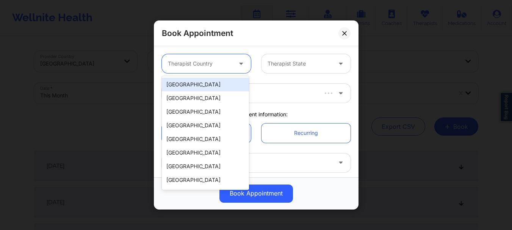
click at [209, 59] on div "Therapist Country" at bounding box center [197, 63] width 71 height 19
click at [201, 85] on div "[GEOGRAPHIC_DATA]" at bounding box center [205, 85] width 87 height 14
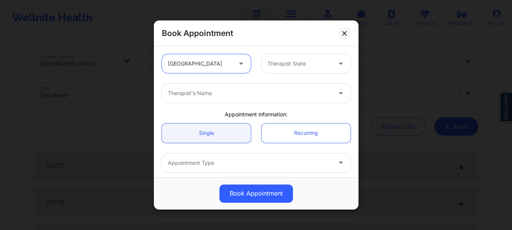
click at [275, 63] on div at bounding box center [300, 63] width 64 height 9
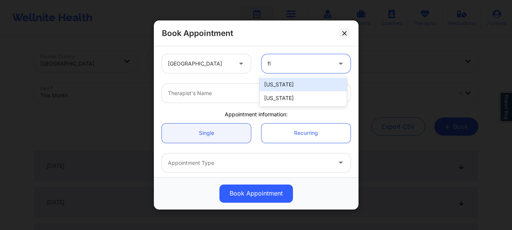
type input "flo"
click at [275, 81] on div "Florida" at bounding box center [303, 85] width 87 height 14
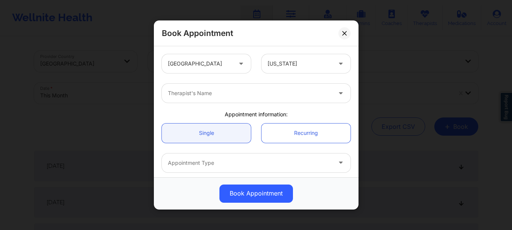
click at [208, 111] on div "Appointment information:" at bounding box center [256, 115] width 199 height 8
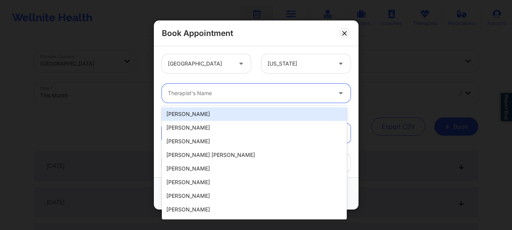
click at [198, 91] on div at bounding box center [250, 93] width 164 height 9
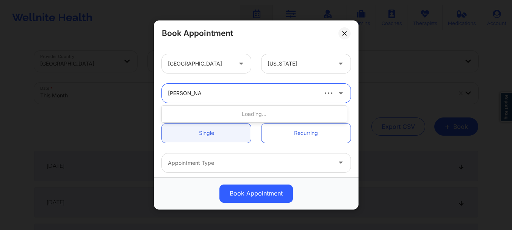
type input "raquel pereda"
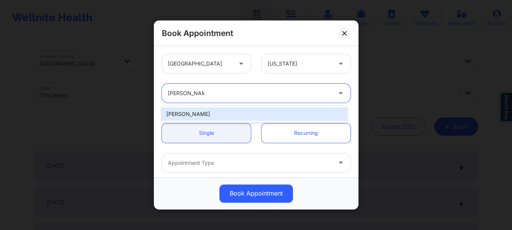
click at [200, 114] on div "Raquel Pereda" at bounding box center [254, 114] width 185 height 14
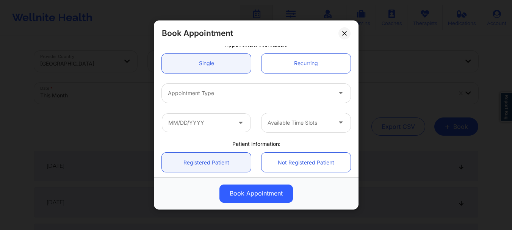
scroll to position [84, 0]
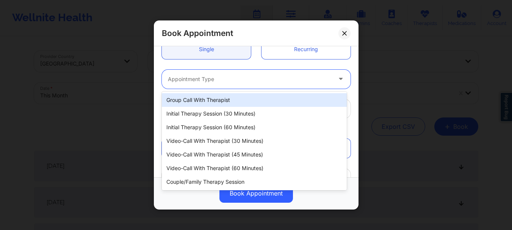
click at [176, 82] on div at bounding box center [250, 79] width 164 height 9
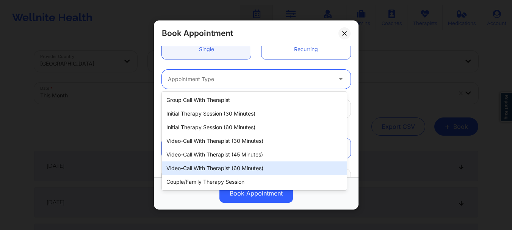
click at [212, 174] on div "Video-Call with Therapist (60 minutes)" at bounding box center [254, 168] width 185 height 14
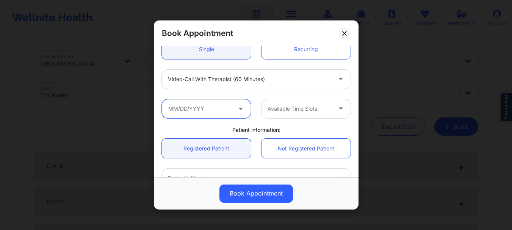
click at [213, 112] on input "text" at bounding box center [206, 108] width 89 height 19
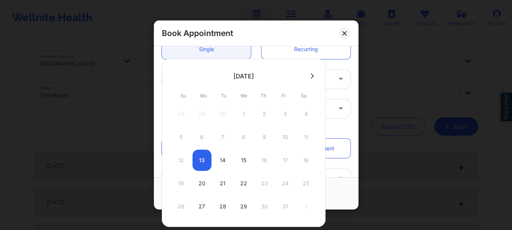
click at [312, 75] on button at bounding box center [313, 76] width 8 height 6
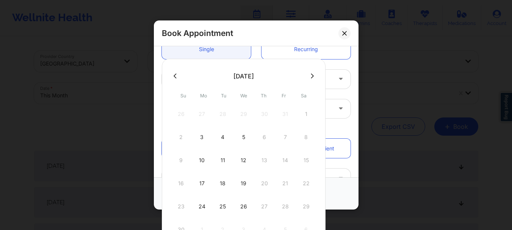
click at [175, 74] on icon at bounding box center [175, 75] width 3 height 5
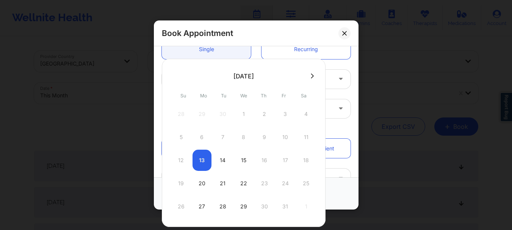
click at [312, 79] on button at bounding box center [313, 76] width 8 height 6
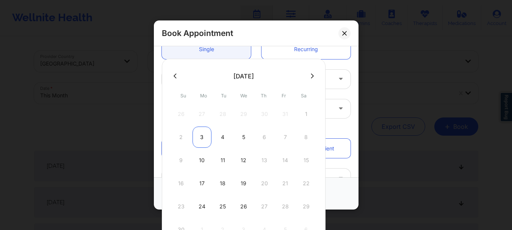
click at [201, 136] on div "3" at bounding box center [202, 137] width 19 height 21
type input "11/03/2025"
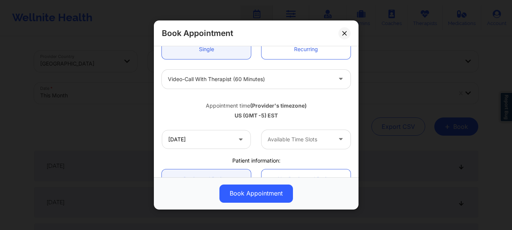
click at [288, 141] on div at bounding box center [300, 139] width 64 height 9
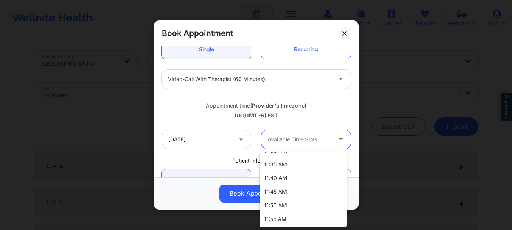
scroll to position [119, 0]
click at [307, 216] on div "2:00 PM" at bounding box center [303, 219] width 87 height 14
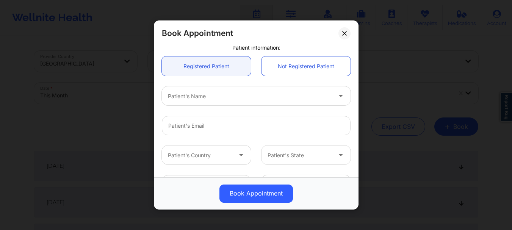
scroll to position [154, 0]
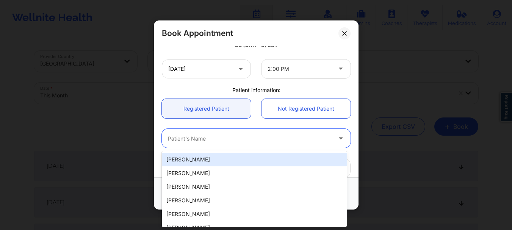
click at [248, 140] on div at bounding box center [250, 138] width 164 height 9
type input "shayl"
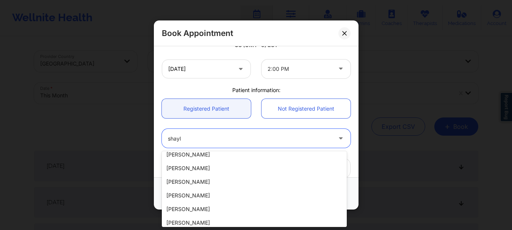
scroll to position [63, 0]
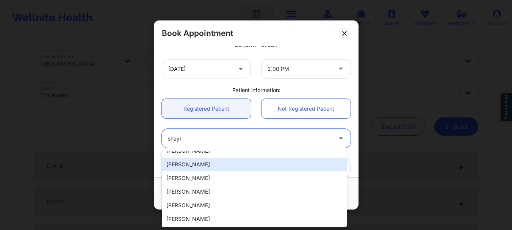
click at [227, 165] on div "Shaylyn Bursey" at bounding box center [254, 165] width 185 height 14
type input "shaylajaymie@gmail.com"
type input "+1786-200-8251"
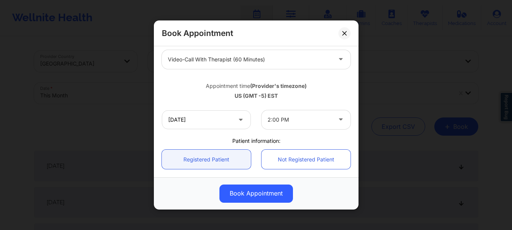
scroll to position [102, 0]
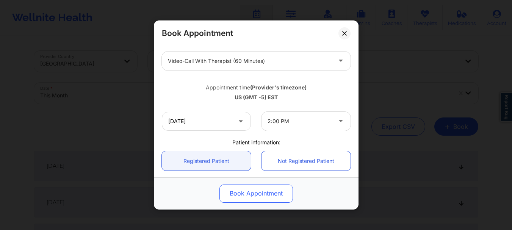
click at [242, 194] on button "Book Appointment" at bounding box center [256, 194] width 74 height 18
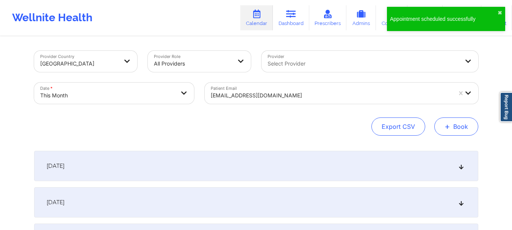
click at [465, 126] on button "+ Book" at bounding box center [456, 127] width 44 height 18
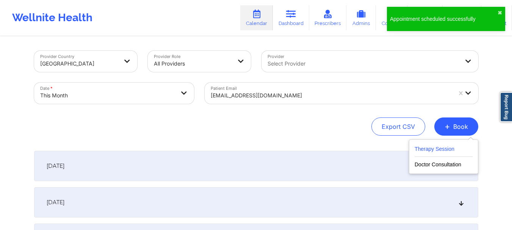
click at [429, 149] on button "Therapy Session" at bounding box center [444, 150] width 58 height 13
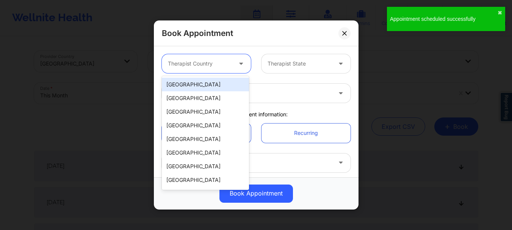
click at [214, 69] on div "Therapist Country" at bounding box center [197, 63] width 71 height 19
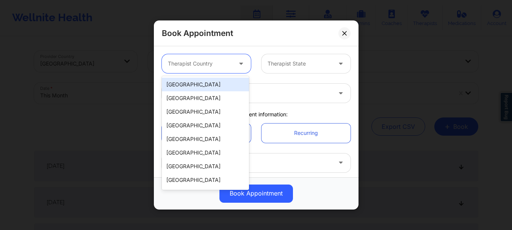
click at [208, 80] on div "[GEOGRAPHIC_DATA]" at bounding box center [205, 85] width 87 height 14
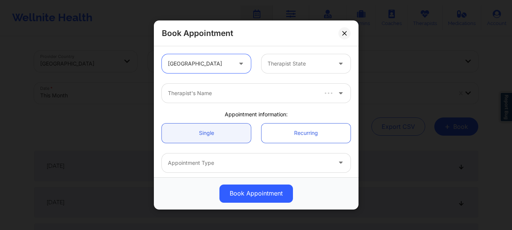
click at [282, 67] on div at bounding box center [300, 63] width 64 height 9
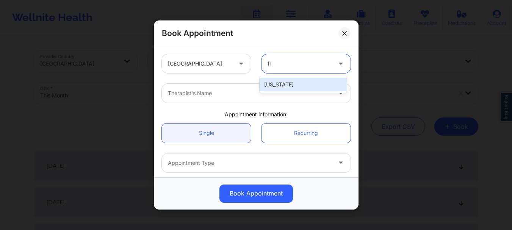
type input "flo"
click at [280, 80] on div "Florida" at bounding box center [303, 85] width 87 height 14
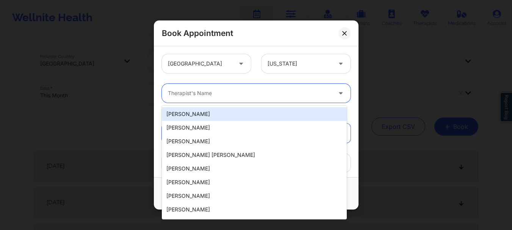
click at [255, 88] on div "Therapist's Name" at bounding box center [247, 93] width 171 height 19
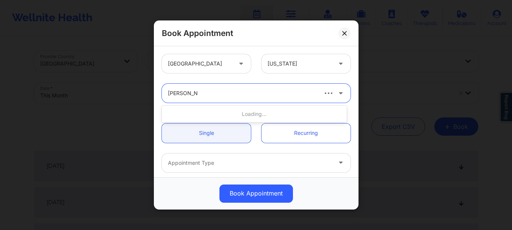
type input "raquel pereda"
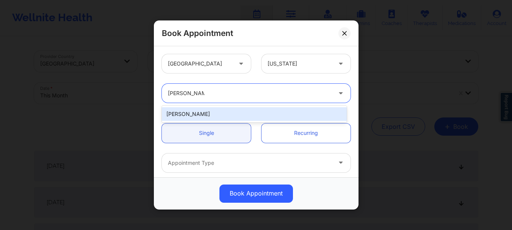
click at [238, 114] on div "Raquel Pereda" at bounding box center [254, 114] width 185 height 14
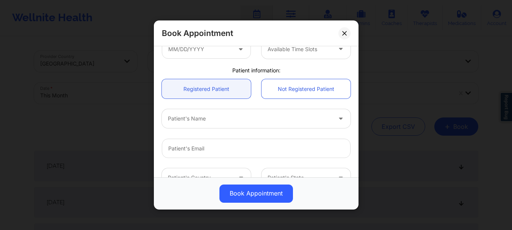
scroll to position [144, 0]
click at [228, 125] on div "Patient's Name" at bounding box center [247, 117] width 171 height 19
type input "shalyn"
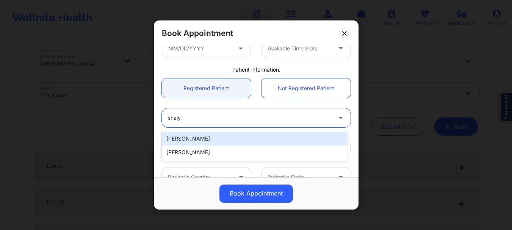
type input "shaly"
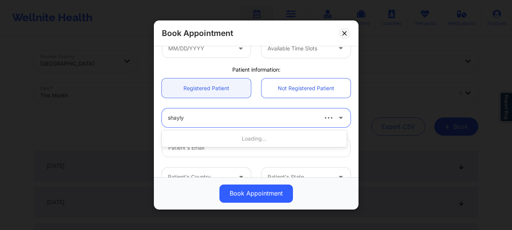
type input "shaylyn"
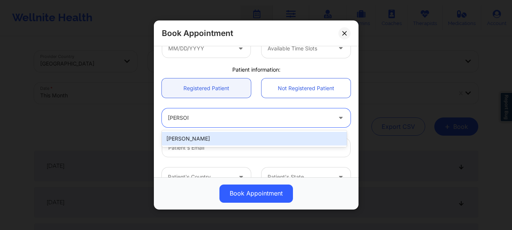
click at [189, 135] on div "Shaylyn Bursey" at bounding box center [254, 139] width 185 height 14
type input "shaylajaymie@gmail.com"
type input "+1786-200-8251"
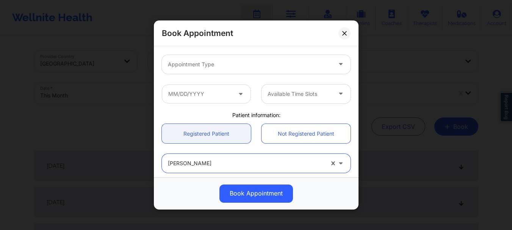
scroll to position [93, 0]
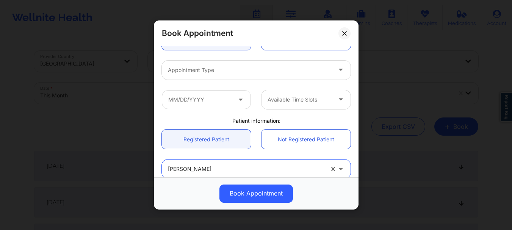
click at [210, 75] on div "Appointment Type" at bounding box center [247, 70] width 171 height 19
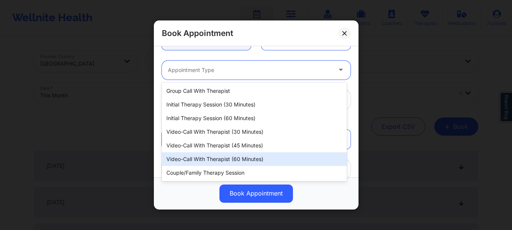
click at [220, 159] on div "Video-Call with Therapist (60 minutes)" at bounding box center [254, 159] width 185 height 14
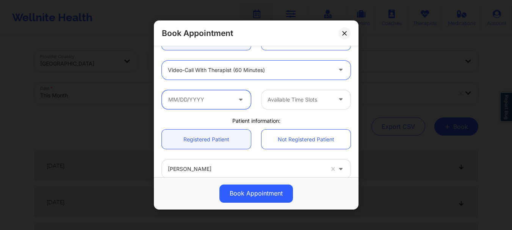
click at [207, 102] on input "text" at bounding box center [206, 99] width 89 height 19
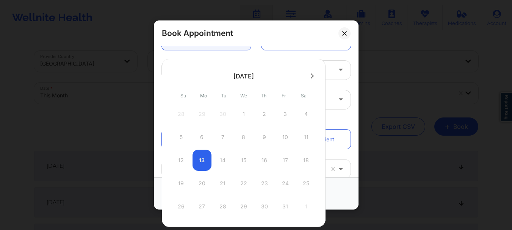
click at [311, 77] on icon at bounding box center [312, 76] width 3 height 6
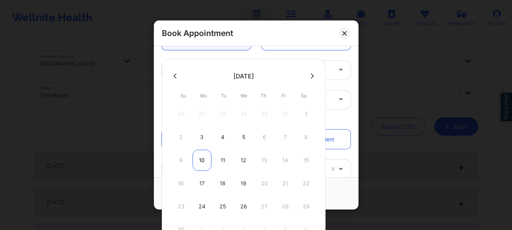
click at [203, 161] on div "10" at bounding box center [202, 160] width 19 height 21
type input "11/10/2025"
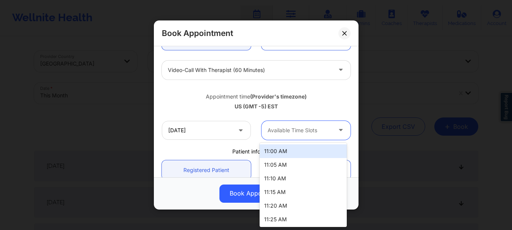
click at [268, 135] on div "Available Time Slots" at bounding box center [297, 130] width 71 height 19
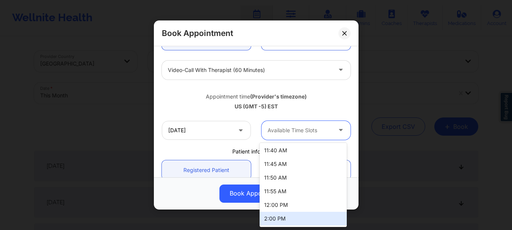
click at [293, 218] on div "2:00 PM" at bounding box center [303, 219] width 87 height 14
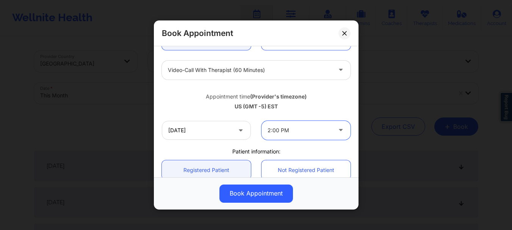
scroll to position [262, 0]
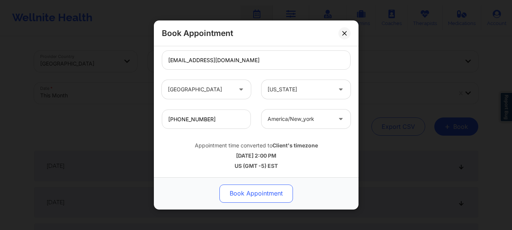
click at [270, 193] on button "Book Appointment" at bounding box center [256, 194] width 74 height 18
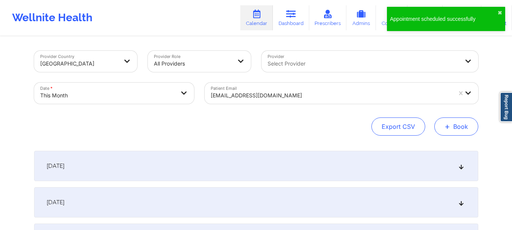
click at [451, 133] on button "+ Book" at bounding box center [456, 127] width 44 height 18
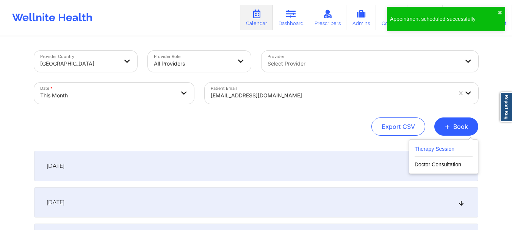
click at [442, 147] on button "Therapy Session" at bounding box center [444, 150] width 58 height 13
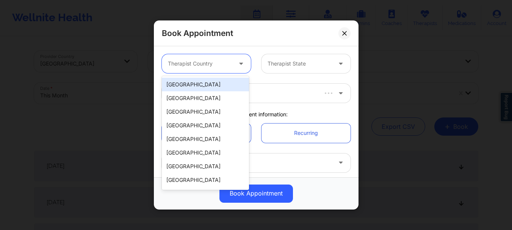
click at [220, 63] on div at bounding box center [200, 63] width 64 height 9
click at [217, 86] on div "[GEOGRAPHIC_DATA]" at bounding box center [205, 85] width 87 height 14
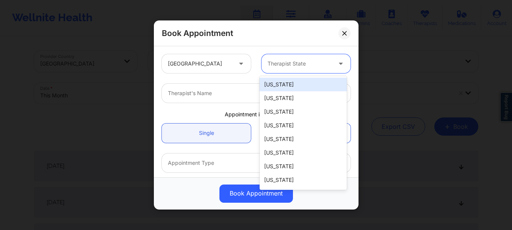
click at [326, 61] on div at bounding box center [300, 63] width 64 height 9
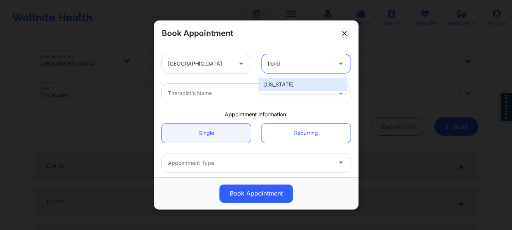
type input "florida"
click at [292, 86] on div "Florida" at bounding box center [303, 85] width 87 height 14
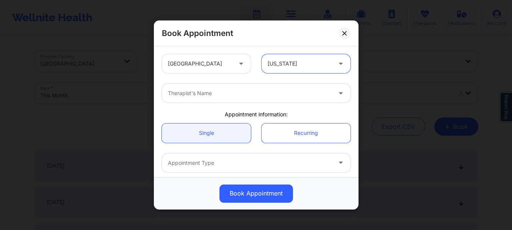
click at [212, 100] on div "Therapist's Name" at bounding box center [247, 93] width 171 height 19
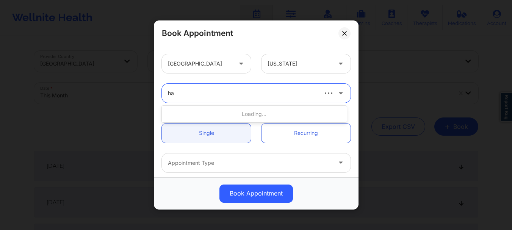
type input "h"
type input "raquel pere"
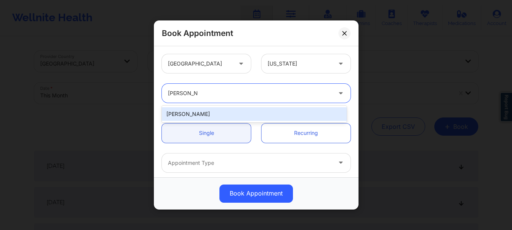
click at [205, 115] on div "Raquel Pereda" at bounding box center [254, 114] width 185 height 14
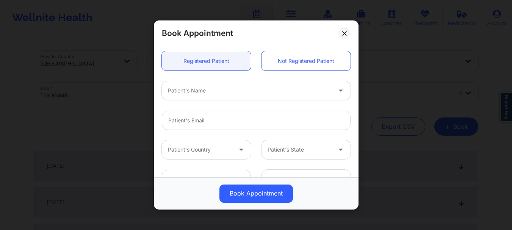
scroll to position [177, 0]
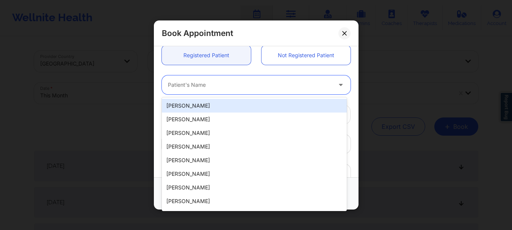
click at [194, 91] on div "Patient's Name" at bounding box center [247, 84] width 171 height 19
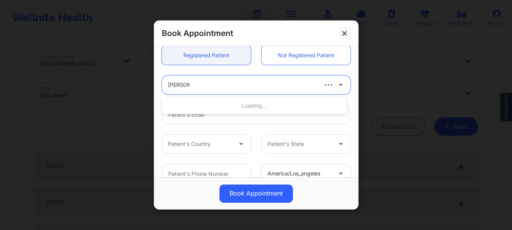
type input "shaylyn bu"
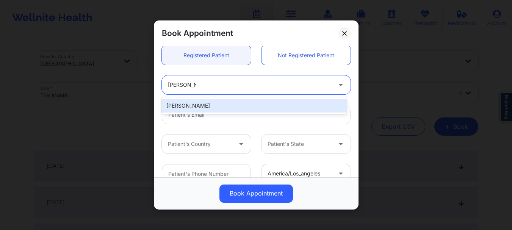
click at [194, 107] on div "Shaylyn Bursey" at bounding box center [254, 106] width 185 height 14
type input "shaylajaymie@gmail.com"
type input "+1786-200-8251"
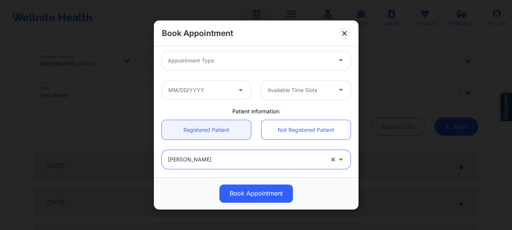
scroll to position [102, 0]
click at [252, 65] on div at bounding box center [250, 61] width 164 height 9
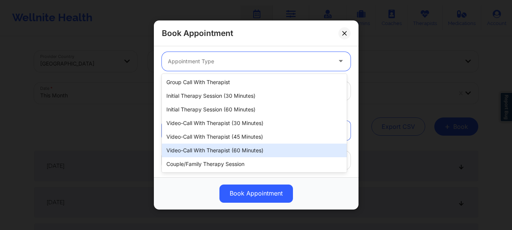
click at [235, 148] on div "Video-Call with Therapist (60 minutes)" at bounding box center [254, 151] width 185 height 14
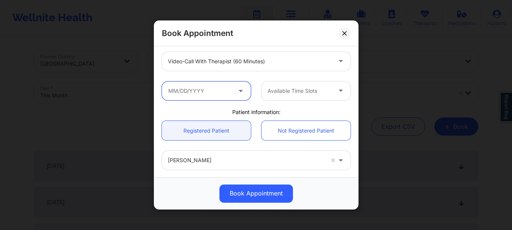
click at [208, 97] on input "text" at bounding box center [206, 91] width 89 height 19
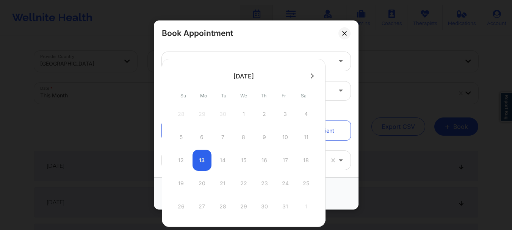
click at [313, 75] on button at bounding box center [313, 76] width 8 height 6
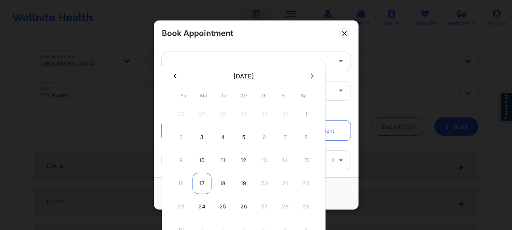
click at [203, 183] on div "17" at bounding box center [202, 183] width 19 height 21
type input "11/17/2025"
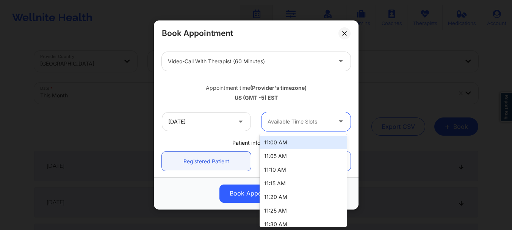
click at [285, 126] on div at bounding box center [300, 121] width 64 height 9
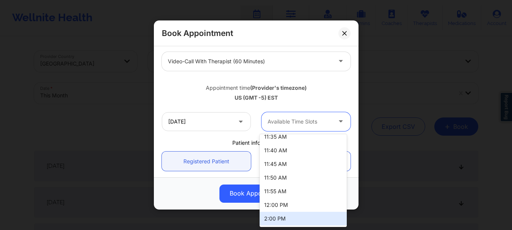
click at [287, 214] on div "2:00 PM" at bounding box center [303, 219] width 87 height 14
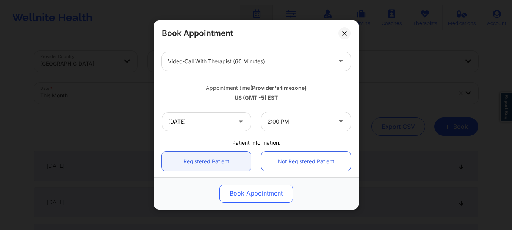
click at [265, 195] on button "Book Appointment" at bounding box center [256, 194] width 74 height 18
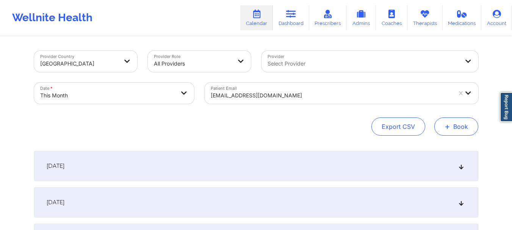
click at [450, 132] on button "+ Book" at bounding box center [456, 127] width 44 height 18
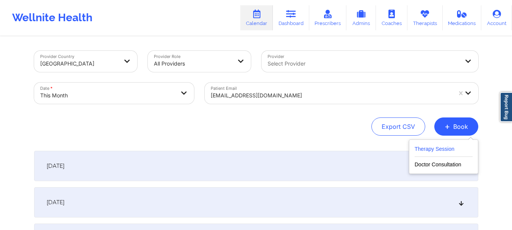
click at [432, 144] on button "Therapy Session" at bounding box center [444, 150] width 58 height 13
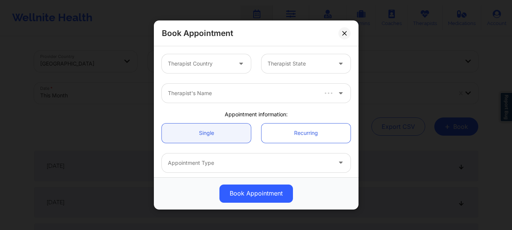
click at [216, 64] on div at bounding box center [200, 63] width 64 height 9
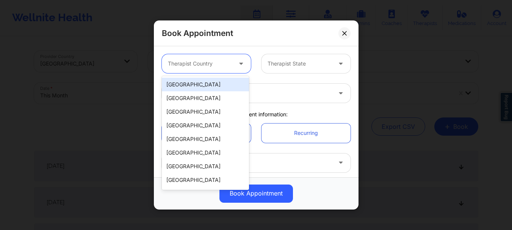
click at [210, 83] on div "[GEOGRAPHIC_DATA]" at bounding box center [205, 85] width 87 height 14
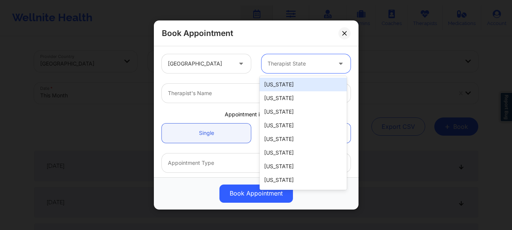
click at [301, 63] on div at bounding box center [300, 63] width 64 height 9
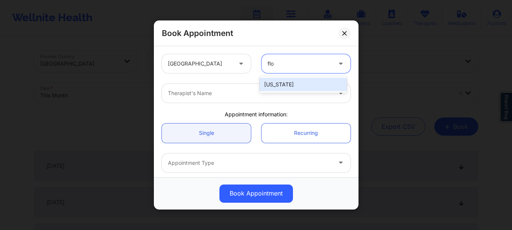
type input "flor"
click at [287, 85] on div "Florida" at bounding box center [303, 85] width 87 height 14
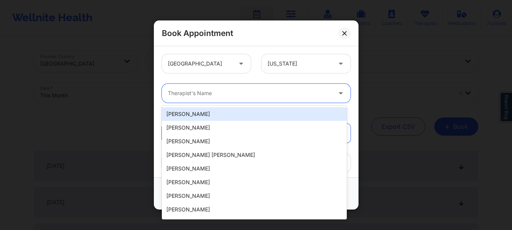
click at [263, 94] on div at bounding box center [250, 93] width 164 height 9
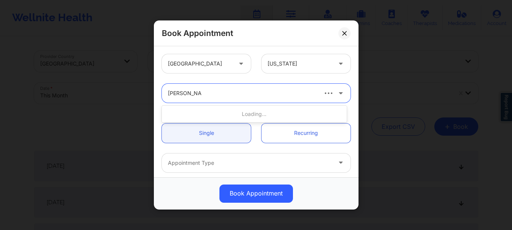
type input "raquel pereda"
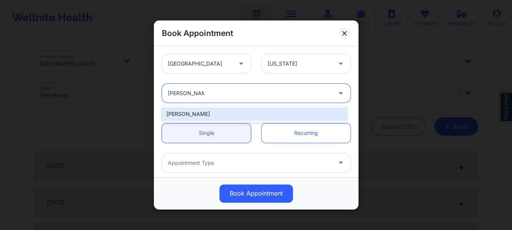
click at [238, 117] on div "Raquel Pereda" at bounding box center [254, 114] width 185 height 14
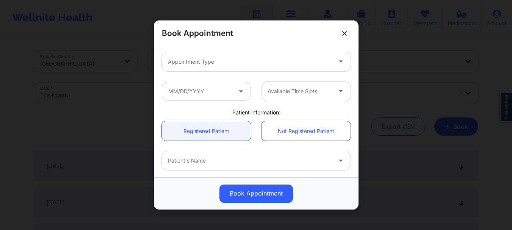
scroll to position [102, 0]
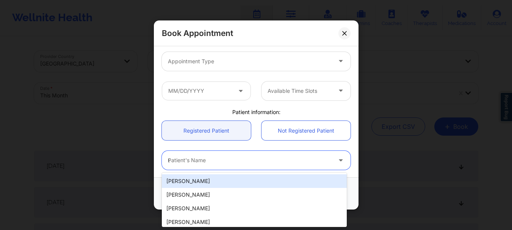
click at [243, 155] on div "Patient's Name s" at bounding box center [247, 160] width 171 height 19
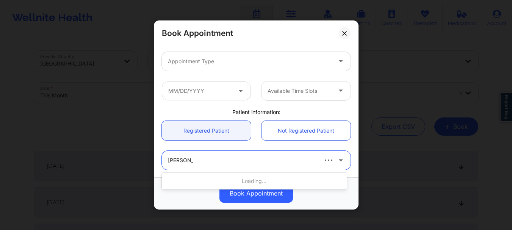
type input "shaylyn bu"
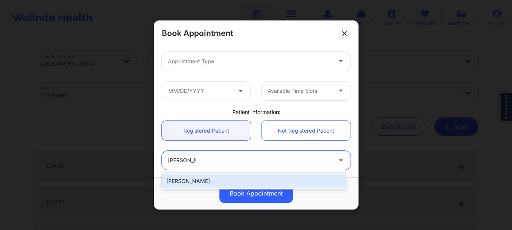
click at [232, 178] on div "Shaylyn Bursey" at bounding box center [254, 181] width 185 height 14
type input "shaylajaymie@gmail.com"
type input "+1786-200-8251"
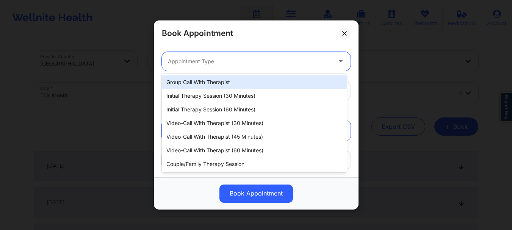
click at [201, 65] on div at bounding box center [250, 61] width 164 height 9
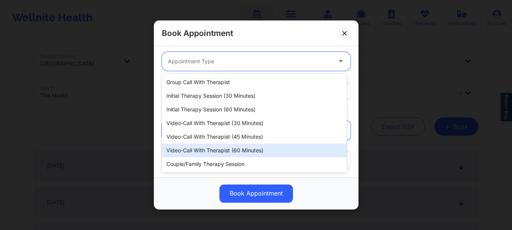
click at [215, 149] on div "Video-Call with Therapist (60 minutes)" at bounding box center [254, 151] width 185 height 14
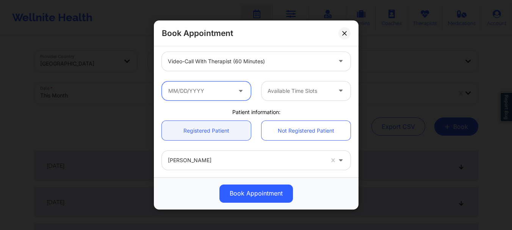
click at [200, 91] on input "text" at bounding box center [206, 91] width 89 height 19
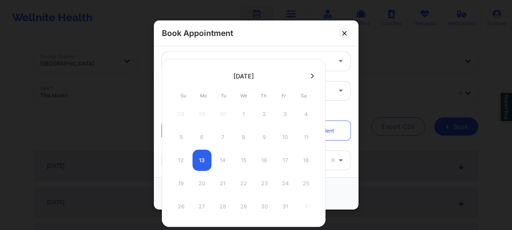
click at [309, 75] on button at bounding box center [313, 76] width 8 height 6
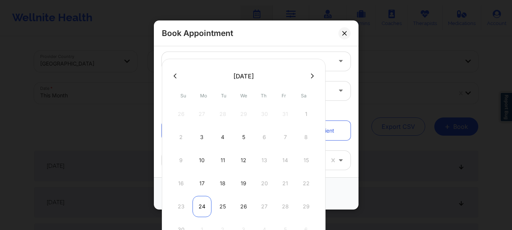
click at [202, 206] on div "24" at bounding box center [202, 206] width 19 height 21
type input "11/24/2025"
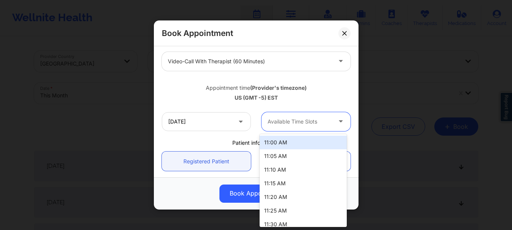
click at [285, 123] on div at bounding box center [300, 121] width 64 height 9
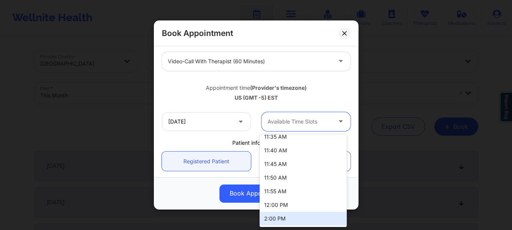
click at [293, 218] on div "2:00 PM" at bounding box center [303, 219] width 87 height 14
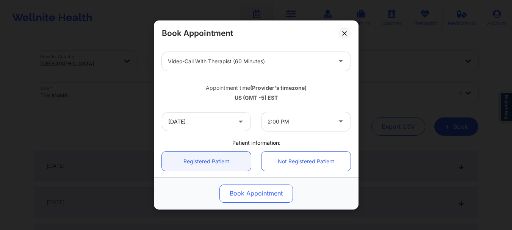
click at [259, 194] on button "Book Appointment" at bounding box center [256, 194] width 74 height 18
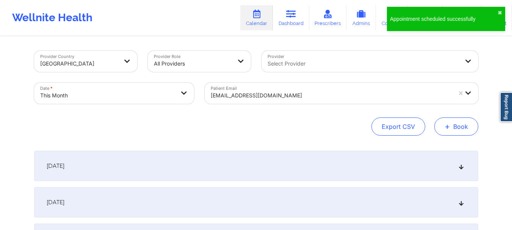
click at [460, 126] on button "+ Book" at bounding box center [456, 127] width 44 height 18
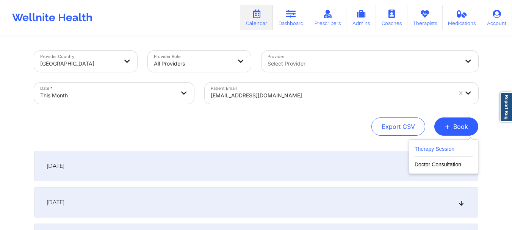
click at [428, 147] on button "Therapy Session" at bounding box center [444, 150] width 58 height 13
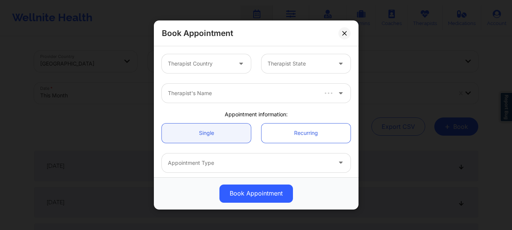
click at [191, 70] on div "Therapist Country" at bounding box center [197, 63] width 71 height 19
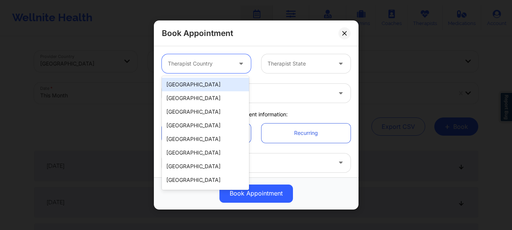
click at [193, 86] on div "[GEOGRAPHIC_DATA]" at bounding box center [205, 85] width 87 height 14
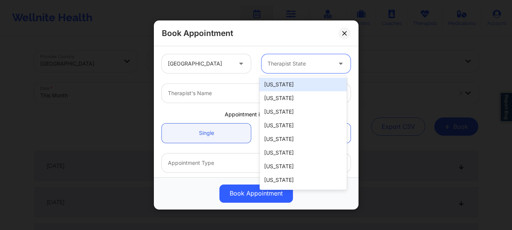
click at [316, 64] on div at bounding box center [300, 63] width 64 height 9
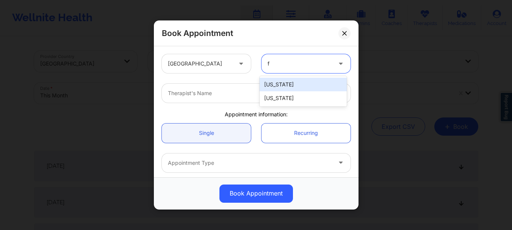
scroll to position [0, 0]
type input "flo"
click at [284, 88] on div "Florida" at bounding box center [303, 85] width 87 height 14
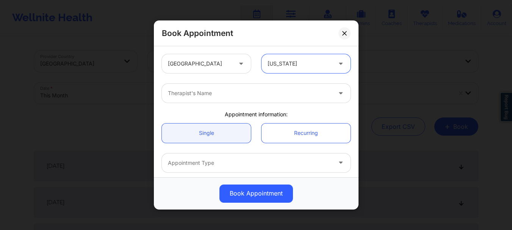
click at [262, 96] on div at bounding box center [250, 93] width 164 height 9
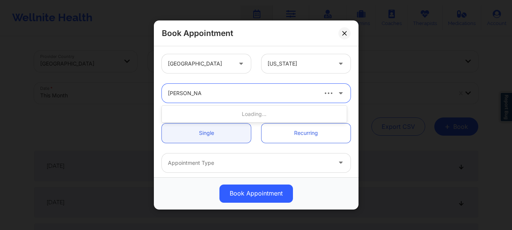
type input "raquel pereda"
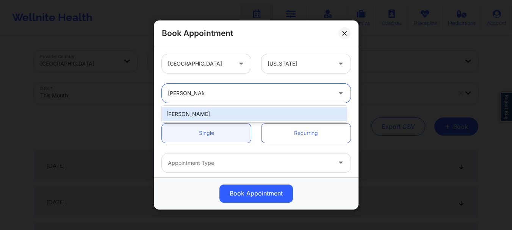
click at [194, 114] on div "Raquel Pereda" at bounding box center [254, 114] width 185 height 14
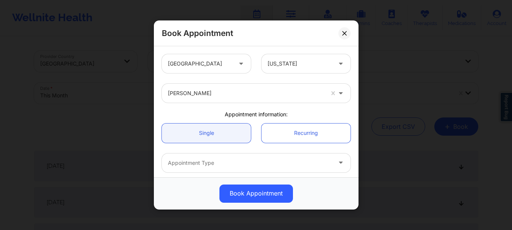
drag, startPoint x: 354, startPoint y: 80, endPoint x: 356, endPoint y: 83, distance: 4.1
click at [356, 83] on div "United States Florida Raquel Pereda Appointment information: Single Recurring A…" at bounding box center [256, 111] width 205 height 131
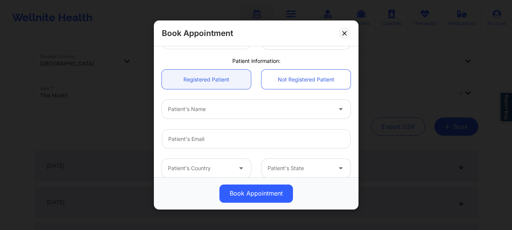
scroll to position [163, 0]
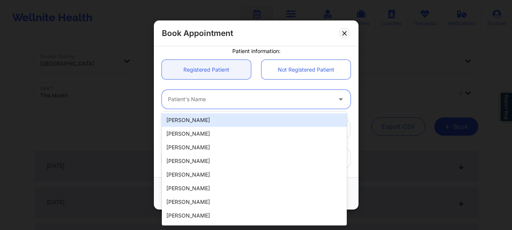
click at [182, 96] on div at bounding box center [250, 99] width 164 height 9
type input "h"
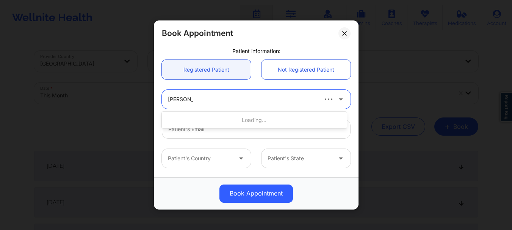
type input "shaylyn bu"
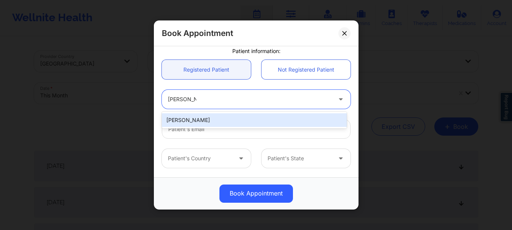
click at [200, 119] on div "Shaylyn Bursey" at bounding box center [254, 120] width 185 height 14
type input "shaylajaymie@gmail.com"
type input "+1786-200-8251"
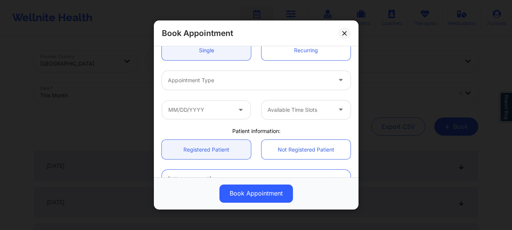
scroll to position [73, 0]
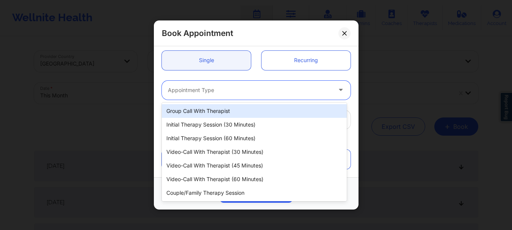
click at [215, 92] on div at bounding box center [250, 90] width 164 height 9
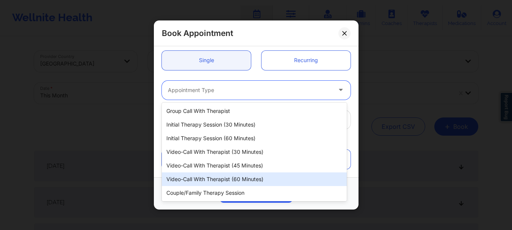
click at [231, 178] on div "Video-Call with Therapist (60 minutes)" at bounding box center [254, 179] width 185 height 14
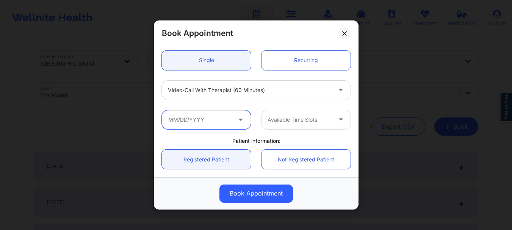
click at [209, 119] on input "text" at bounding box center [206, 119] width 89 height 19
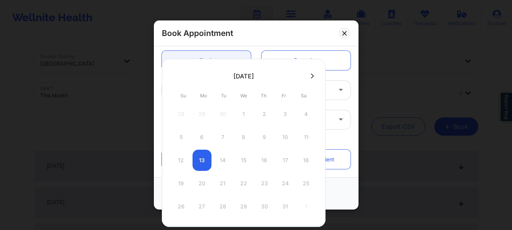
click at [314, 75] on button at bounding box center [313, 76] width 8 height 6
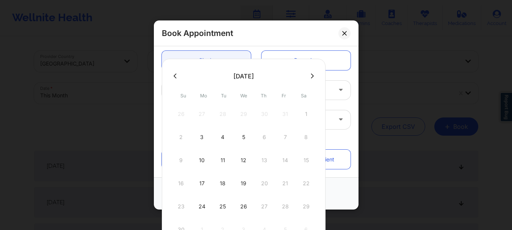
click at [314, 75] on button at bounding box center [313, 76] width 8 height 6
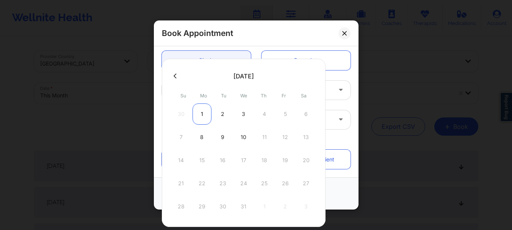
click at [205, 118] on div "1" at bounding box center [202, 113] width 19 height 21
type input "12/01/2025"
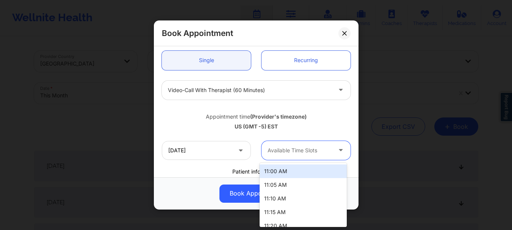
click at [290, 154] on div at bounding box center [300, 150] width 64 height 9
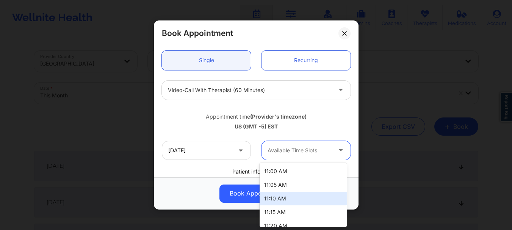
scroll to position [130, 0]
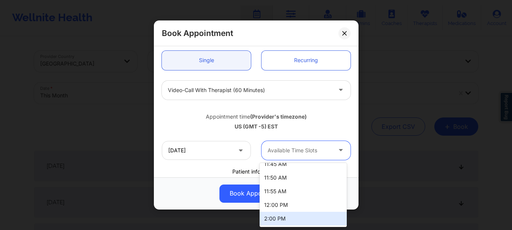
click at [279, 221] on div "2:00 PM" at bounding box center [303, 219] width 87 height 14
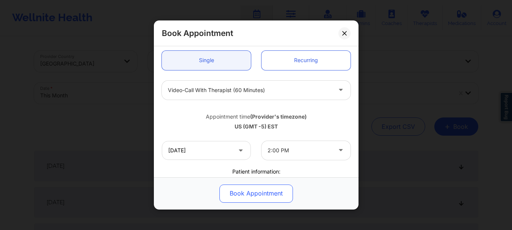
click at [243, 199] on button "Book Appointment" at bounding box center [256, 194] width 74 height 18
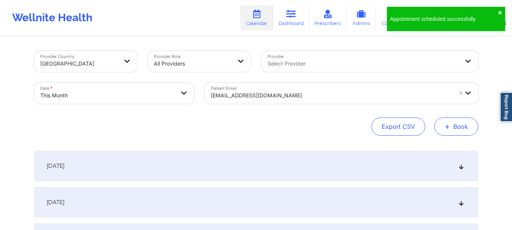
click at [450, 124] on span "+" at bounding box center [448, 126] width 6 height 4
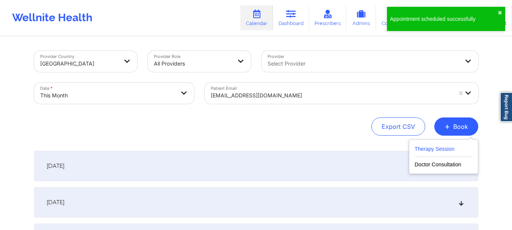
click at [444, 144] on button "Therapy Session" at bounding box center [444, 150] width 58 height 13
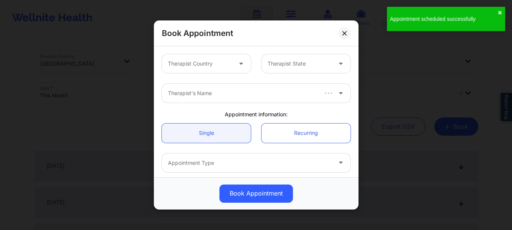
click at [202, 53] on div "Therapist Country Therapist State" at bounding box center [256, 64] width 199 height 30
click at [202, 64] on div at bounding box center [200, 63] width 64 height 9
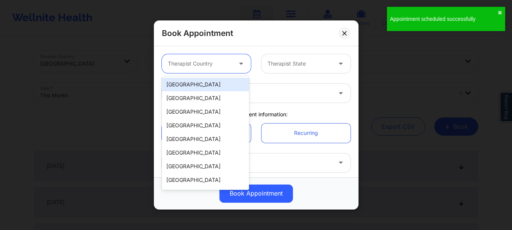
click at [204, 84] on div "[GEOGRAPHIC_DATA]" at bounding box center [205, 85] width 87 height 14
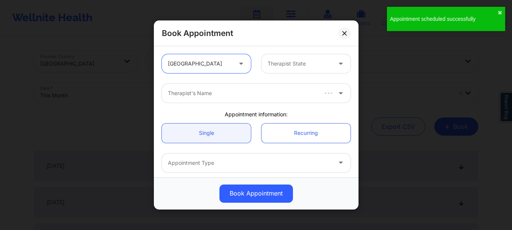
click at [285, 61] on div at bounding box center [300, 63] width 64 height 9
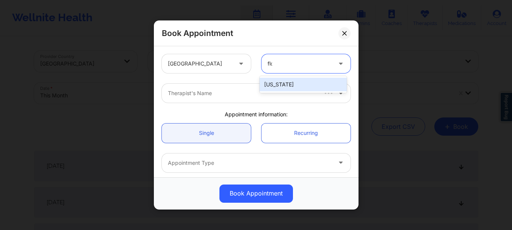
type input "flor"
click at [273, 86] on div "Florida" at bounding box center [303, 85] width 87 height 14
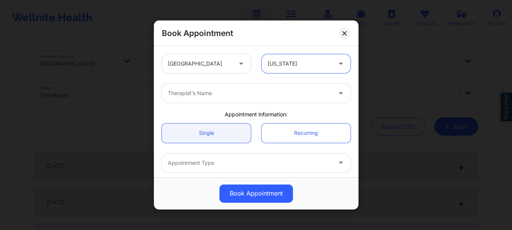
click at [252, 96] on div at bounding box center [250, 93] width 164 height 9
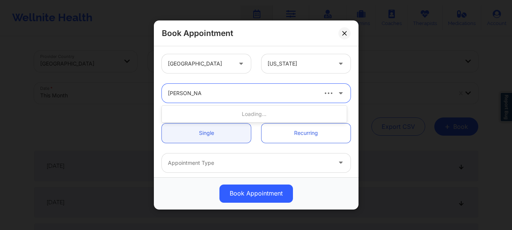
type input "raquel pereda"
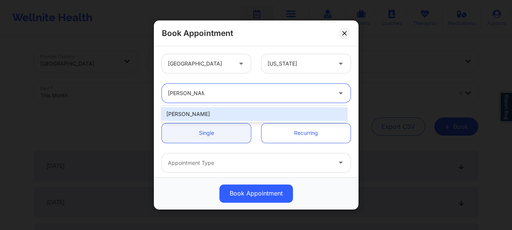
click at [226, 112] on div "Raquel Pereda" at bounding box center [254, 114] width 185 height 14
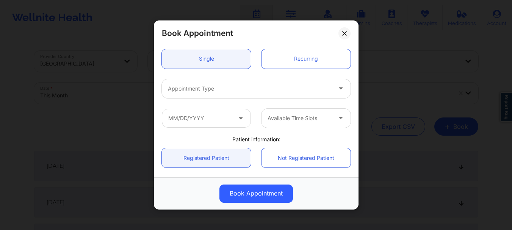
scroll to position [140, 0]
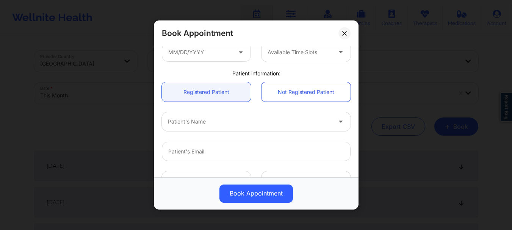
click at [189, 128] on div "Patient's Name" at bounding box center [247, 121] width 171 height 19
type input "shaylyn"
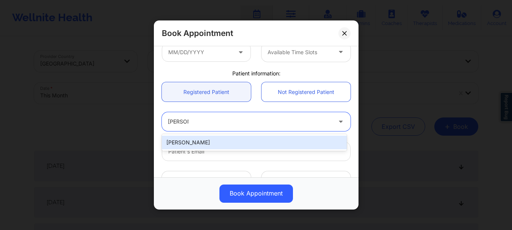
click at [188, 145] on div "Shaylyn Bursey" at bounding box center [254, 143] width 185 height 14
type input "shaylajaymie@gmail.com"
type input "+1786-200-8251"
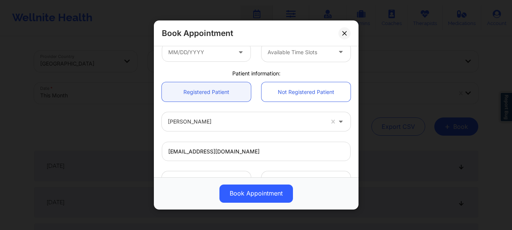
drag, startPoint x: 354, startPoint y: 144, endPoint x: 357, endPoint y: 112, distance: 31.9
click at [357, 112] on div "United States Florida Raquel Pereda Appointment information: Single Recurring A…" at bounding box center [256, 111] width 205 height 131
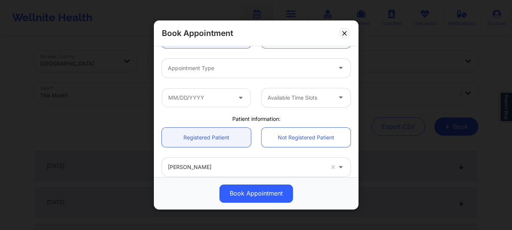
scroll to position [88, 0]
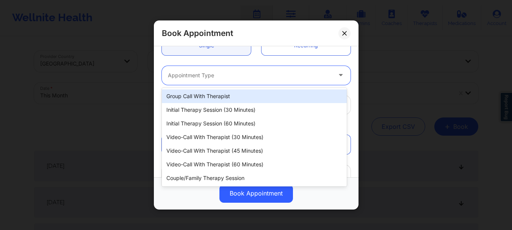
click at [199, 77] on div at bounding box center [250, 75] width 164 height 9
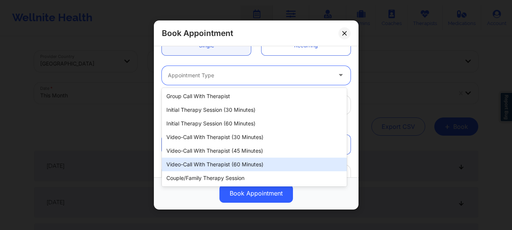
click at [210, 166] on div "Video-Call with Therapist (60 minutes)" at bounding box center [254, 165] width 185 height 14
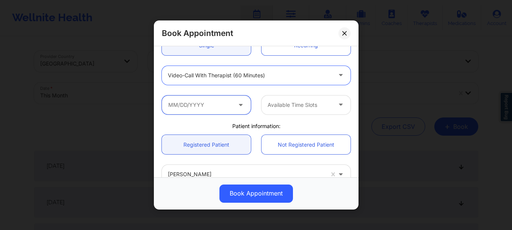
click at [202, 106] on input "text" at bounding box center [206, 105] width 89 height 19
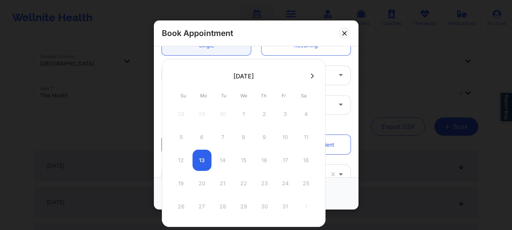
click at [311, 77] on icon at bounding box center [312, 76] width 3 height 6
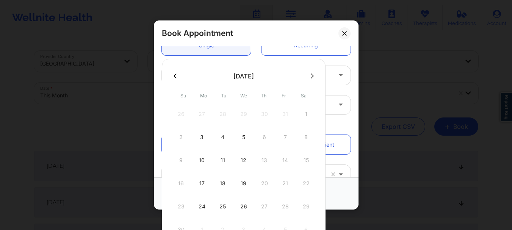
click at [309, 77] on button at bounding box center [313, 76] width 8 height 6
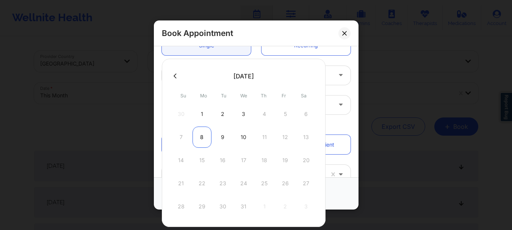
click at [202, 139] on div "8" at bounding box center [202, 137] width 19 height 21
type input "12/08/2025"
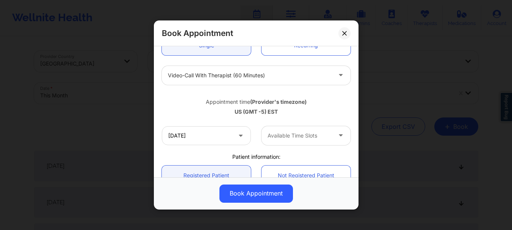
click at [304, 139] on div at bounding box center [300, 135] width 64 height 9
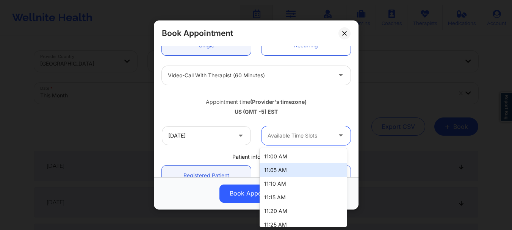
scroll to position [115, 0]
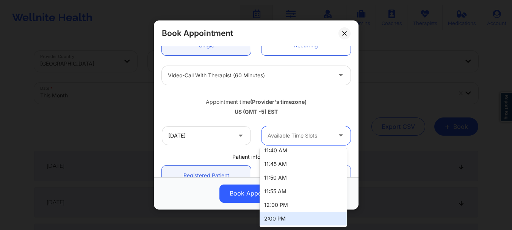
click at [271, 219] on div "2:00 PM" at bounding box center [303, 219] width 87 height 14
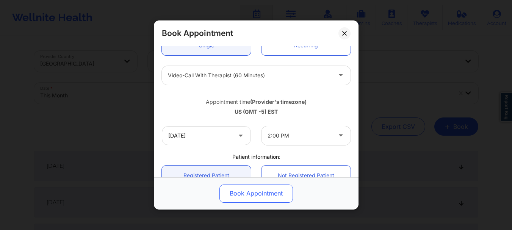
click at [253, 196] on button "Book Appointment" at bounding box center [256, 194] width 74 height 18
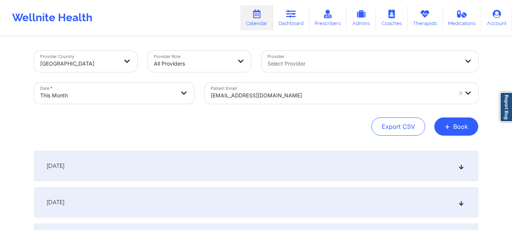
click at [238, 99] on div at bounding box center [331, 95] width 241 height 9
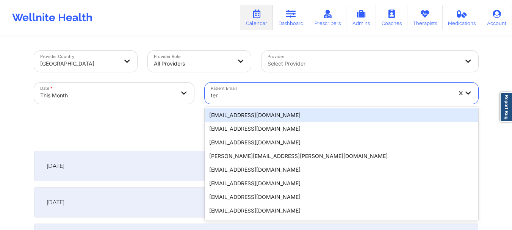
type input "tery"
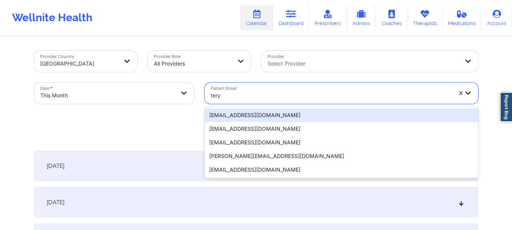
click at [232, 116] on div "[EMAIL_ADDRESS][DOMAIN_NAME]" at bounding box center [342, 115] width 274 height 14
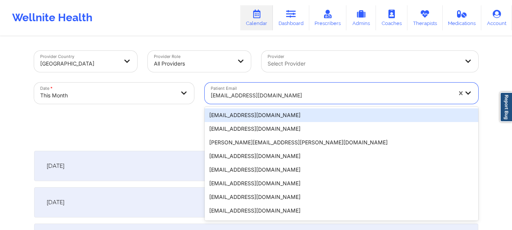
click at [224, 101] on div "[EMAIL_ADDRESS][DOMAIN_NAME]" at bounding box center [331, 95] width 241 height 17
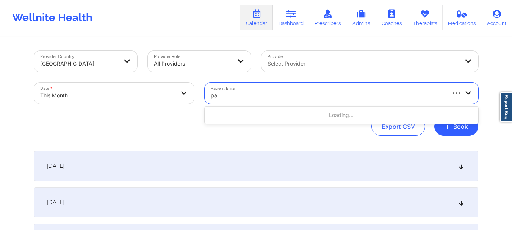
type input "p"
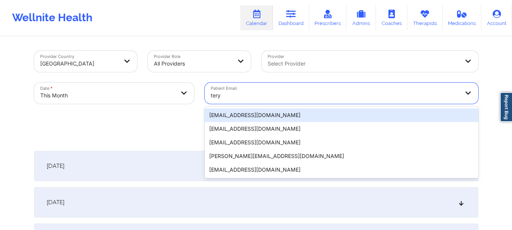
type input "teryl"
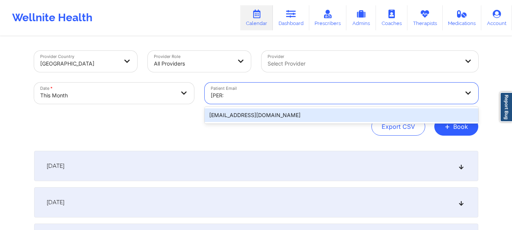
click at [229, 117] on div "[EMAIL_ADDRESS][DOMAIN_NAME]" at bounding box center [342, 115] width 274 height 14
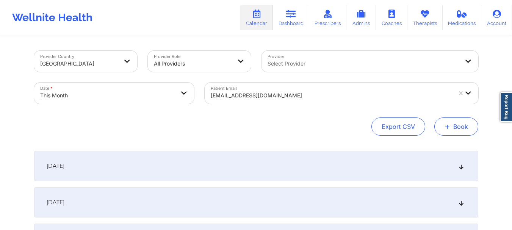
click at [462, 124] on button "+ Book" at bounding box center [456, 127] width 44 height 18
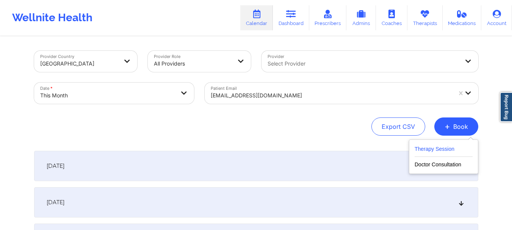
click at [433, 149] on button "Therapy Session" at bounding box center [444, 150] width 58 height 13
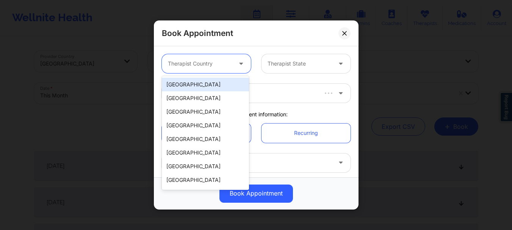
click at [216, 63] on div at bounding box center [200, 63] width 64 height 9
click at [200, 88] on div "[GEOGRAPHIC_DATA]" at bounding box center [205, 85] width 87 height 14
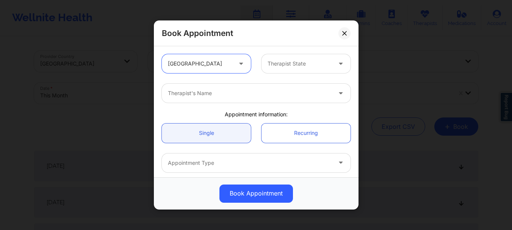
click at [278, 66] on div at bounding box center [300, 63] width 64 height 9
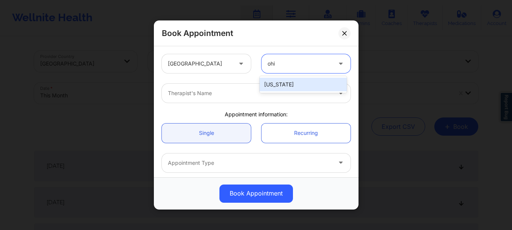
type input "ohio"
click at [278, 86] on div "[US_STATE]" at bounding box center [303, 85] width 87 height 14
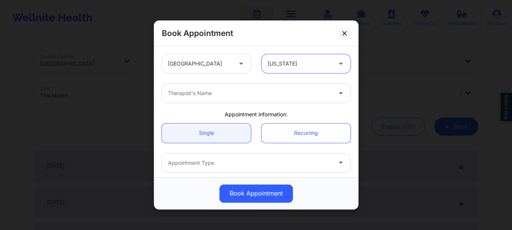
click at [212, 99] on div "Therapist's Name" at bounding box center [247, 93] width 171 height 19
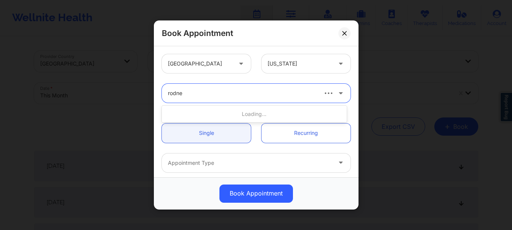
type input "rodney"
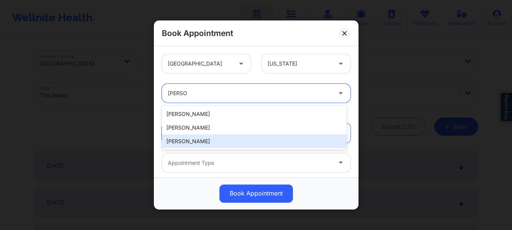
click at [205, 137] on div "[PERSON_NAME]" at bounding box center [254, 142] width 185 height 14
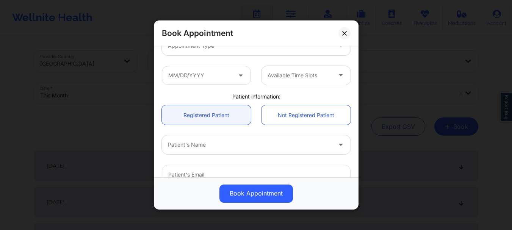
scroll to position [123, 0]
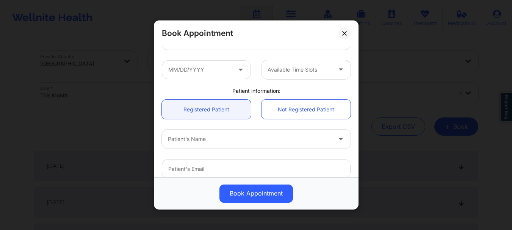
click at [227, 134] on div "Patient's Name" at bounding box center [247, 139] width 171 height 19
type input "[PERSON_NAME]"
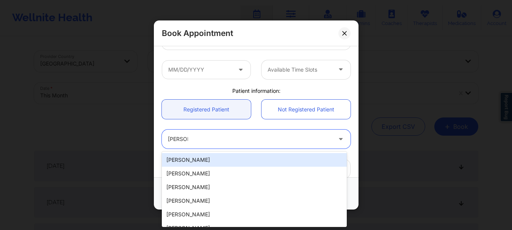
click at [211, 161] on div "[PERSON_NAME]" at bounding box center [254, 160] width 185 height 14
type input "[EMAIL_ADDRESS][DOMAIN_NAME]"
type input "[PHONE_NUMBER]"
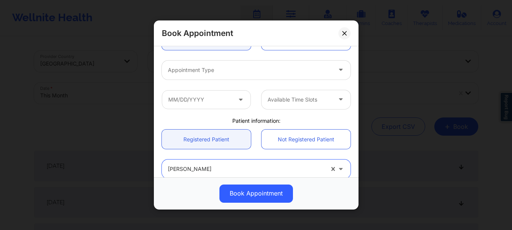
scroll to position [80, 0]
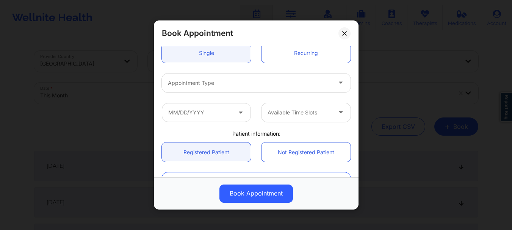
click at [231, 83] on div at bounding box center [250, 82] width 164 height 9
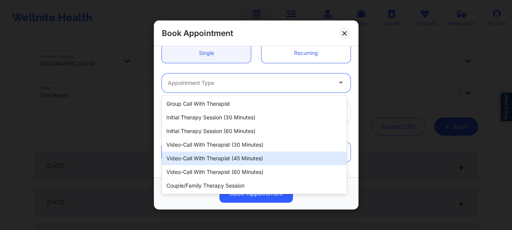
click at [231, 156] on div "Video-Call with Therapist (45 minutes)" at bounding box center [254, 159] width 185 height 14
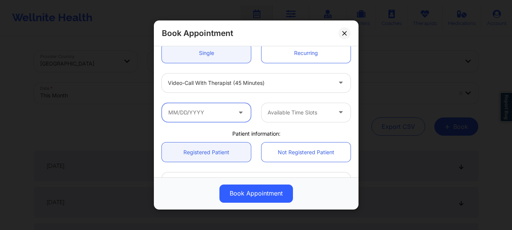
click at [206, 115] on input "text" at bounding box center [206, 112] width 89 height 19
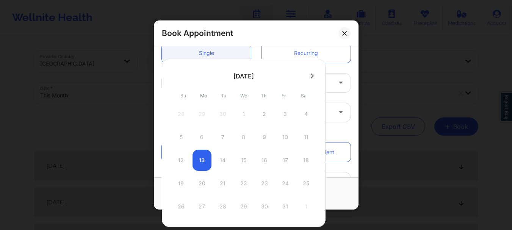
click at [309, 75] on button at bounding box center [313, 76] width 8 height 6
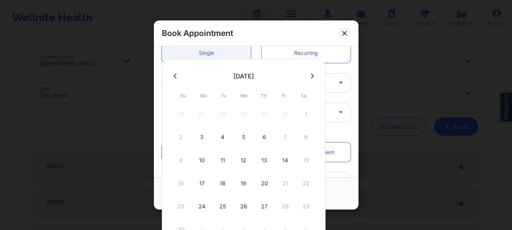
click at [176, 78] on icon at bounding box center [175, 75] width 3 height 5
click at [243, 162] on div "15" at bounding box center [243, 160] width 19 height 21
type input "10/15/2025"
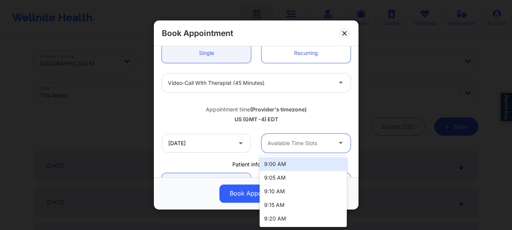
click at [269, 146] on div at bounding box center [300, 143] width 64 height 9
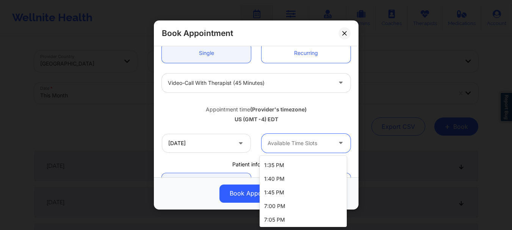
scroll to position [481, 0]
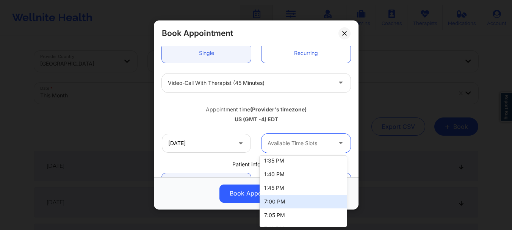
click at [307, 200] on div "7:00 PM" at bounding box center [303, 202] width 87 height 14
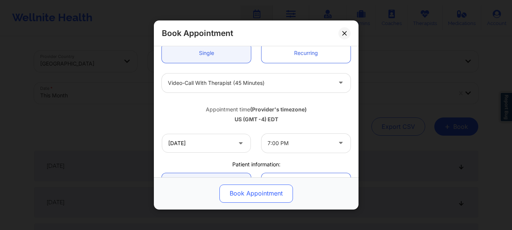
click at [279, 187] on button "Book Appointment" at bounding box center [256, 194] width 74 height 18
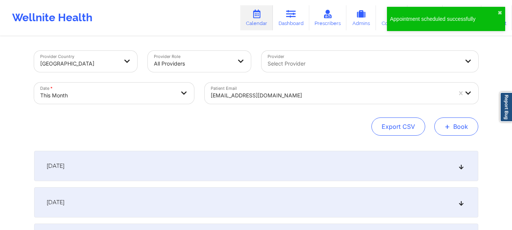
click at [468, 130] on button "+ Book" at bounding box center [456, 127] width 44 height 18
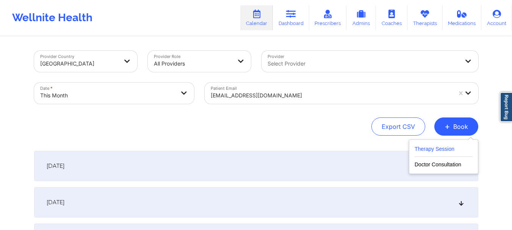
click at [447, 146] on button "Therapy Session" at bounding box center [444, 150] width 58 height 13
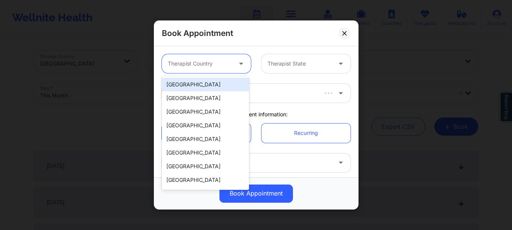
click at [216, 64] on div at bounding box center [200, 63] width 64 height 9
click at [215, 84] on div "[GEOGRAPHIC_DATA]" at bounding box center [205, 85] width 87 height 14
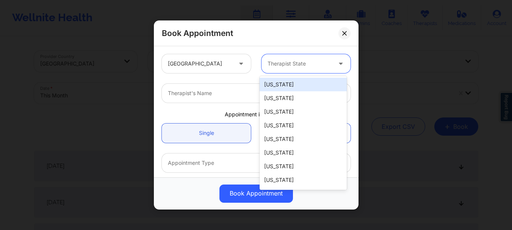
click at [298, 64] on div at bounding box center [300, 63] width 64 height 9
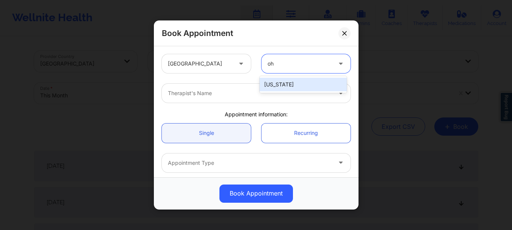
type input "ohi"
click at [285, 83] on div "[US_STATE]" at bounding box center [303, 85] width 87 height 14
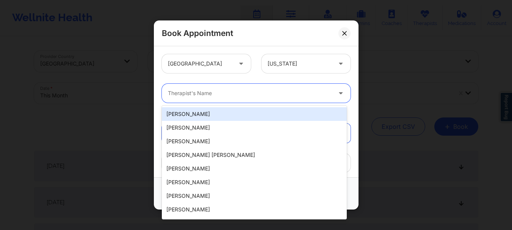
click at [241, 102] on div "Therapist's Name" at bounding box center [247, 93] width 171 height 19
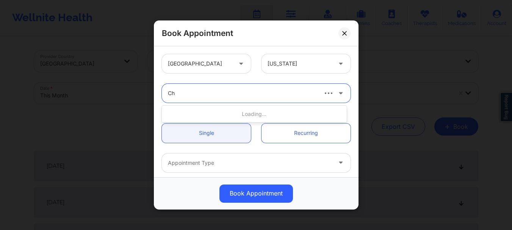
type input "C"
type input "Rodney"
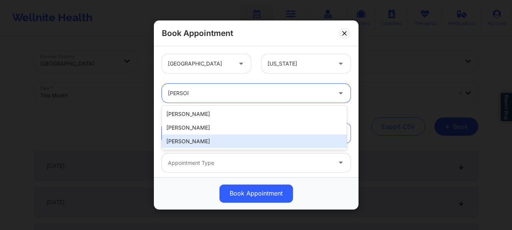
click at [218, 138] on div "[PERSON_NAME]" at bounding box center [254, 142] width 185 height 14
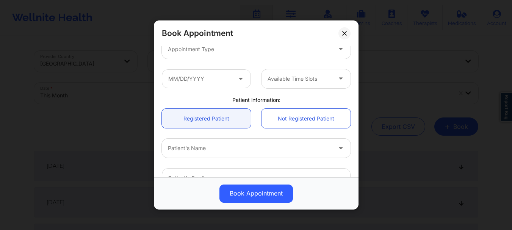
scroll to position [154, 0]
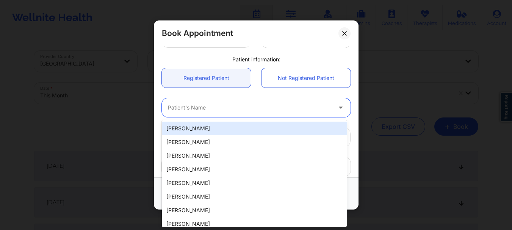
click at [197, 103] on div at bounding box center [250, 107] width 164 height 9
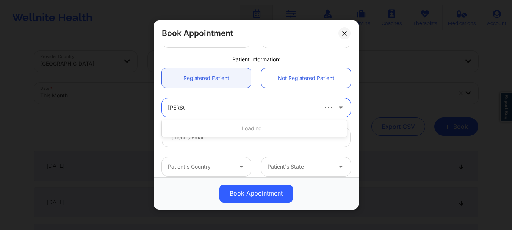
type input "charles"
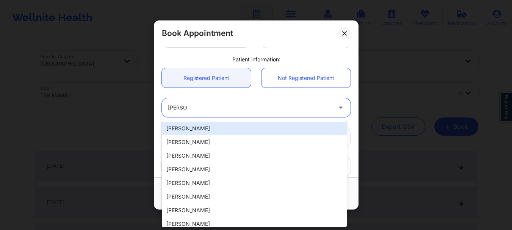
click at [195, 135] on div "[PERSON_NAME]" at bounding box center [254, 129] width 185 height 14
type input "[EMAIL_ADDRESS][DOMAIN_NAME]"
type input "[PHONE_NUMBER]"
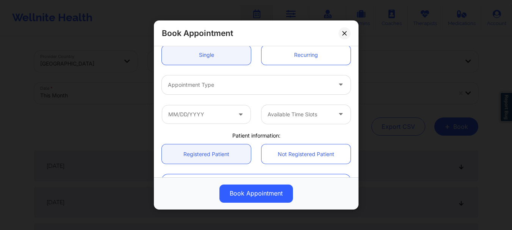
scroll to position [74, 0]
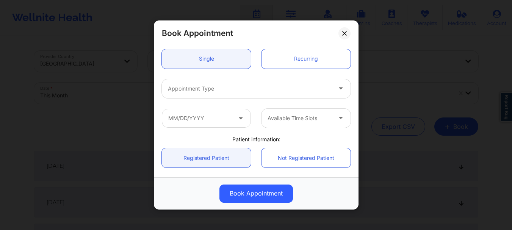
click at [201, 80] on div "Appointment Type" at bounding box center [247, 88] width 171 height 19
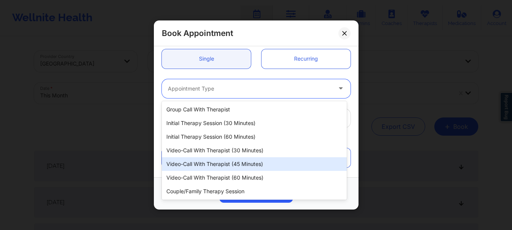
click at [213, 167] on div "Video-Call with Therapist (45 minutes)" at bounding box center [254, 164] width 185 height 14
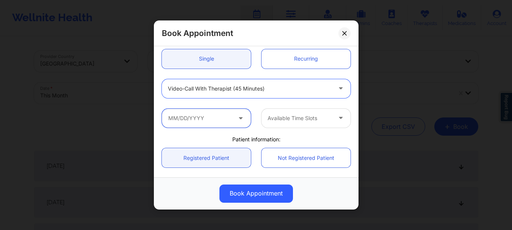
click at [208, 117] on input "text" at bounding box center [206, 118] width 89 height 19
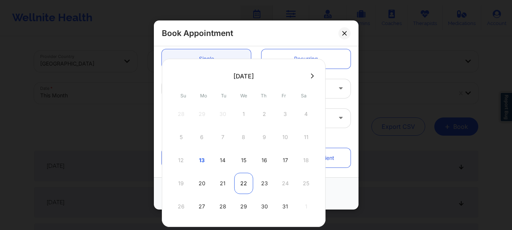
click at [246, 182] on div "22" at bounding box center [243, 183] width 19 height 21
type input "10/22/2025"
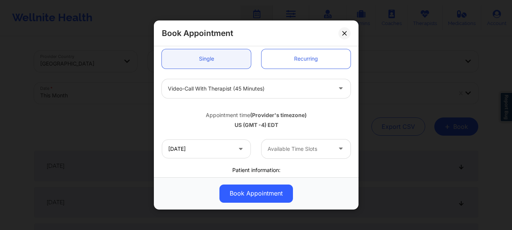
click at [275, 155] on div "Available Time Slots" at bounding box center [297, 148] width 71 height 19
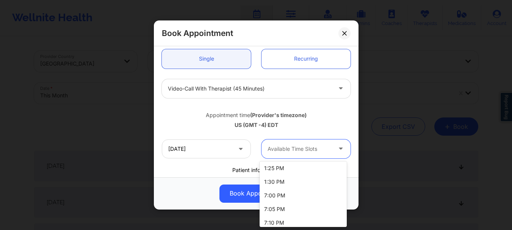
scroll to position [718, 0]
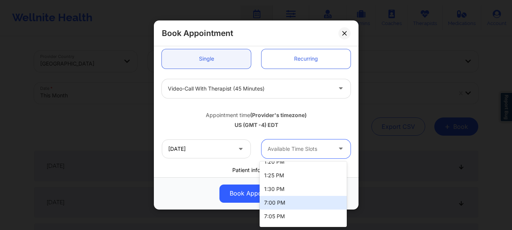
click at [307, 205] on div "7:00 PM" at bounding box center [303, 203] width 87 height 14
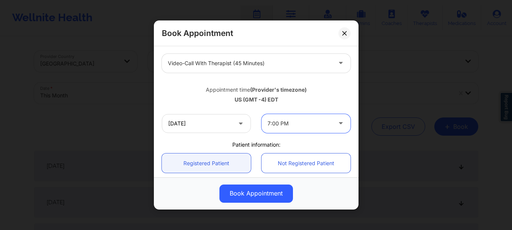
scroll to position [98, 0]
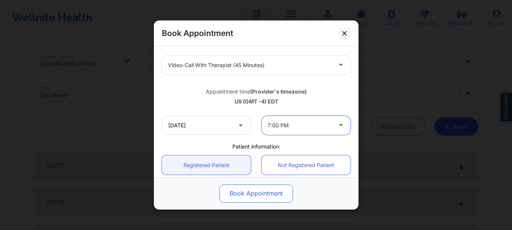
click at [240, 196] on button "Book Appointment" at bounding box center [256, 194] width 74 height 18
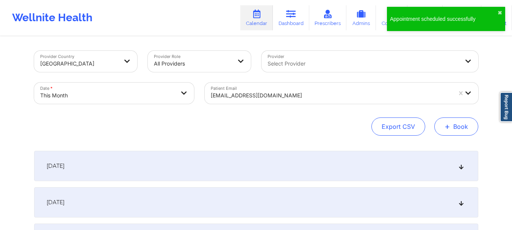
click at [448, 127] on span "+" at bounding box center [448, 126] width 6 height 4
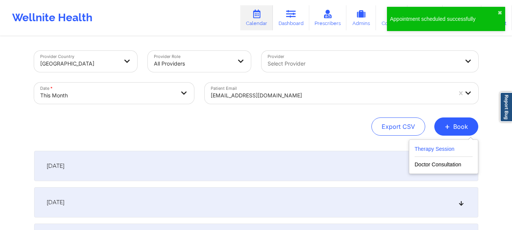
click at [438, 153] on button "Therapy Session" at bounding box center [444, 150] width 58 height 13
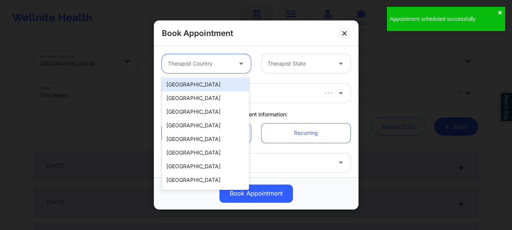
click at [237, 66] on div at bounding box center [241, 63] width 9 height 9
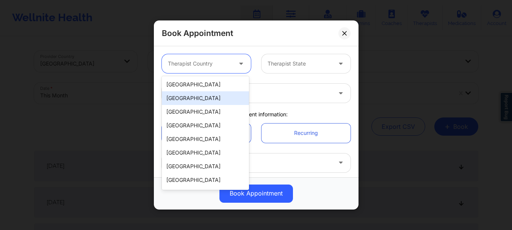
click at [220, 92] on div "Spain" at bounding box center [205, 98] width 87 height 14
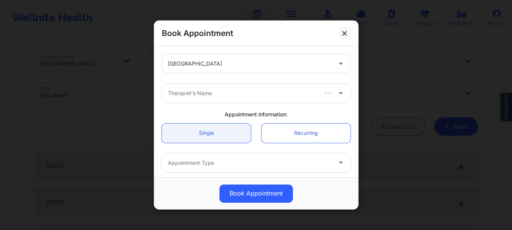
click at [216, 74] on div "Spain" at bounding box center [256, 64] width 199 height 30
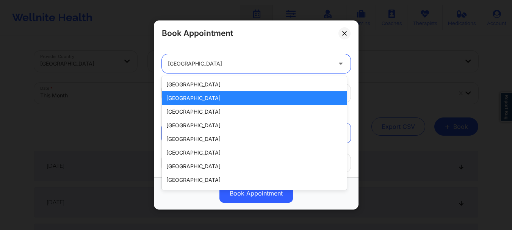
click at [213, 71] on div "Spain" at bounding box center [250, 63] width 164 height 19
click at [211, 91] on div "Spain" at bounding box center [254, 98] width 185 height 14
click at [205, 70] on div "Spain" at bounding box center [250, 63] width 164 height 19
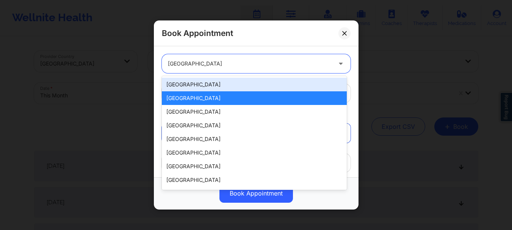
click at [203, 82] on div "[GEOGRAPHIC_DATA]" at bounding box center [254, 85] width 185 height 14
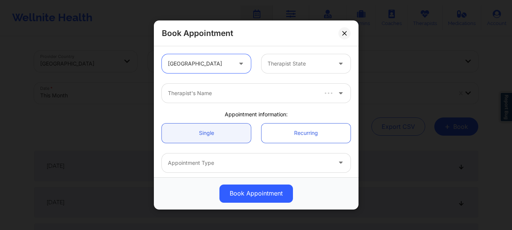
click at [294, 70] on div "Therapist State" at bounding box center [297, 63] width 71 height 19
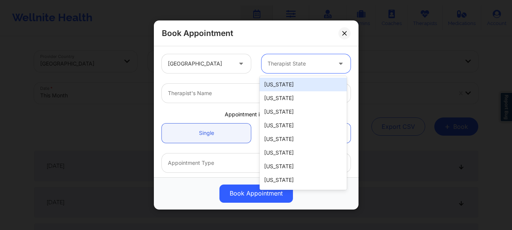
type input "S"
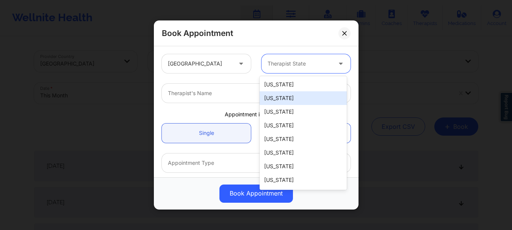
type input "W"
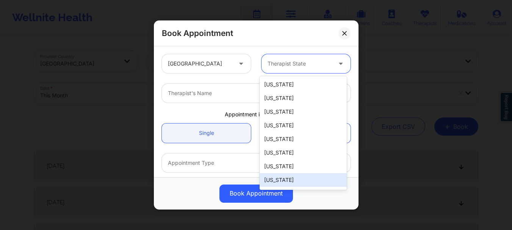
type input "W"
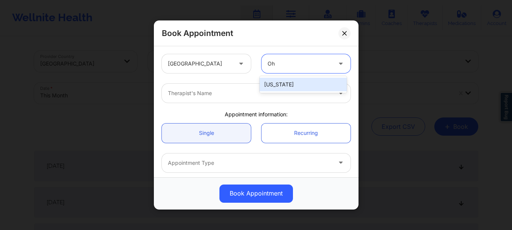
type input "Ohi"
click at [288, 82] on div "[US_STATE]" at bounding box center [303, 85] width 87 height 14
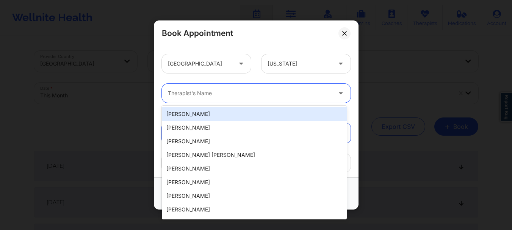
click at [252, 99] on div "Therapist's Name" at bounding box center [247, 93] width 171 height 19
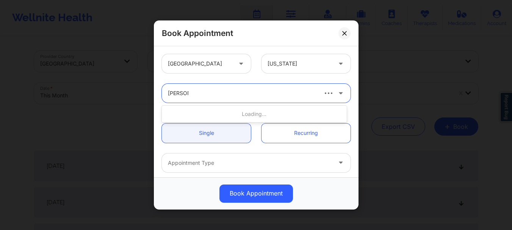
type input "rodney d"
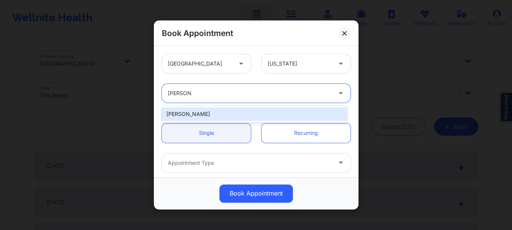
click at [241, 114] on div "[PERSON_NAME]" at bounding box center [254, 114] width 185 height 14
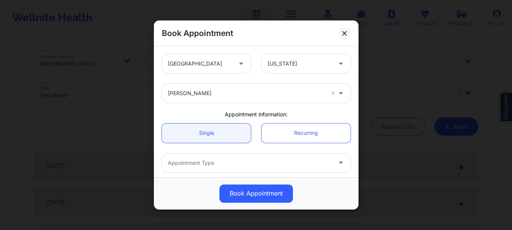
click at [357, 84] on div "Book Appointment United States Ohio Rodney Dunlap Appointment information: Sing…" at bounding box center [256, 115] width 512 height 230
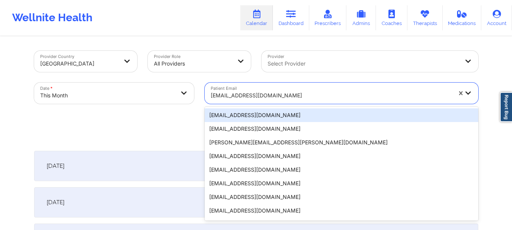
drag, startPoint x: 357, startPoint y: 84, endPoint x: 354, endPoint y: 94, distance: 10.5
click at [354, 94] on div "[EMAIL_ADDRESS][DOMAIN_NAME]" at bounding box center [329, 93] width 248 height 21
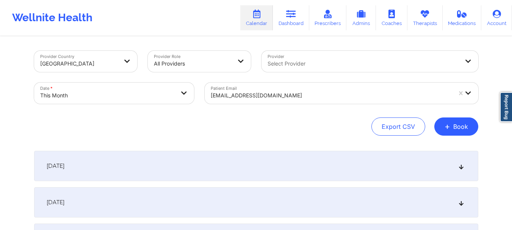
click at [185, 127] on div "Export CSV + Book" at bounding box center [256, 127] width 444 height 18
click at [464, 131] on button "+ Book" at bounding box center [456, 127] width 44 height 18
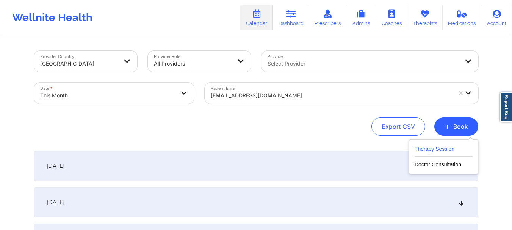
click at [415, 146] on button "Therapy Session" at bounding box center [444, 150] width 58 height 13
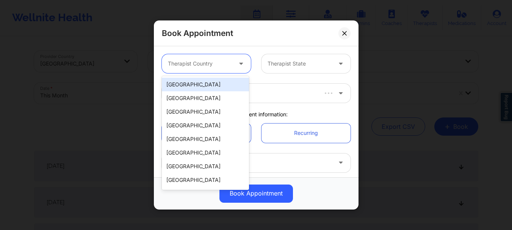
click at [240, 61] on icon at bounding box center [241, 62] width 8 height 6
click at [225, 82] on div "[GEOGRAPHIC_DATA]" at bounding box center [205, 85] width 87 height 14
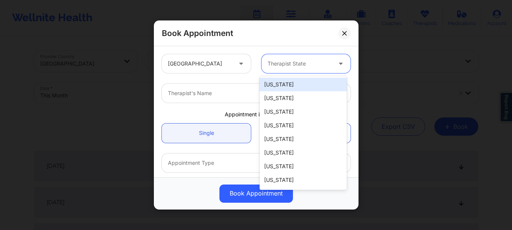
click at [278, 64] on div at bounding box center [300, 63] width 64 height 9
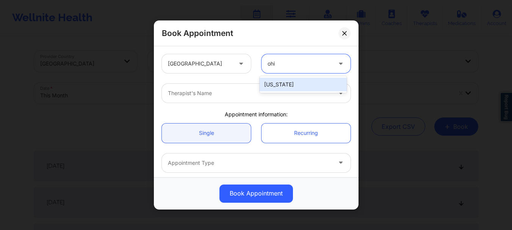
type input "ohio"
click at [276, 86] on div "[US_STATE]" at bounding box center [303, 85] width 87 height 14
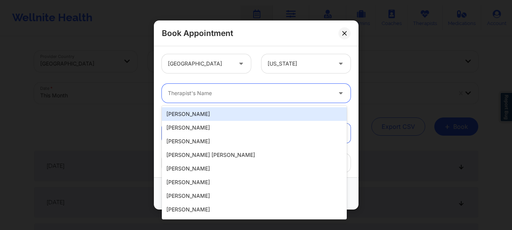
click at [248, 88] on div "Therapist's Name" at bounding box center [247, 93] width 171 height 19
type input "O"
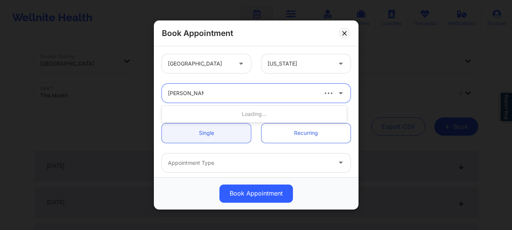
type input "Rodney dunlap"
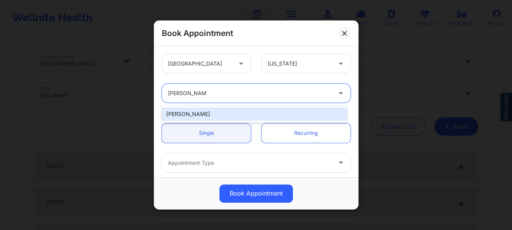
click at [227, 115] on div "[PERSON_NAME]" at bounding box center [254, 114] width 185 height 14
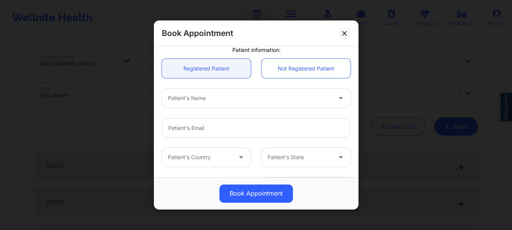
scroll to position [165, 0]
click at [179, 96] on div at bounding box center [250, 97] width 164 height 9
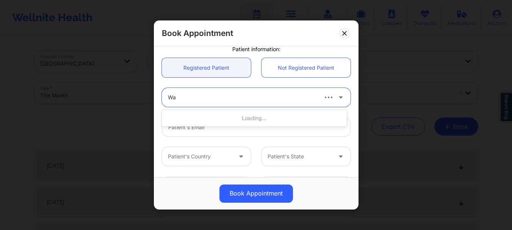
type input "W"
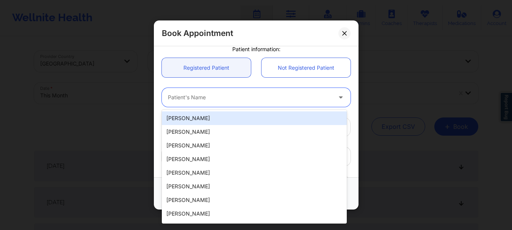
type input "O"
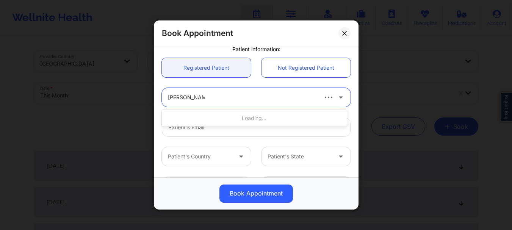
type input "[PERSON_NAME]"
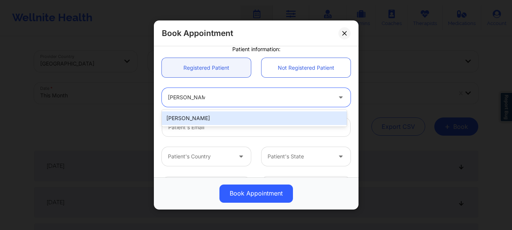
click at [203, 123] on div "[PERSON_NAME]" at bounding box center [254, 118] width 185 height 14
type input "[EMAIL_ADDRESS][DOMAIN_NAME]"
type input "[PHONE_NUMBER]"
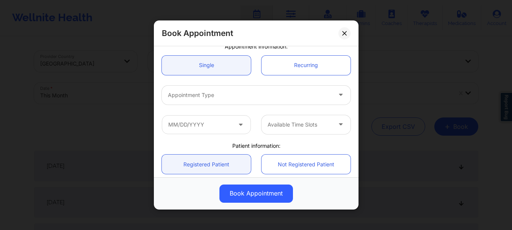
scroll to position [64, 0]
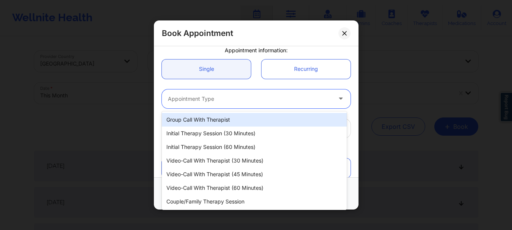
click at [271, 104] on div "Appointment Type" at bounding box center [247, 98] width 171 height 19
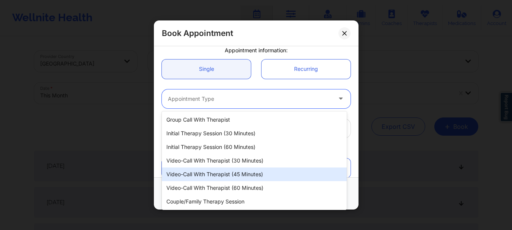
click at [241, 174] on div "Video-Call with Therapist (45 minutes)" at bounding box center [254, 175] width 185 height 14
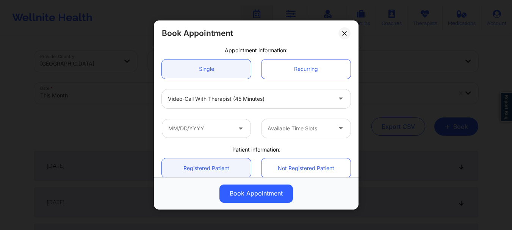
drag, startPoint x: 196, startPoint y: 116, endPoint x: 197, endPoint y: 122, distance: 6.8
click at [197, 122] on div "Available Time Slots" at bounding box center [256, 129] width 199 height 30
click at [197, 122] on input "text" at bounding box center [206, 128] width 89 height 19
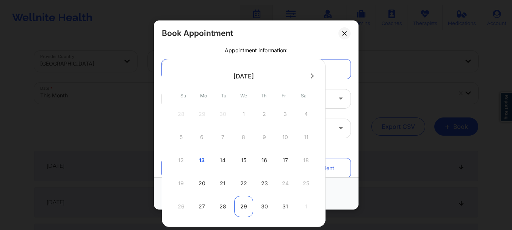
click at [245, 207] on div "29" at bounding box center [243, 206] width 19 height 21
type input "10/29/2025"
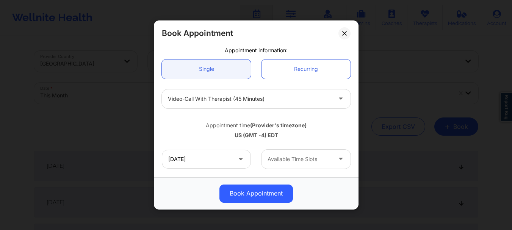
click at [274, 156] on div at bounding box center [300, 159] width 64 height 9
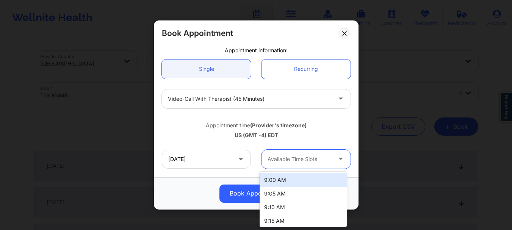
type input "7"
click at [279, 181] on div "7:00 PM" at bounding box center [303, 180] width 87 height 14
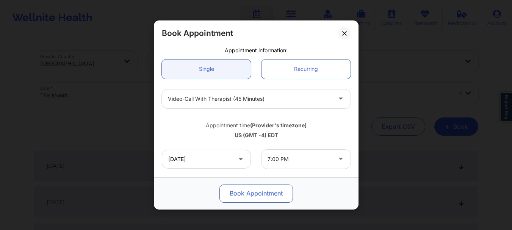
click at [265, 194] on button "Book Appointment" at bounding box center [256, 194] width 74 height 18
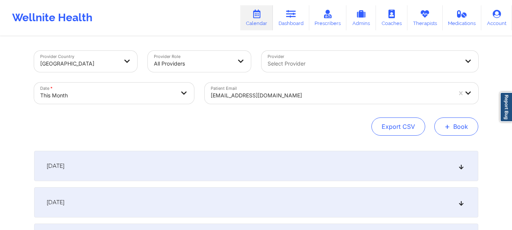
click at [458, 122] on button "+ Book" at bounding box center [456, 127] width 44 height 18
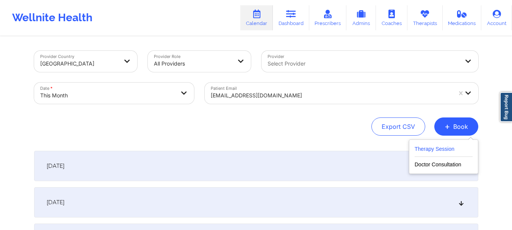
click at [434, 149] on button "Therapy Session" at bounding box center [444, 150] width 58 height 13
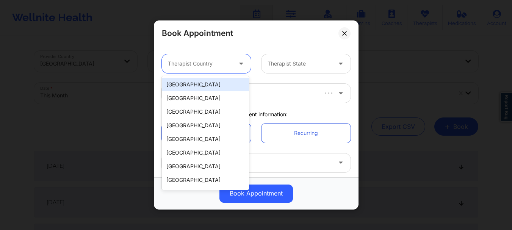
click at [223, 61] on div at bounding box center [200, 63] width 64 height 9
click at [215, 79] on div "[GEOGRAPHIC_DATA]" at bounding box center [205, 85] width 87 height 14
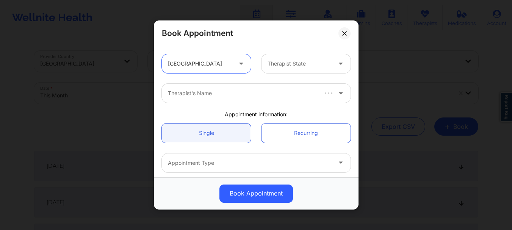
click at [306, 61] on div at bounding box center [300, 63] width 64 height 9
type input "ohi"
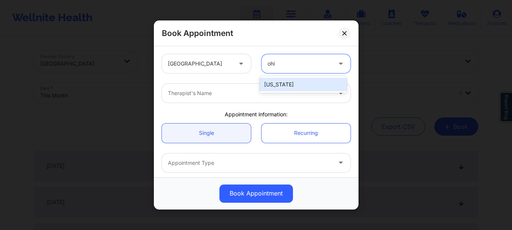
click at [293, 83] on div "[US_STATE]" at bounding box center [303, 85] width 87 height 14
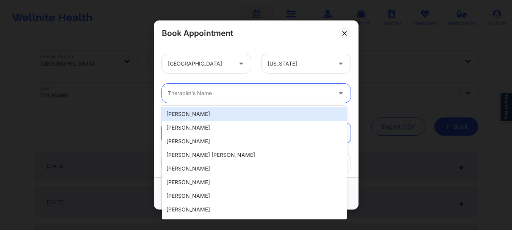
click at [262, 96] on div at bounding box center [250, 93] width 164 height 9
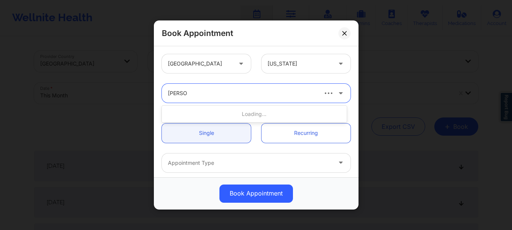
type input "rodney d"
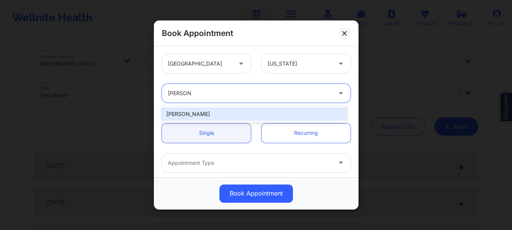
click at [210, 119] on div "[PERSON_NAME]" at bounding box center [254, 114] width 185 height 14
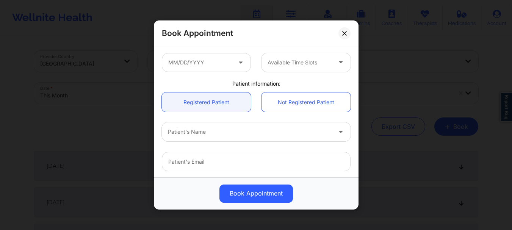
scroll to position [136, 0]
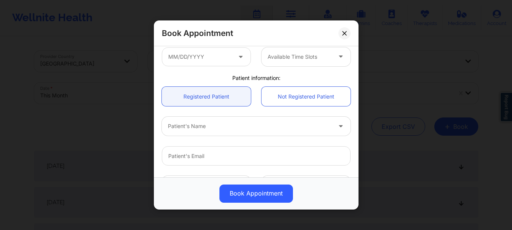
click at [189, 128] on div at bounding box center [250, 126] width 164 height 9
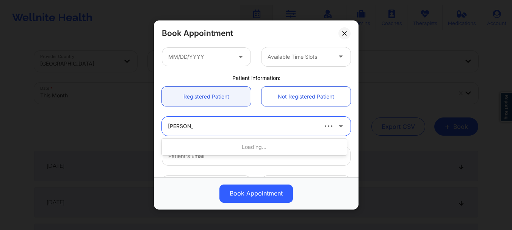
type input "charles glo"
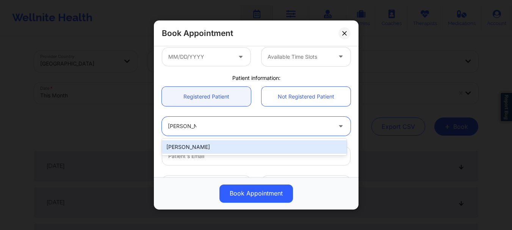
click at [190, 146] on div "[PERSON_NAME]" at bounding box center [254, 147] width 185 height 14
type input "[EMAIL_ADDRESS][DOMAIN_NAME]"
type input "[PHONE_NUMBER]"
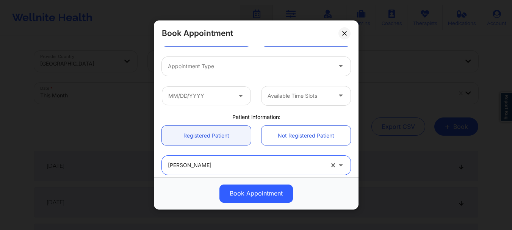
scroll to position [83, 0]
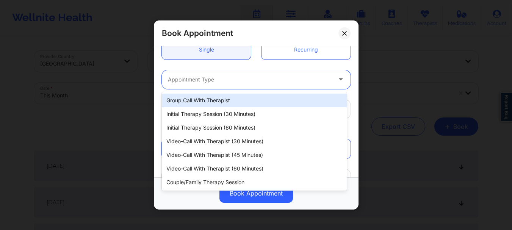
click at [222, 86] on div "Appointment Type" at bounding box center [247, 79] width 171 height 19
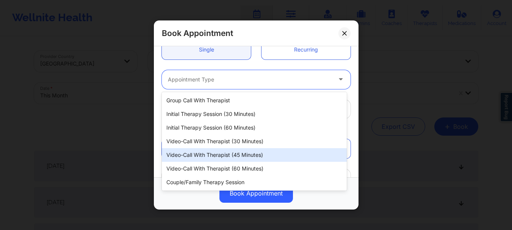
click at [222, 153] on div "Video-Call with Therapist (45 minutes)" at bounding box center [254, 155] width 185 height 14
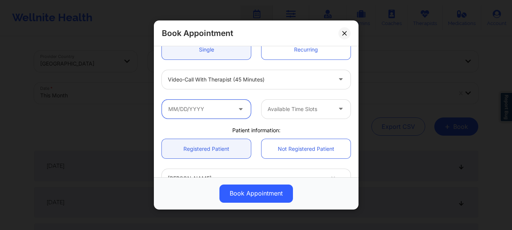
click at [199, 112] on input "text" at bounding box center [206, 109] width 89 height 19
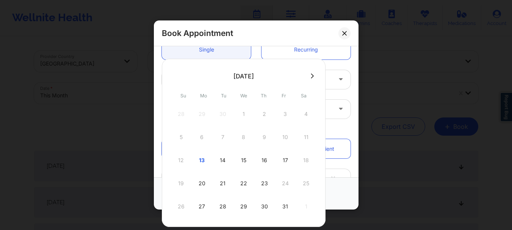
click at [311, 75] on icon at bounding box center [312, 76] width 3 height 6
click at [245, 141] on div "5" at bounding box center [243, 137] width 19 height 21
type input "11/05/2025"
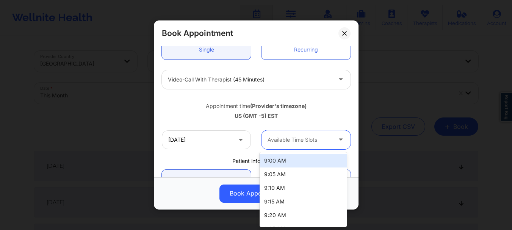
click at [270, 138] on div at bounding box center [300, 139] width 64 height 9
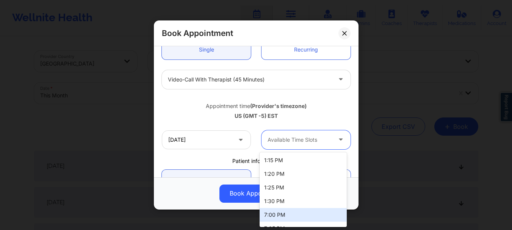
scroll to position [701, 0]
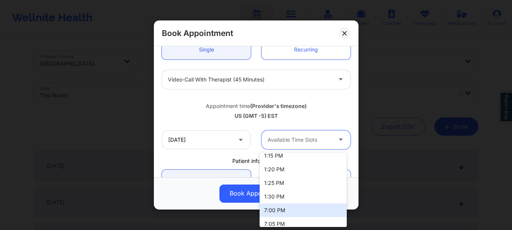
click at [302, 206] on div "7:00 PM" at bounding box center [303, 211] width 87 height 14
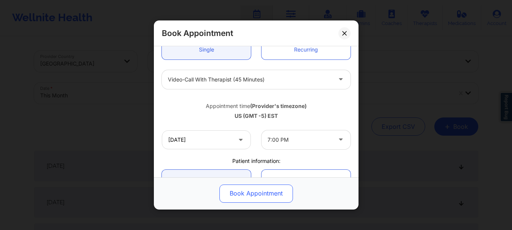
click at [274, 188] on button "Book Appointment" at bounding box center [256, 194] width 74 height 18
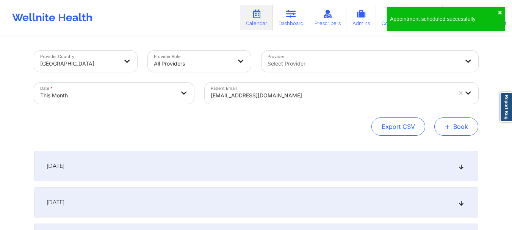
click at [447, 125] on span "+" at bounding box center [448, 126] width 6 height 4
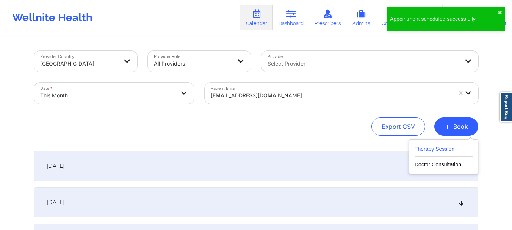
click at [434, 147] on button "Therapy Session" at bounding box center [444, 150] width 58 height 13
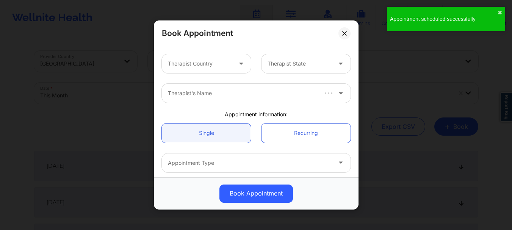
click at [218, 55] on div "Therapist Country" at bounding box center [197, 63] width 71 height 19
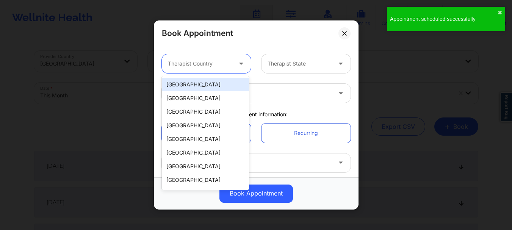
click at [206, 87] on div "[GEOGRAPHIC_DATA]" at bounding box center [205, 85] width 87 height 14
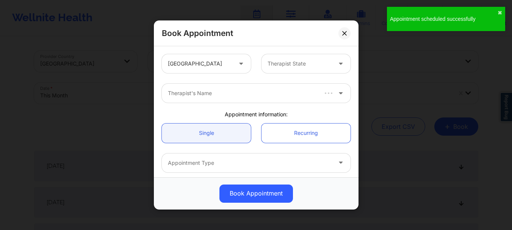
click at [267, 76] on div "United States Therapist State" at bounding box center [256, 64] width 199 height 30
click at [273, 69] on div "Therapist State" at bounding box center [297, 63] width 71 height 19
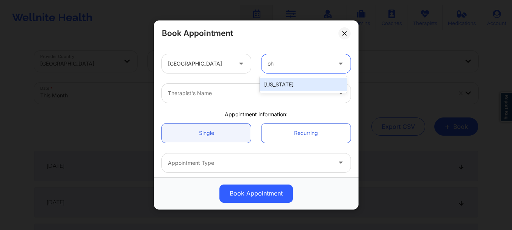
type input "ohi"
click at [273, 80] on div "[US_STATE]" at bounding box center [303, 85] width 87 height 14
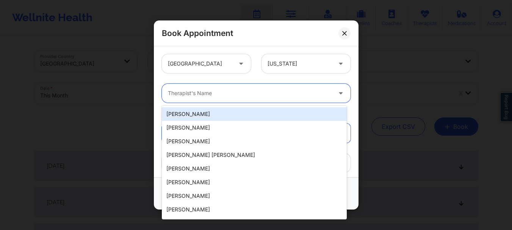
click at [251, 89] on div at bounding box center [250, 93] width 164 height 9
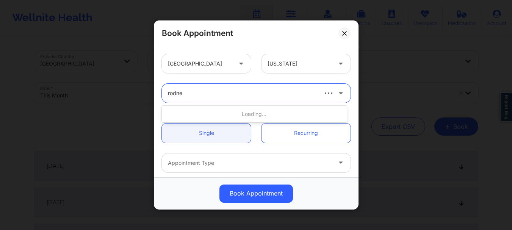
type input "rodney"
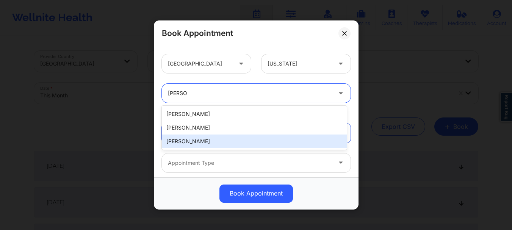
click at [209, 142] on div "[PERSON_NAME]" at bounding box center [254, 142] width 185 height 14
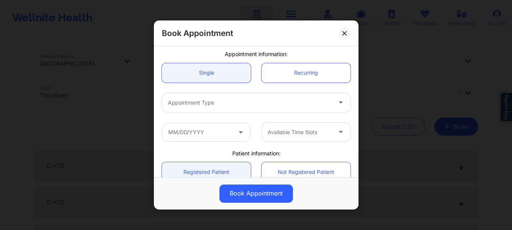
scroll to position [94, 0]
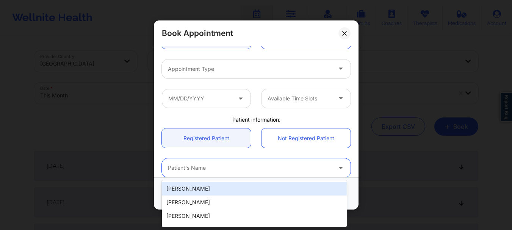
click at [192, 164] on div at bounding box center [250, 168] width 164 height 9
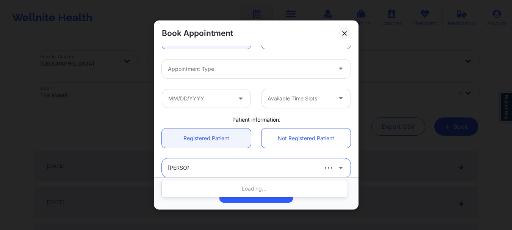
type input "charles g"
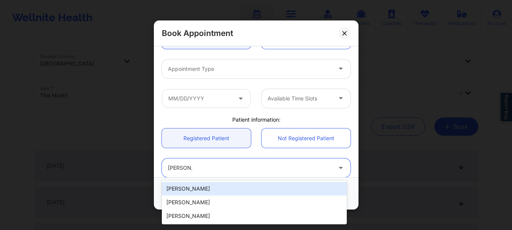
click at [183, 188] on div "[PERSON_NAME]" at bounding box center [254, 189] width 185 height 14
type input "[EMAIL_ADDRESS][DOMAIN_NAME]"
type input "[PHONE_NUMBER]"
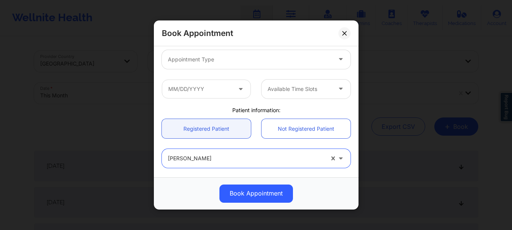
scroll to position [78, 0]
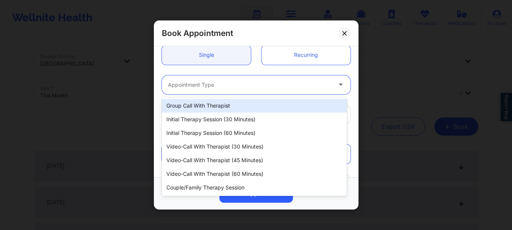
click at [266, 86] on div at bounding box center [250, 84] width 164 height 9
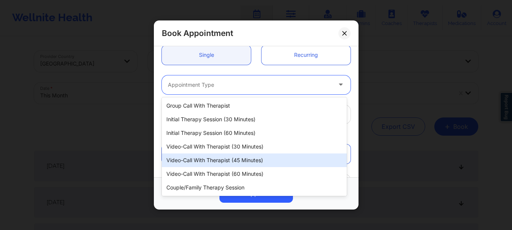
click at [245, 160] on div "Video-Call with Therapist (45 minutes)" at bounding box center [254, 161] width 185 height 14
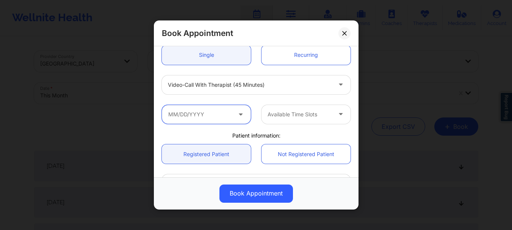
click at [174, 114] on input "text" at bounding box center [206, 114] width 89 height 19
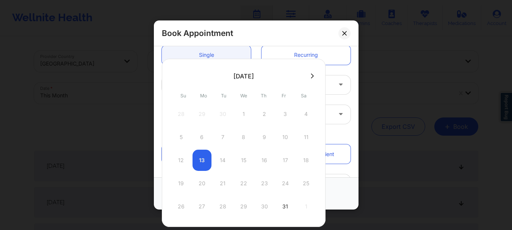
click at [313, 76] on button at bounding box center [313, 76] width 8 height 6
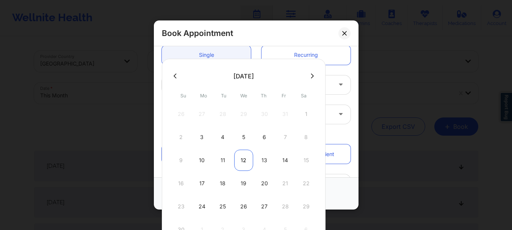
click at [241, 165] on div "12" at bounding box center [243, 160] width 19 height 21
type input "11/12/2025"
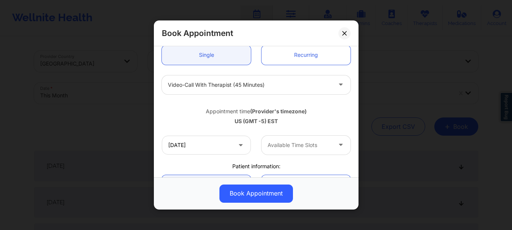
click at [277, 144] on div at bounding box center [300, 145] width 64 height 9
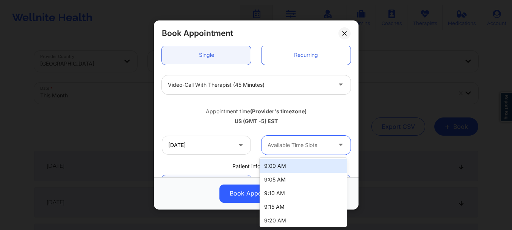
type input "7"
click at [276, 167] on div "7:00 PM" at bounding box center [303, 166] width 87 height 14
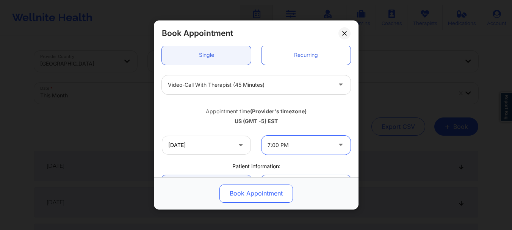
click at [261, 190] on button "Book Appointment" at bounding box center [256, 194] width 74 height 18
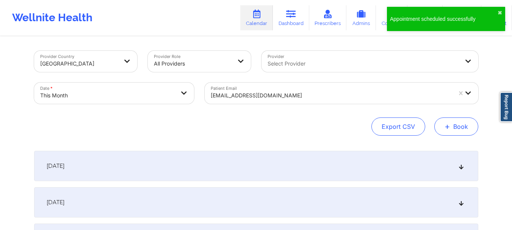
click at [445, 133] on button "+ Book" at bounding box center [456, 127] width 44 height 18
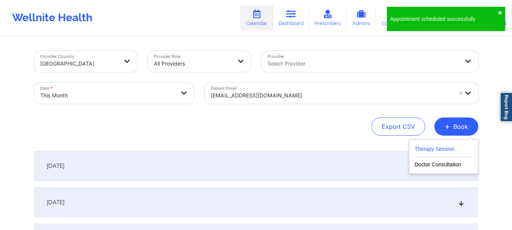
click at [422, 145] on button "Therapy Session" at bounding box center [444, 150] width 58 height 13
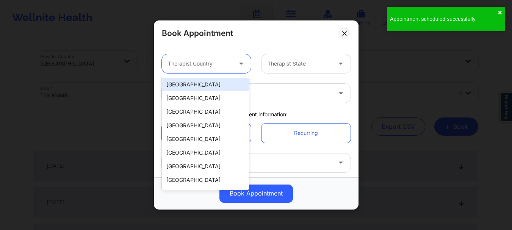
click at [215, 71] on div "Therapist Country" at bounding box center [197, 63] width 71 height 19
click at [212, 86] on div "[GEOGRAPHIC_DATA]" at bounding box center [205, 85] width 87 height 14
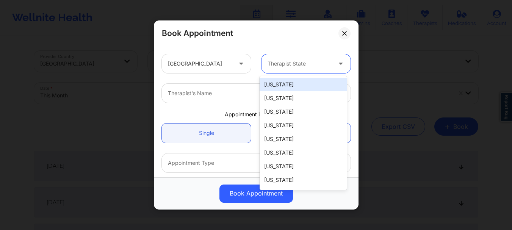
click at [309, 69] on div "Therapist State" at bounding box center [297, 63] width 71 height 19
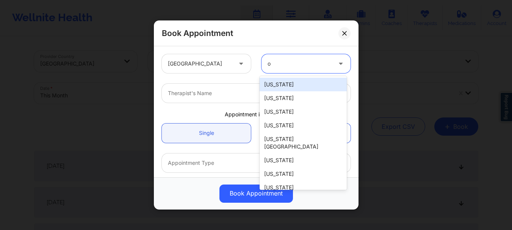
type input "oh"
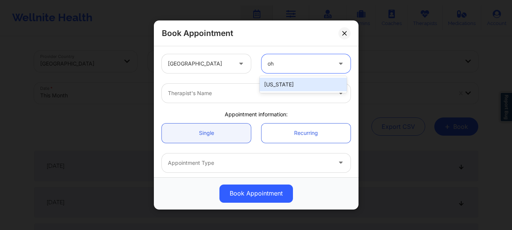
click at [291, 84] on div "[US_STATE]" at bounding box center [303, 85] width 87 height 14
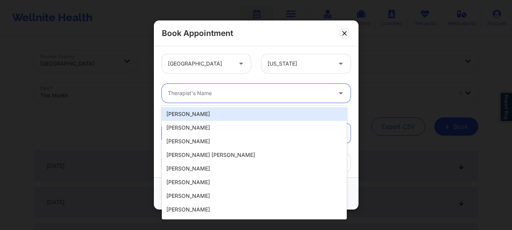
click at [269, 92] on div at bounding box center [250, 93] width 164 height 9
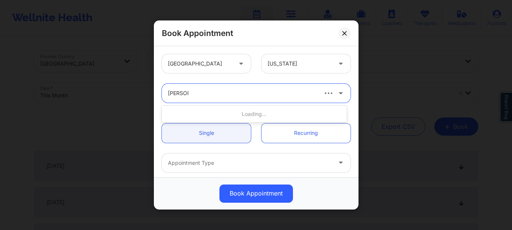
type input "rodney d"
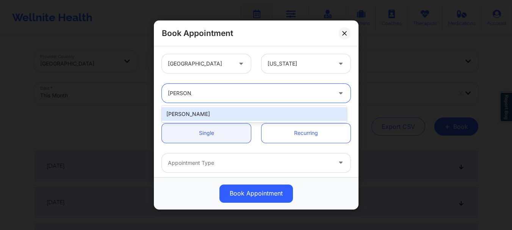
drag, startPoint x: 214, startPoint y: 114, endPoint x: 315, endPoint y: 91, distance: 103.7
click at [315, 91] on body "Wellnite Health Calendar Dashboard Prescribers Admins Coaches Therapists Medica…" at bounding box center [256, 115] width 512 height 230
click at [292, 108] on div "[PERSON_NAME]" at bounding box center [254, 114] width 185 height 14
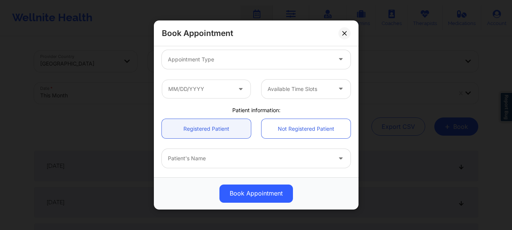
scroll to position [161, 0]
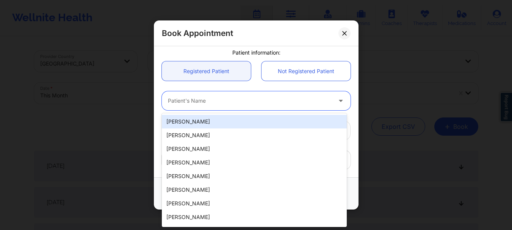
click at [181, 101] on div at bounding box center [250, 101] width 164 height 9
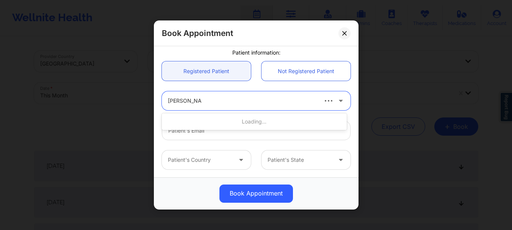
type input "charles glov"
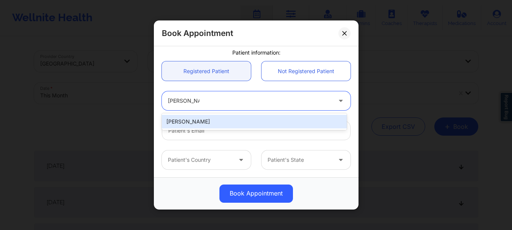
click at [190, 123] on div "[PERSON_NAME]" at bounding box center [254, 122] width 185 height 14
type input "[EMAIL_ADDRESS][DOMAIN_NAME]"
type input "[PHONE_NUMBER]"
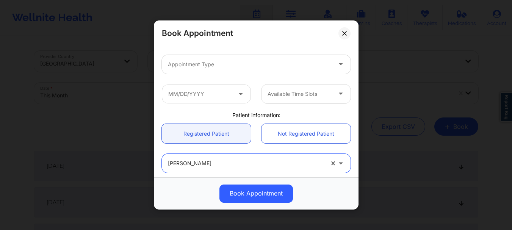
scroll to position [86, 0]
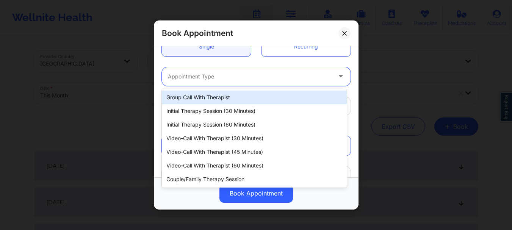
click at [216, 76] on div at bounding box center [250, 76] width 164 height 9
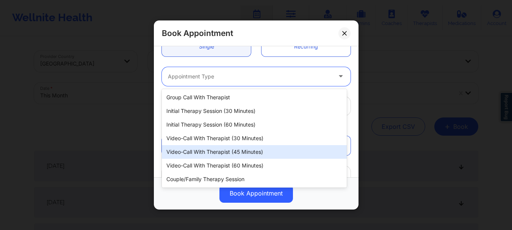
click at [221, 154] on div "Video-Call with Therapist (45 minutes)" at bounding box center [254, 152] width 185 height 14
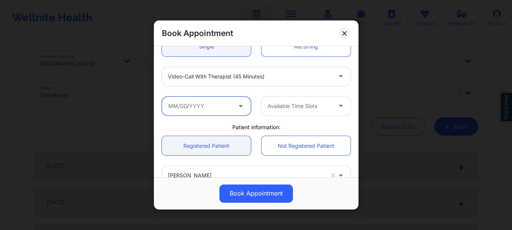
click at [209, 108] on input "text" at bounding box center [206, 106] width 89 height 19
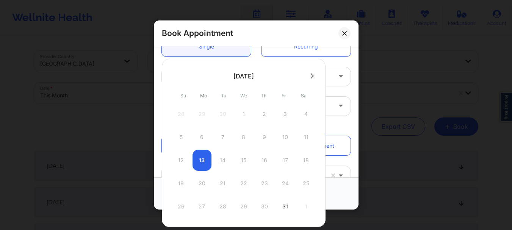
click at [311, 78] on icon at bounding box center [312, 76] width 3 height 6
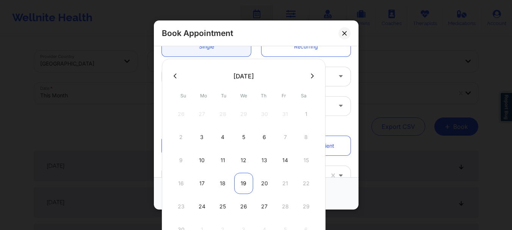
click at [242, 186] on div "19" at bounding box center [243, 183] width 19 height 21
type input "11/19/2025"
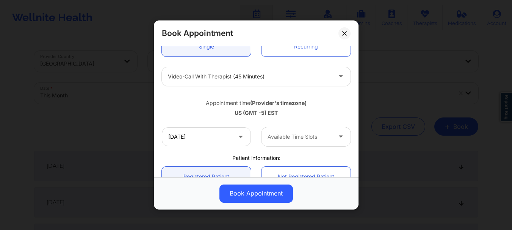
click at [299, 134] on div at bounding box center [300, 136] width 64 height 9
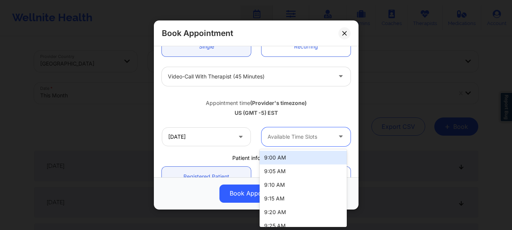
type input "7"
click at [327, 154] on div "7:00 PM" at bounding box center [303, 158] width 87 height 14
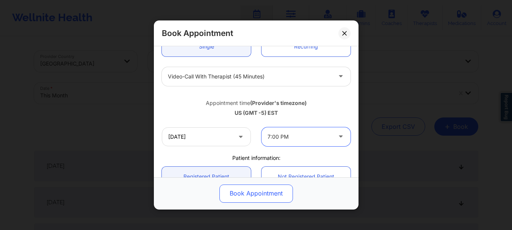
click at [278, 192] on button "Book Appointment" at bounding box center [256, 194] width 74 height 18
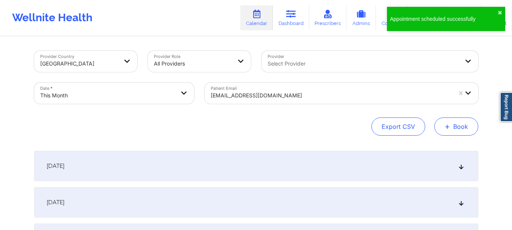
click at [446, 129] on span "+" at bounding box center [448, 126] width 6 height 4
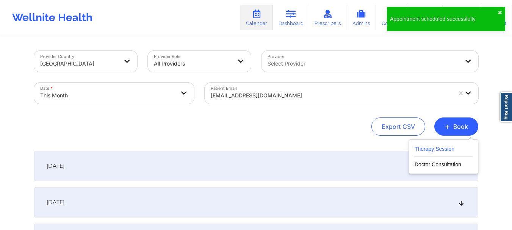
click at [415, 149] on button "Therapy Session" at bounding box center [444, 150] width 58 height 13
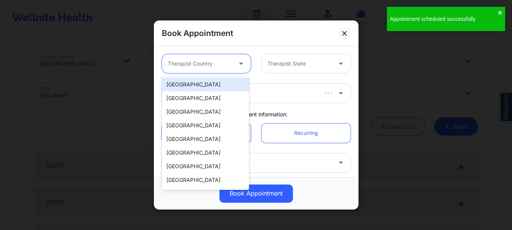
click at [199, 70] on div "Therapist Country" at bounding box center [197, 63] width 71 height 19
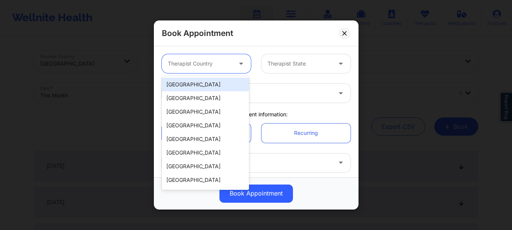
click at [199, 84] on div "[GEOGRAPHIC_DATA]" at bounding box center [205, 85] width 87 height 14
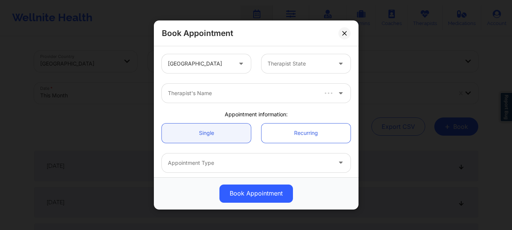
click at [309, 51] on div "United States Therapist State" at bounding box center [256, 64] width 199 height 30
click at [298, 65] on div at bounding box center [300, 63] width 64 height 9
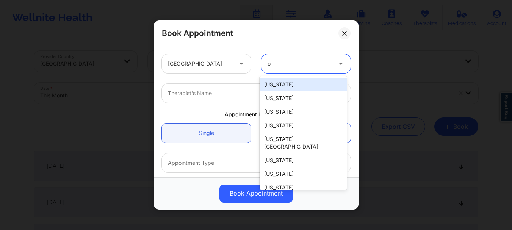
type input "oh"
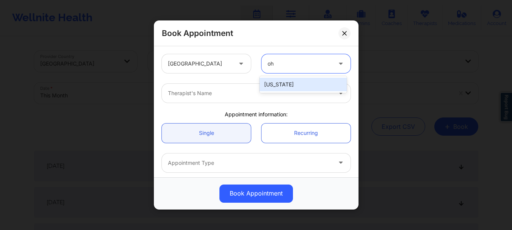
click at [285, 87] on div "[US_STATE]" at bounding box center [303, 85] width 87 height 14
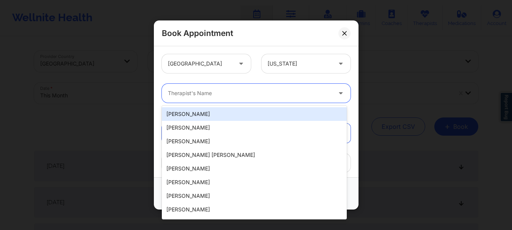
click at [255, 92] on div at bounding box center [250, 93] width 164 height 9
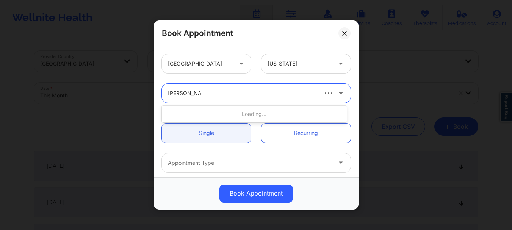
type input "rodney dun"
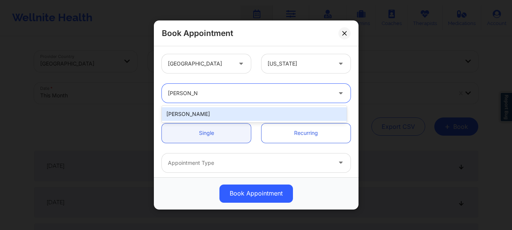
click at [221, 114] on div "[PERSON_NAME]" at bounding box center [254, 114] width 185 height 14
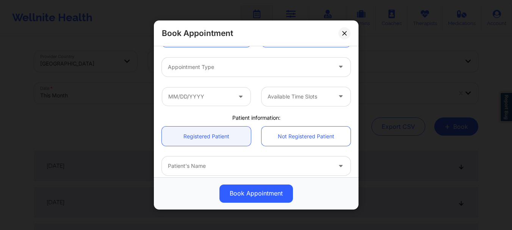
scroll to position [102, 0]
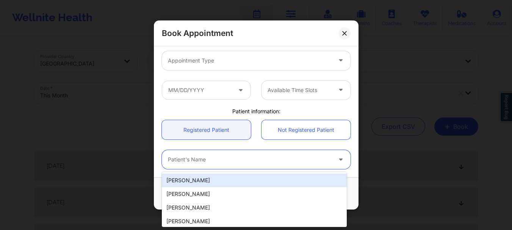
click at [194, 163] on div at bounding box center [250, 159] width 164 height 9
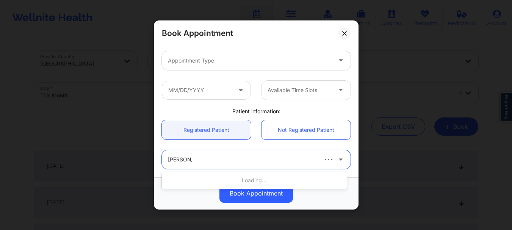
type input "charles glo"
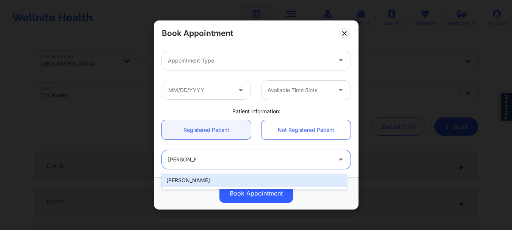
click at [193, 185] on div "[PERSON_NAME]" at bounding box center [254, 181] width 185 height 14
type input "[EMAIL_ADDRESS][DOMAIN_NAME]"
type input "[PHONE_NUMBER]"
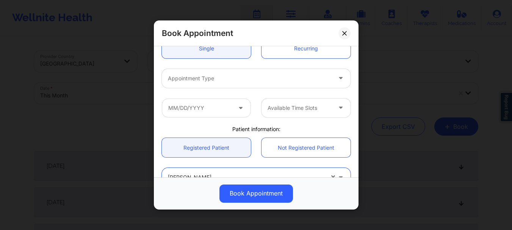
scroll to position [79, 0]
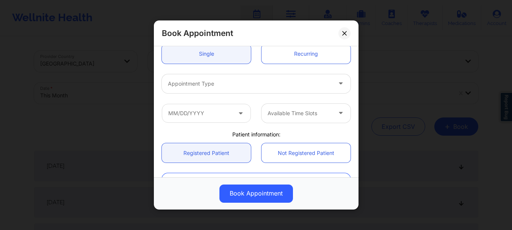
click at [287, 85] on div at bounding box center [250, 83] width 164 height 9
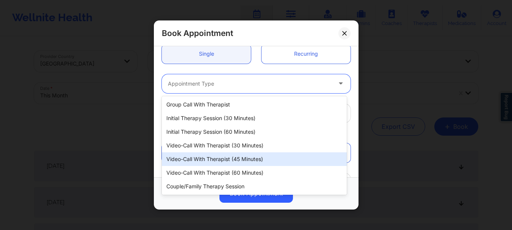
click at [245, 159] on div "Video-Call with Therapist (45 minutes)" at bounding box center [254, 159] width 185 height 14
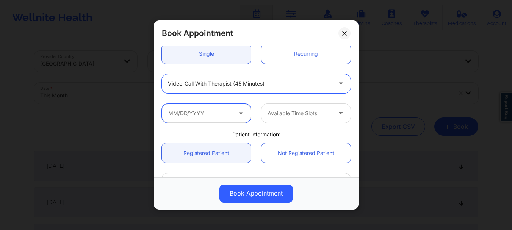
click at [200, 120] on input "text" at bounding box center [206, 113] width 89 height 19
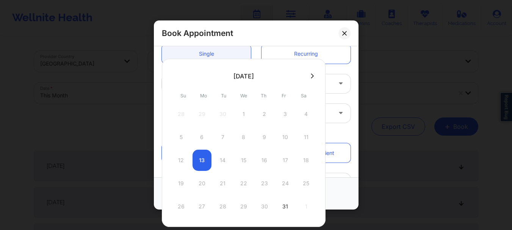
click at [309, 74] on button at bounding box center [313, 76] width 8 height 6
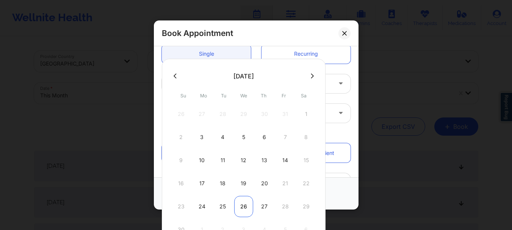
click at [244, 210] on div "26" at bounding box center [243, 206] width 19 height 21
type input "11/26/2025"
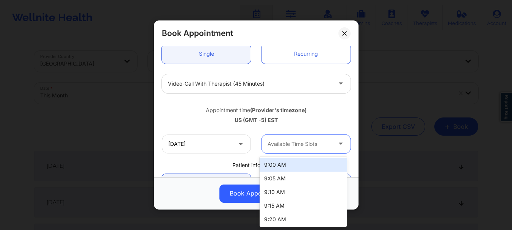
click at [293, 143] on div at bounding box center [300, 143] width 64 height 9
type input "7"
click at [284, 163] on div "7:00 PM" at bounding box center [303, 165] width 87 height 14
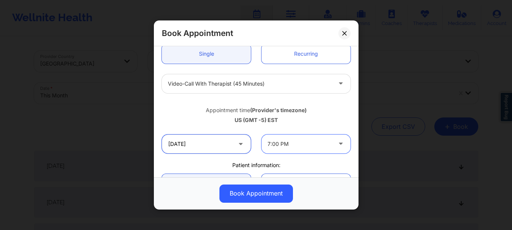
click at [244, 151] on input "11/26/2025" at bounding box center [206, 144] width 89 height 19
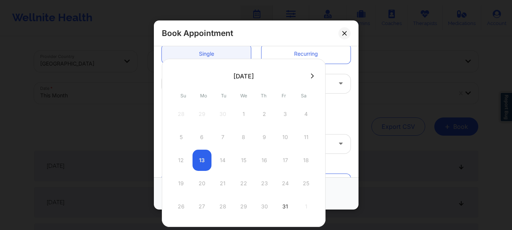
click at [311, 75] on icon at bounding box center [312, 75] width 3 height 5
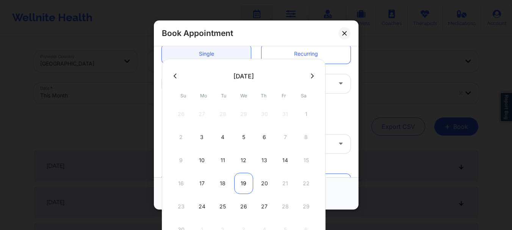
click at [242, 180] on div "19" at bounding box center [243, 183] width 19 height 21
type input "11/19/2025"
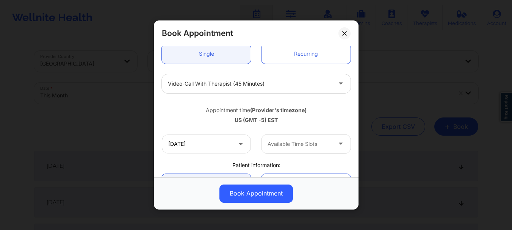
click at [279, 151] on div "Available Time Slots" at bounding box center [297, 144] width 71 height 19
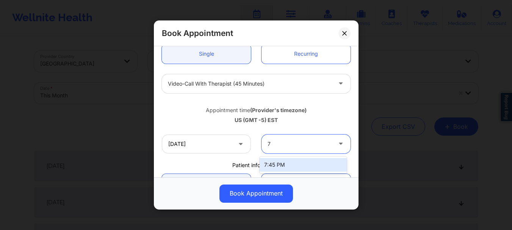
type input "7"
click at [218, 147] on input "11/19/2025" at bounding box center [206, 144] width 89 height 19
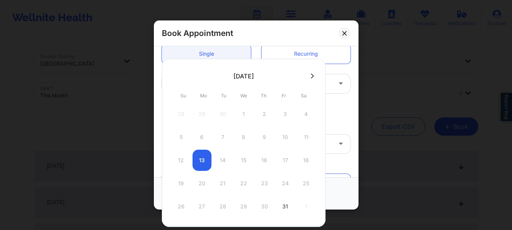
click at [311, 78] on icon at bounding box center [312, 76] width 3 height 6
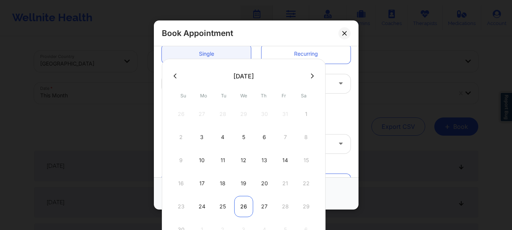
click at [243, 206] on div "26" at bounding box center [243, 206] width 19 height 21
type input "11/26/2025"
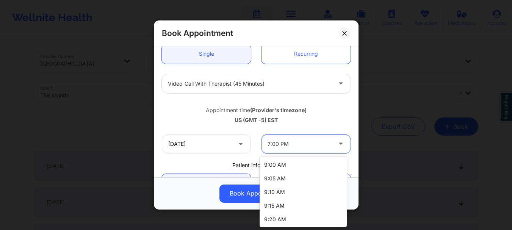
click at [290, 143] on div at bounding box center [300, 143] width 64 height 9
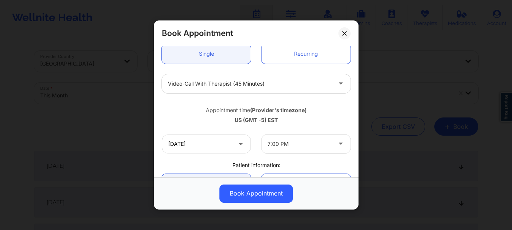
click at [309, 122] on div "US (GMT -5) EST" at bounding box center [256, 120] width 189 height 8
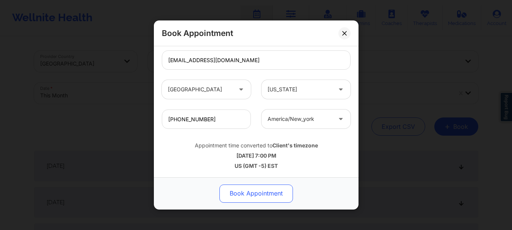
click at [250, 196] on button "Book Appointment" at bounding box center [256, 194] width 74 height 18
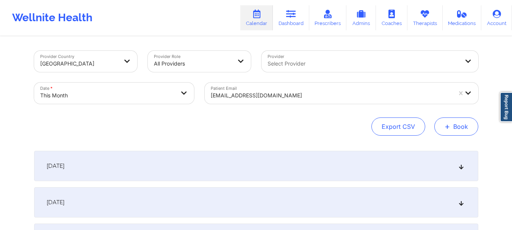
click at [471, 130] on button "+ Book" at bounding box center [456, 127] width 44 height 18
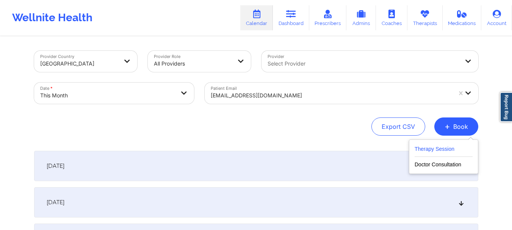
click at [456, 144] on button "Therapy Session" at bounding box center [444, 150] width 58 height 13
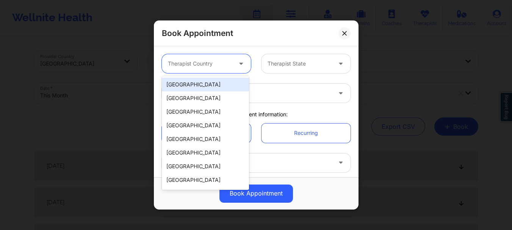
click at [191, 66] on div at bounding box center [200, 63] width 64 height 9
click at [190, 86] on div "[GEOGRAPHIC_DATA]" at bounding box center [205, 85] width 87 height 14
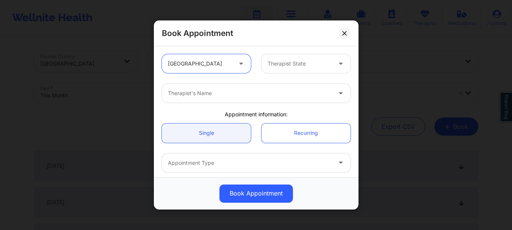
click at [315, 64] on div at bounding box center [300, 63] width 64 height 9
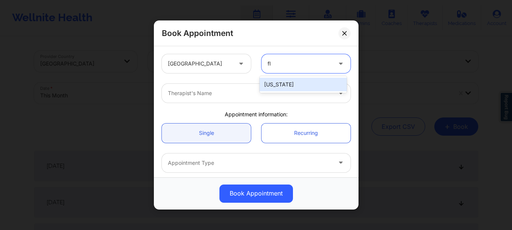
type input "f"
type input "ohi"
click at [289, 89] on div "[US_STATE]" at bounding box center [303, 85] width 87 height 14
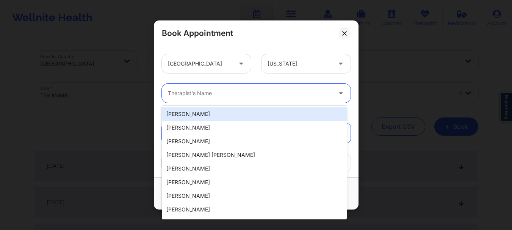
click at [260, 95] on div at bounding box center [250, 93] width 164 height 9
type input "c"
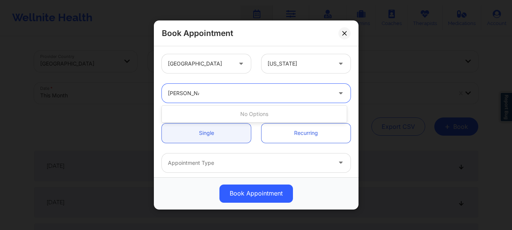
type input "rodney dunlap"
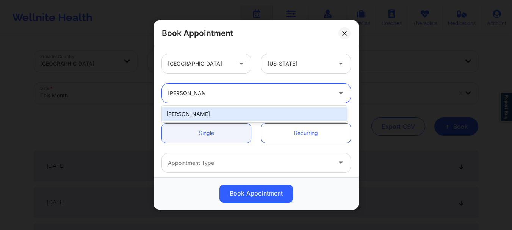
click at [234, 118] on div "[PERSON_NAME]" at bounding box center [254, 114] width 185 height 14
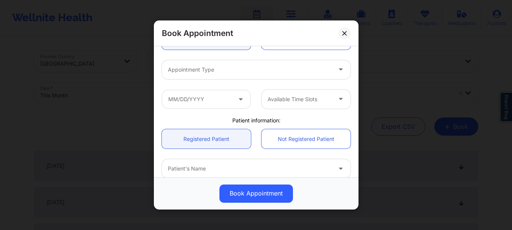
scroll to position [125, 0]
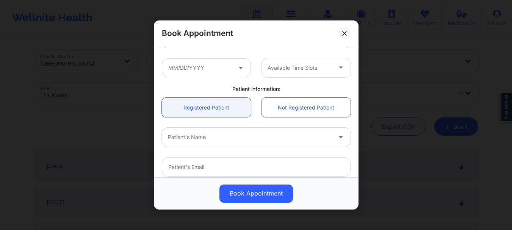
click at [227, 141] on div at bounding box center [250, 137] width 164 height 9
type input "charles glo"
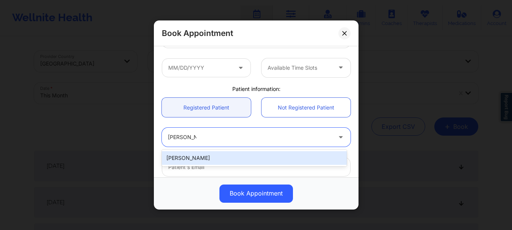
click at [216, 155] on div "[PERSON_NAME]" at bounding box center [254, 158] width 185 height 14
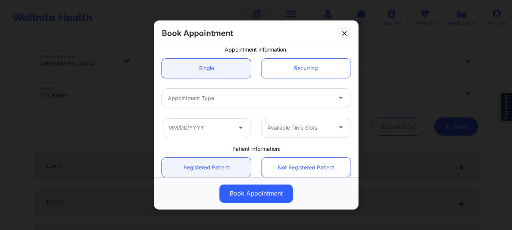
scroll to position [61, 0]
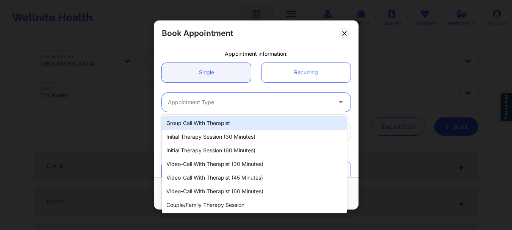
click at [274, 97] on div "Appointment Type" at bounding box center [247, 102] width 171 height 19
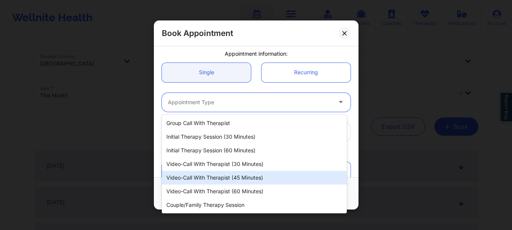
click at [251, 180] on div "Video-Call with Therapist (45 minutes)" at bounding box center [254, 178] width 185 height 14
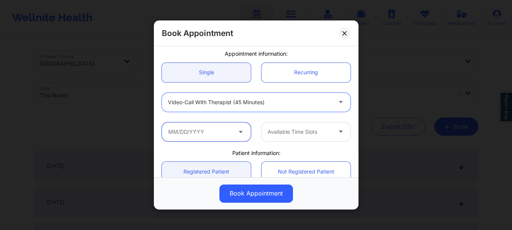
click at [196, 137] on input "text" at bounding box center [206, 131] width 89 height 19
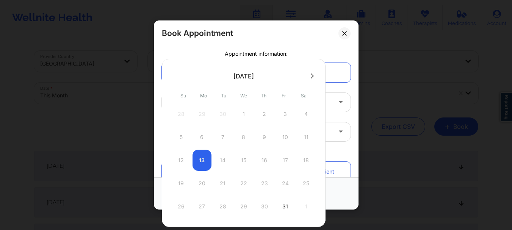
click at [309, 77] on button at bounding box center [313, 76] width 8 height 6
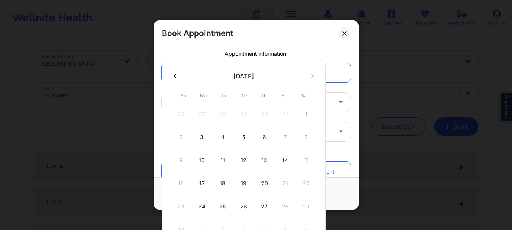
click at [309, 77] on button at bounding box center [313, 76] width 8 height 6
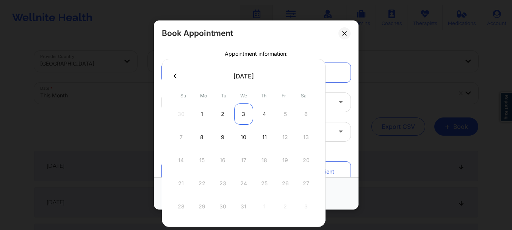
click at [248, 107] on div "3" at bounding box center [243, 113] width 19 height 21
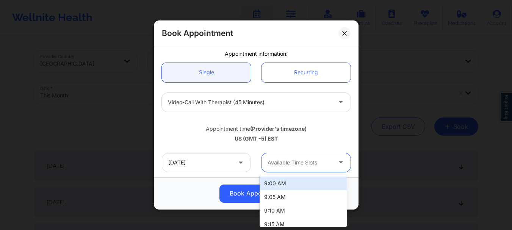
click at [288, 164] on div at bounding box center [300, 162] width 64 height 9
click at [282, 183] on div "7:00 PM" at bounding box center [303, 184] width 87 height 14
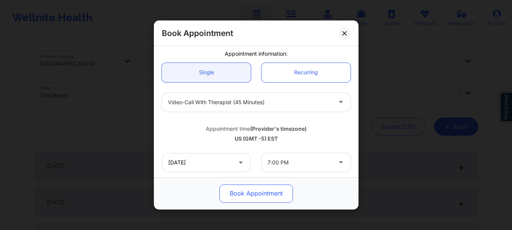
click at [265, 190] on button "Book Appointment" at bounding box center [256, 194] width 74 height 18
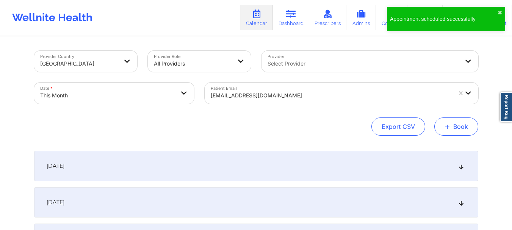
click at [449, 120] on button "+ Book" at bounding box center [456, 127] width 44 height 18
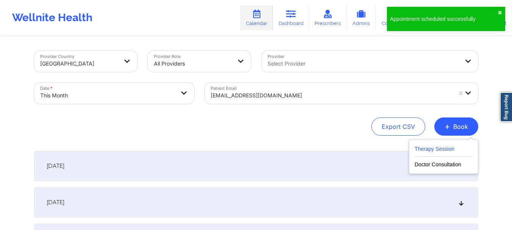
click at [431, 146] on button "Therapy Session" at bounding box center [444, 150] width 58 height 13
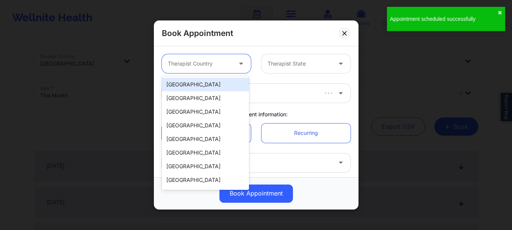
click at [224, 63] on div at bounding box center [200, 63] width 64 height 9
click at [207, 85] on div "[GEOGRAPHIC_DATA]" at bounding box center [205, 85] width 87 height 14
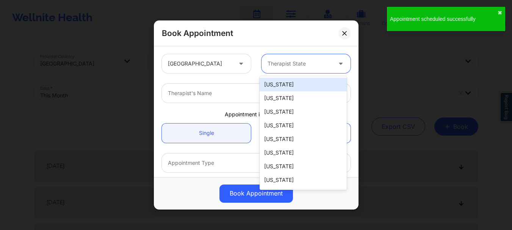
click at [276, 69] on div "Therapist State" at bounding box center [297, 63] width 71 height 19
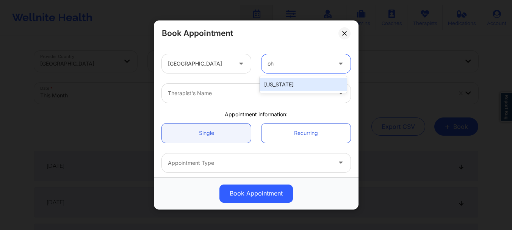
click at [268, 80] on div "[US_STATE]" at bounding box center [303, 85] width 87 height 14
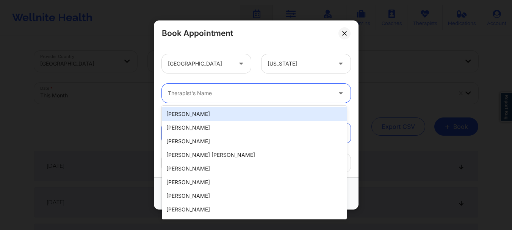
click at [253, 94] on div at bounding box center [250, 93] width 164 height 9
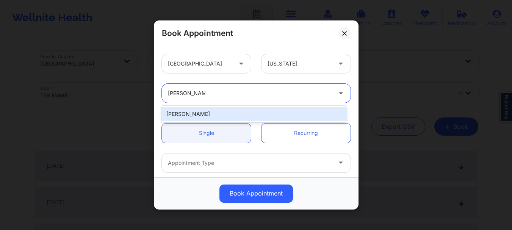
click at [234, 111] on div "[PERSON_NAME]" at bounding box center [254, 114] width 185 height 14
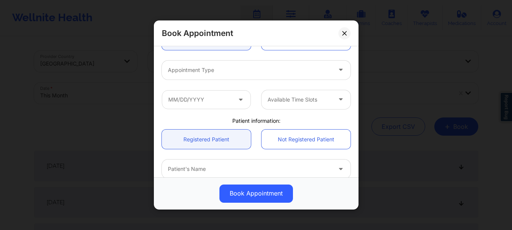
scroll to position [107, 0]
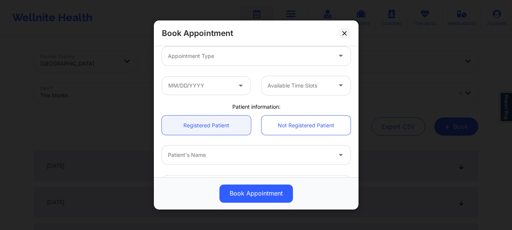
click at [205, 153] on div at bounding box center [250, 155] width 164 height 9
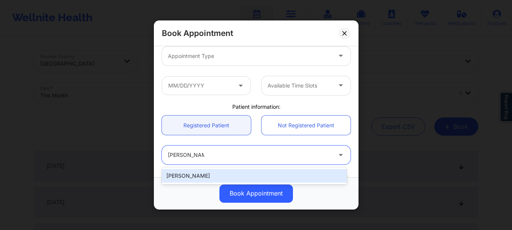
click at [196, 171] on div "[PERSON_NAME]" at bounding box center [254, 176] width 185 height 14
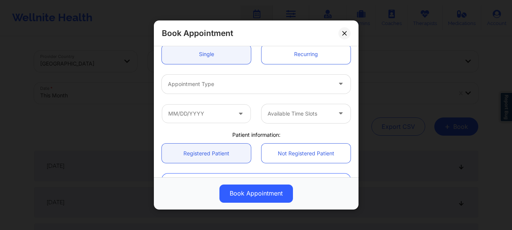
scroll to position [61, 0]
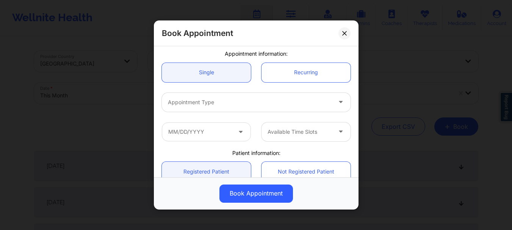
click at [210, 104] on div at bounding box center [250, 102] width 164 height 9
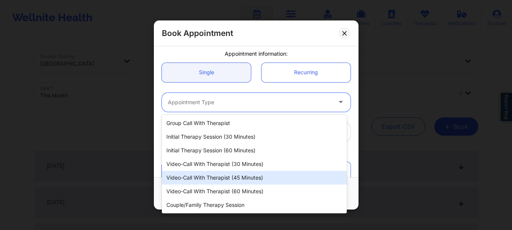
click at [226, 178] on div "Video-Call with Therapist (45 minutes)" at bounding box center [254, 178] width 185 height 14
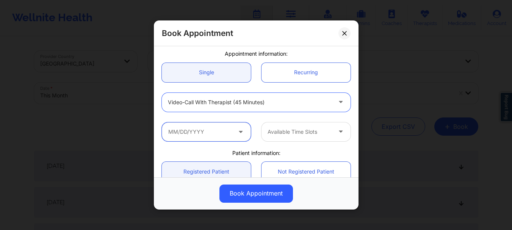
click at [198, 136] on input "text" at bounding box center [206, 131] width 89 height 19
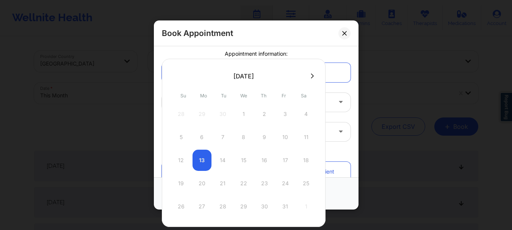
click at [311, 77] on icon at bounding box center [312, 76] width 3 height 6
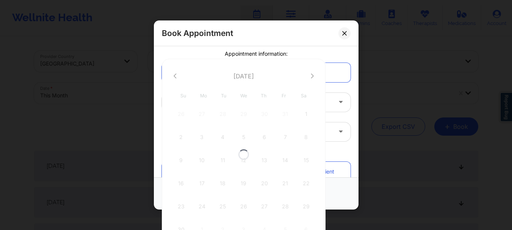
click at [310, 77] on div at bounding box center [244, 154] width 164 height 191
click at [311, 77] on icon at bounding box center [312, 76] width 3 height 6
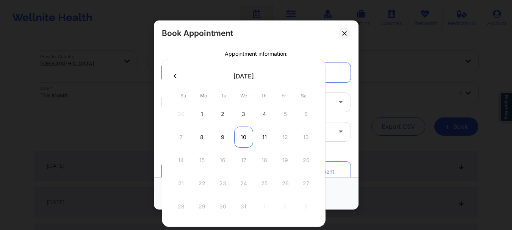
click at [240, 133] on div "10" at bounding box center [243, 137] width 19 height 21
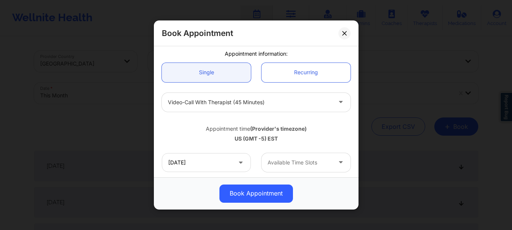
click at [285, 162] on div at bounding box center [300, 162] width 64 height 9
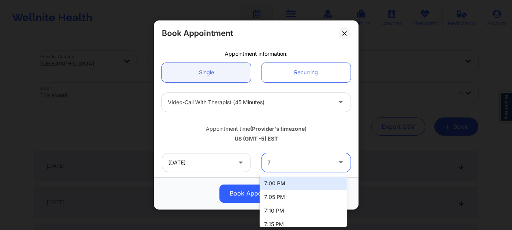
click at [279, 181] on div "7:00 PM" at bounding box center [303, 184] width 87 height 14
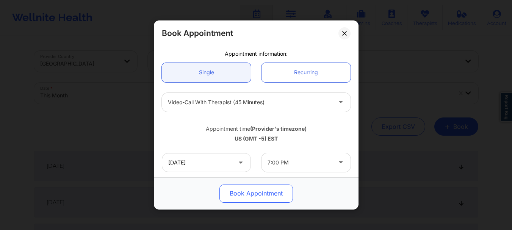
click at [263, 191] on button "Book Appointment" at bounding box center [256, 194] width 74 height 18
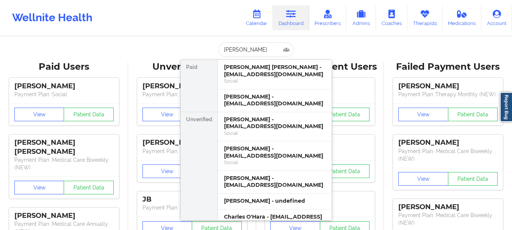
type input "[PERSON_NAME]"
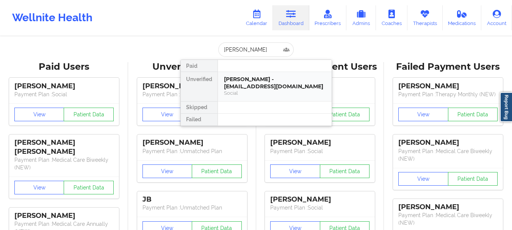
click at [244, 87] on div "[PERSON_NAME] - [EMAIL_ADDRESS][DOMAIN_NAME]" at bounding box center [275, 83] width 102 height 14
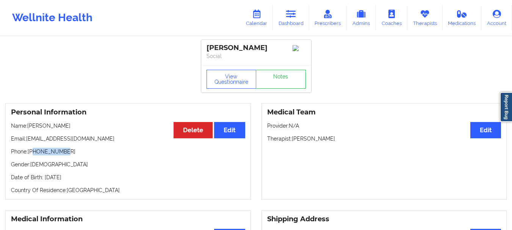
drag, startPoint x: 62, startPoint y: 154, endPoint x: 34, endPoint y: 154, distance: 27.7
click at [34, 154] on p "Phone: [PHONE_NUMBER]" at bounding box center [128, 152] width 234 height 8
click at [39, 154] on p "Phone: [PHONE_NUMBER]" at bounding box center [128, 152] width 234 height 8
click at [41, 154] on p "Phone: [PHONE_NUMBER]" at bounding box center [128, 152] width 234 height 8
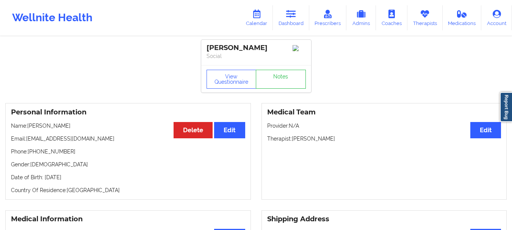
click at [91, 141] on p "Email: [EMAIL_ADDRESS][DOMAIN_NAME]" at bounding box center [128, 139] width 234 height 8
drag, startPoint x: 94, startPoint y: 142, endPoint x: 27, endPoint y: 141, distance: 67.1
click at [27, 141] on p "Email: [EMAIL_ADDRESS][DOMAIN_NAME]" at bounding box center [128, 139] width 234 height 8
copy p "[EMAIL_ADDRESS][DOMAIN_NAME]"
